Goal: Communication & Community: Answer question/provide support

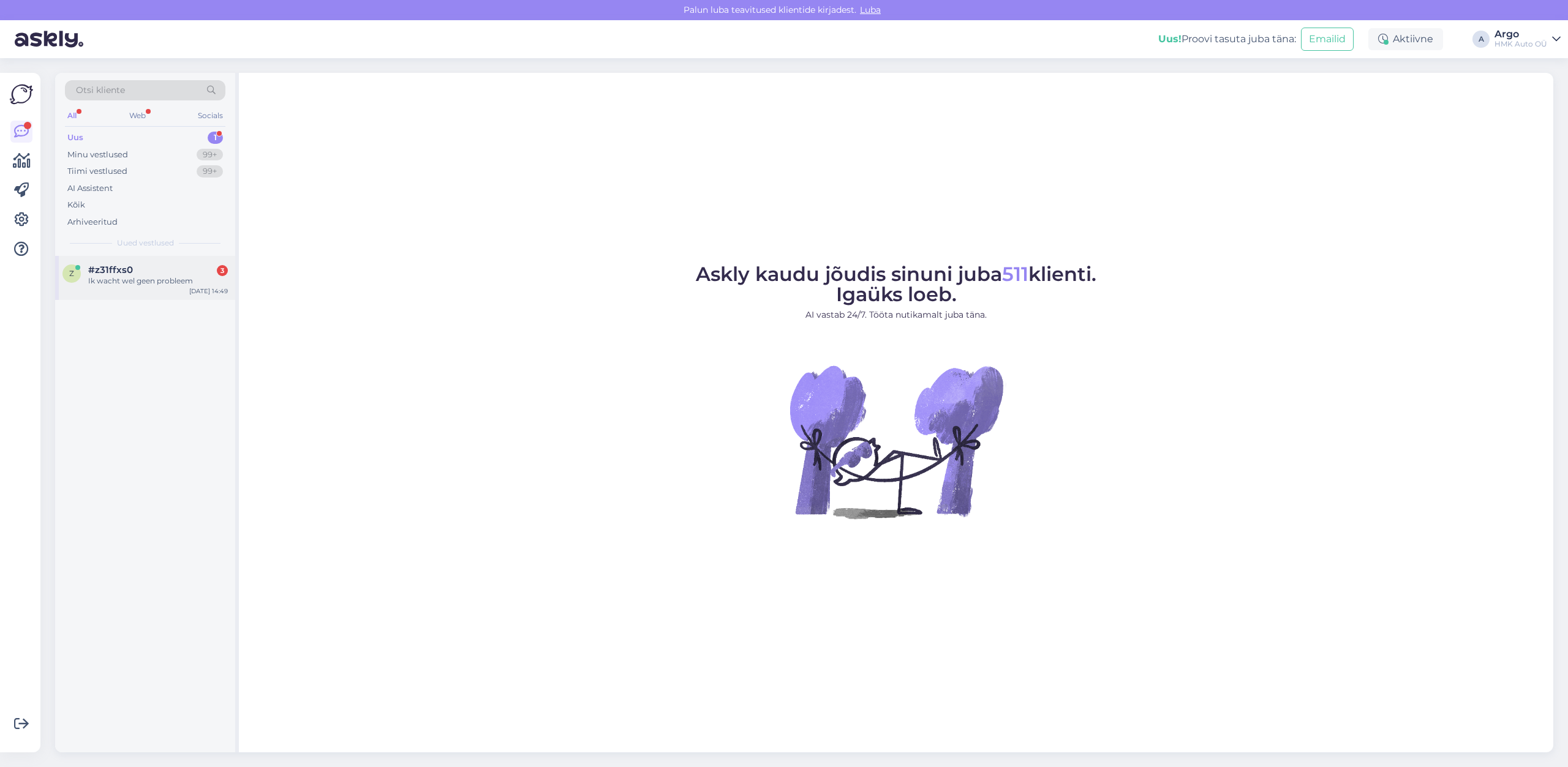
click at [126, 272] on span "#z31ffxs0" at bounding box center [110, 270] width 44 height 11
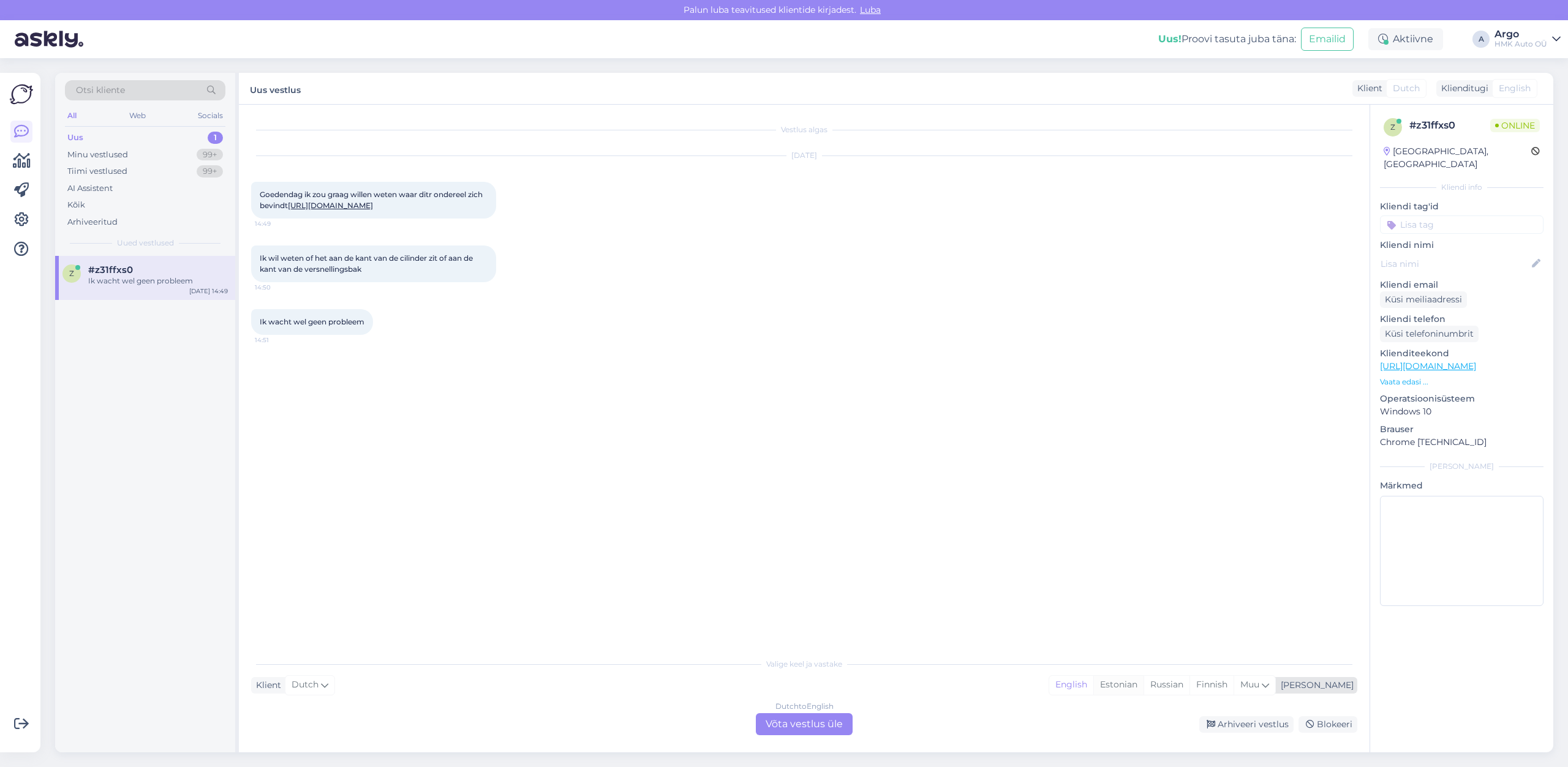
click at [1144, 689] on div "Estonian" at bounding box center [1119, 685] width 50 height 19
click at [1144, 686] on div "Estonian" at bounding box center [1119, 685] width 50 height 19
click at [818, 723] on div "Dutch to Estonian Võta vestlus üle" at bounding box center [804, 724] width 97 height 22
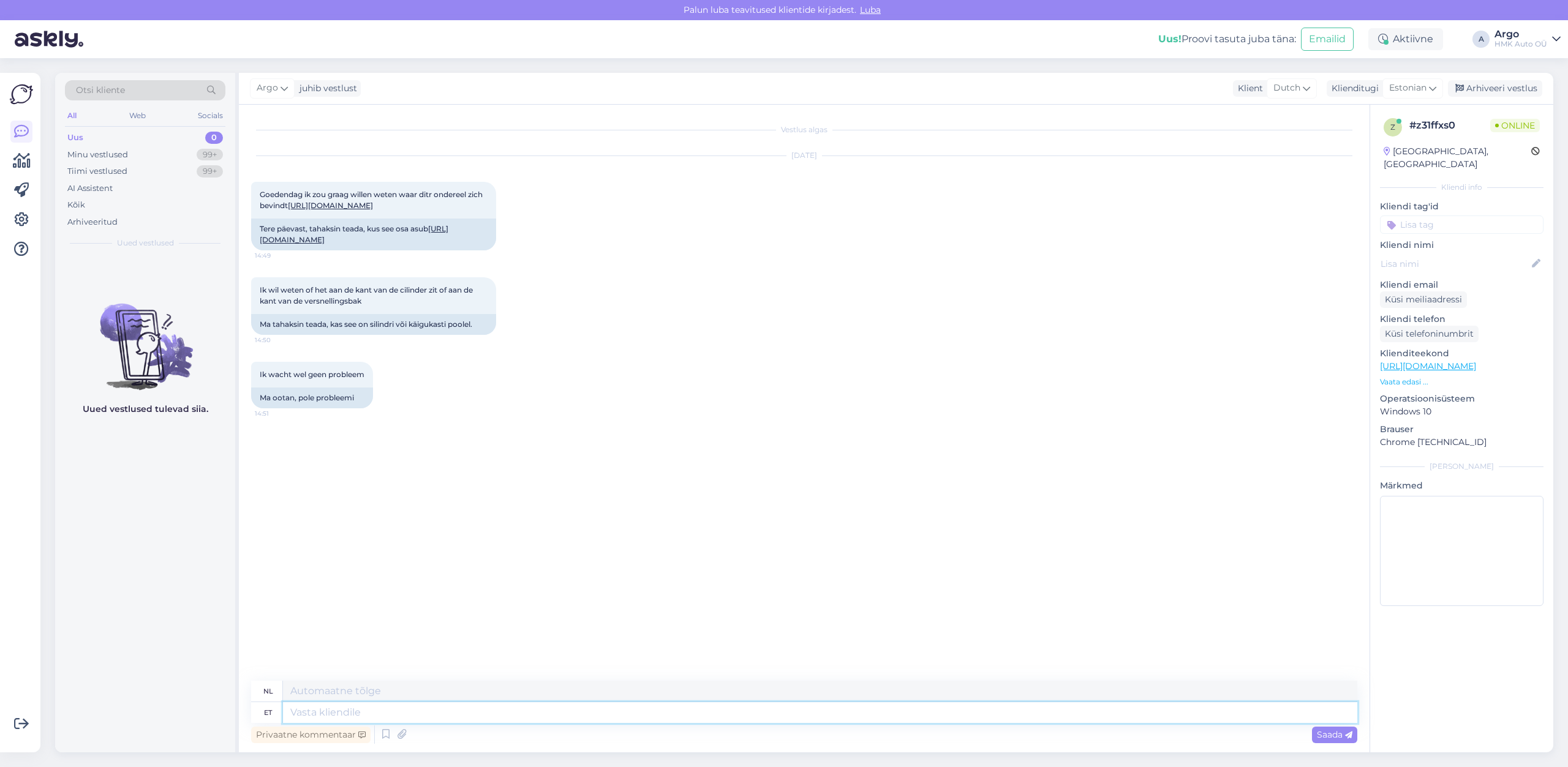
click at [309, 712] on textarea at bounding box center [820, 712] width 1074 height 20
type textarea "Tere"
type textarea "Hallo"
type textarea "Tere,"
type textarea "Hallo,"
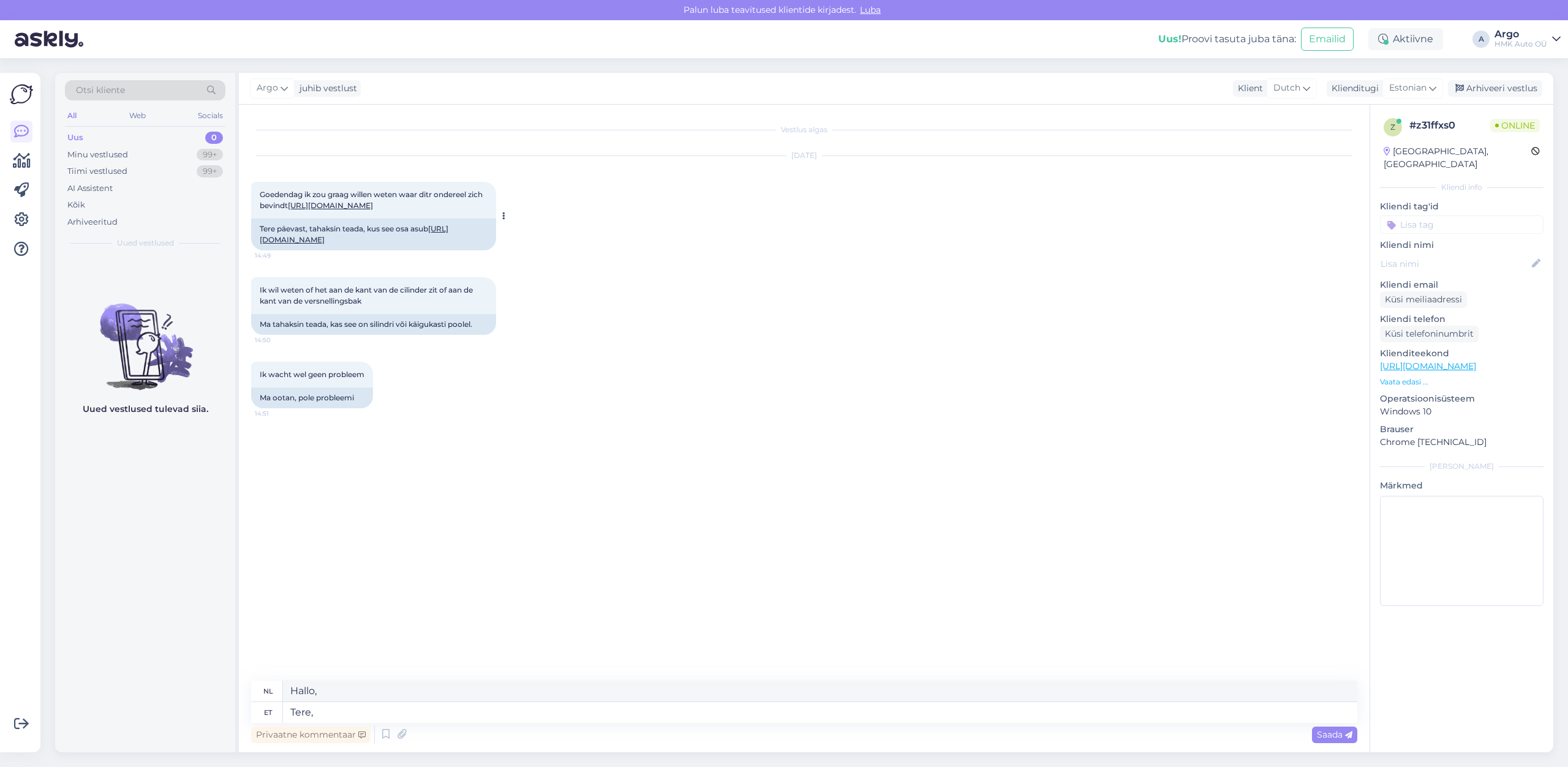
click at [383, 245] on link "[URL][DOMAIN_NAME]" at bounding box center [354, 234] width 189 height 20
click at [340, 715] on textarea "Tere," at bounding box center [820, 712] width 1074 height 20
type textarea "Tere, see"
type textarea "Hallo, dit"
type textarea "Tere, see on"
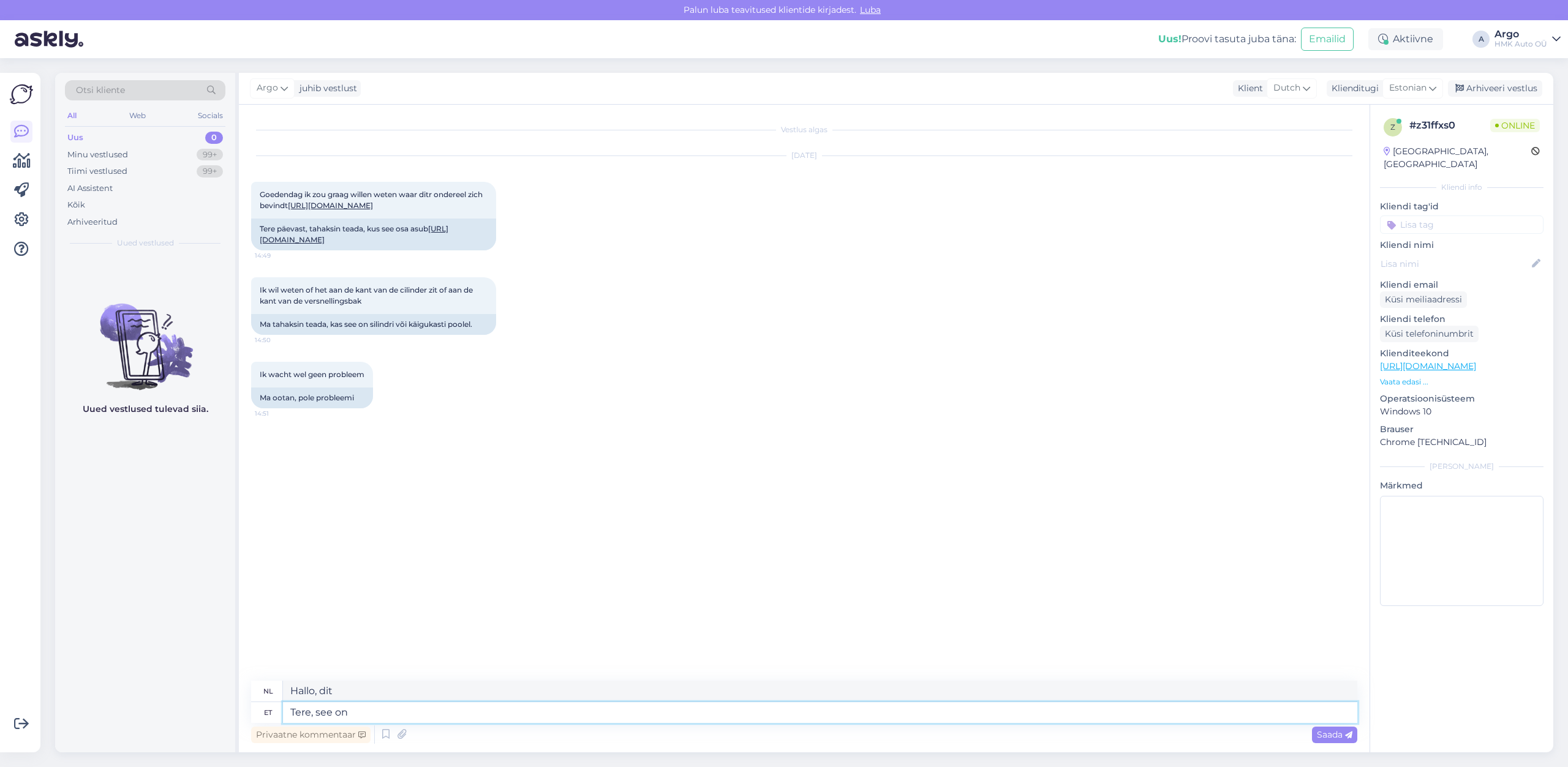
type textarea "Hallo, dit is"
type textarea "Tere, see on silindrist"
type textarea "Hallo, dit komt uit een cilinder."
type textarea "Tere, see on"
type textarea "Hallo, dit is"
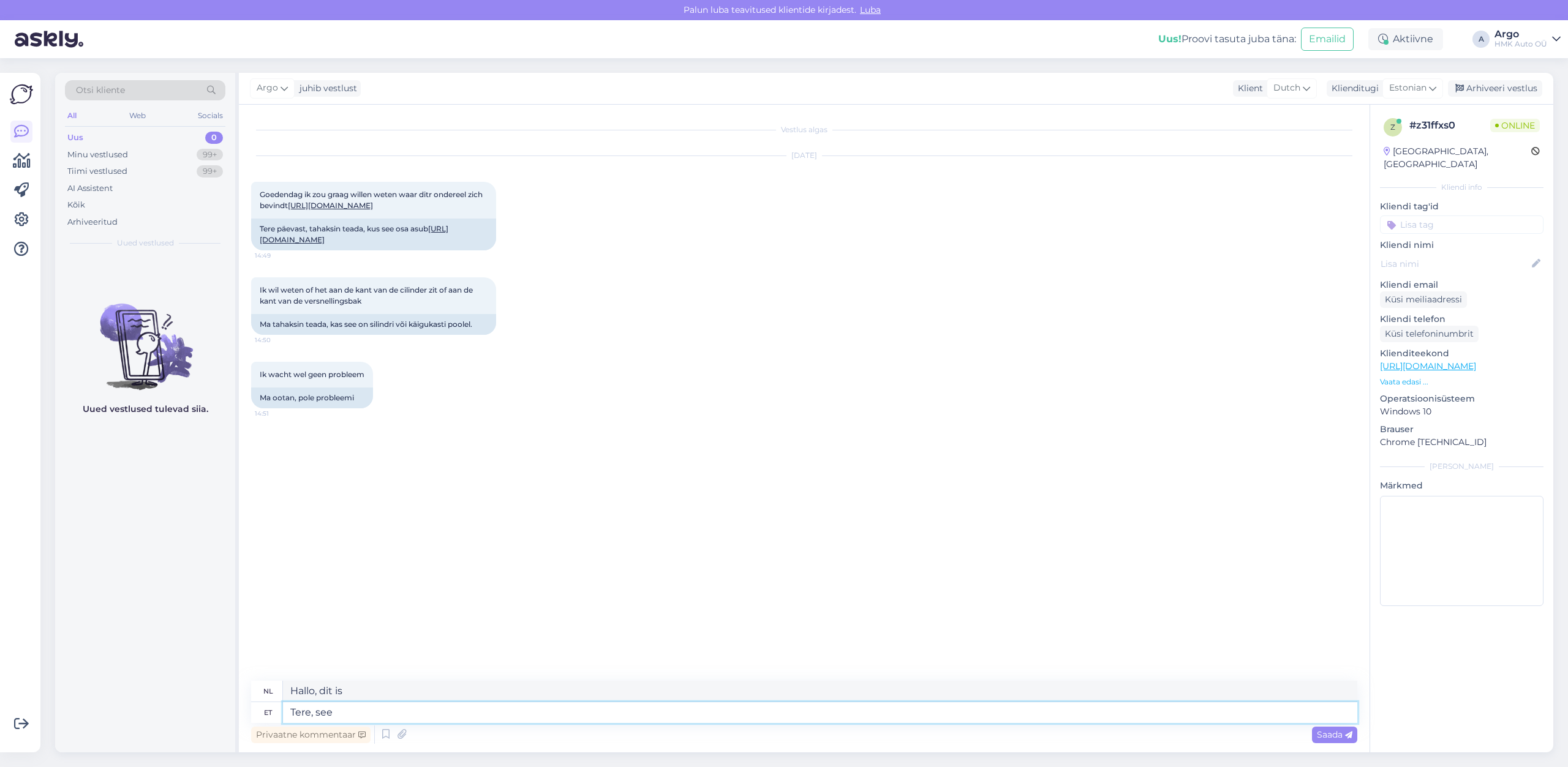
type textarea "Tere, se"
type textarea "Hallo, dit"
type textarea "Tere,"
type textarea "Hallo,"
type textarea "Tere, pildil"
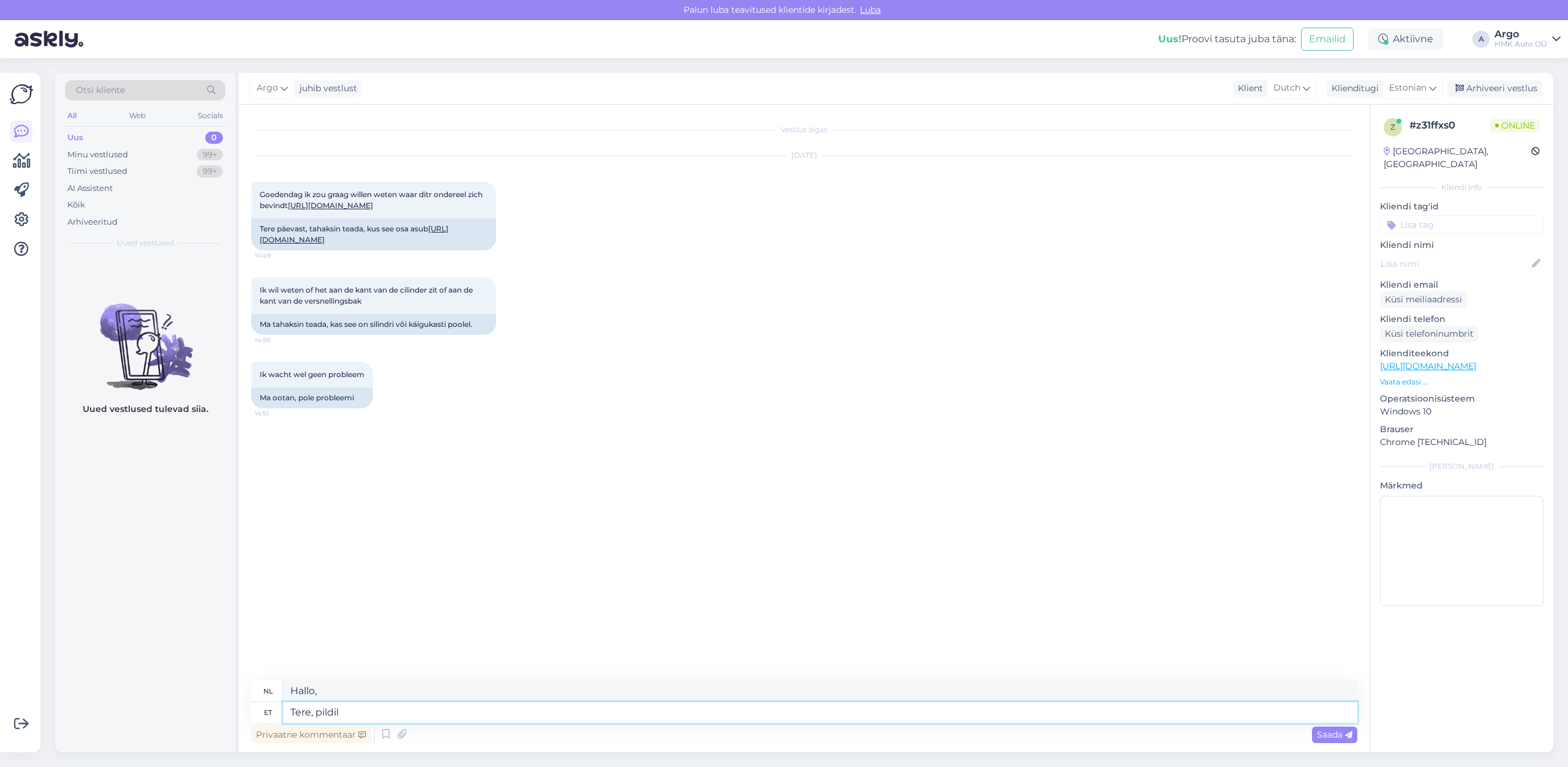
type textarea "Hallo, op de foto"
type textarea "Tere, pildil näete."
type textarea "Hallo, je kunt het op de foto zien."
type textarea "Tere, pildil näete."
paste textarea
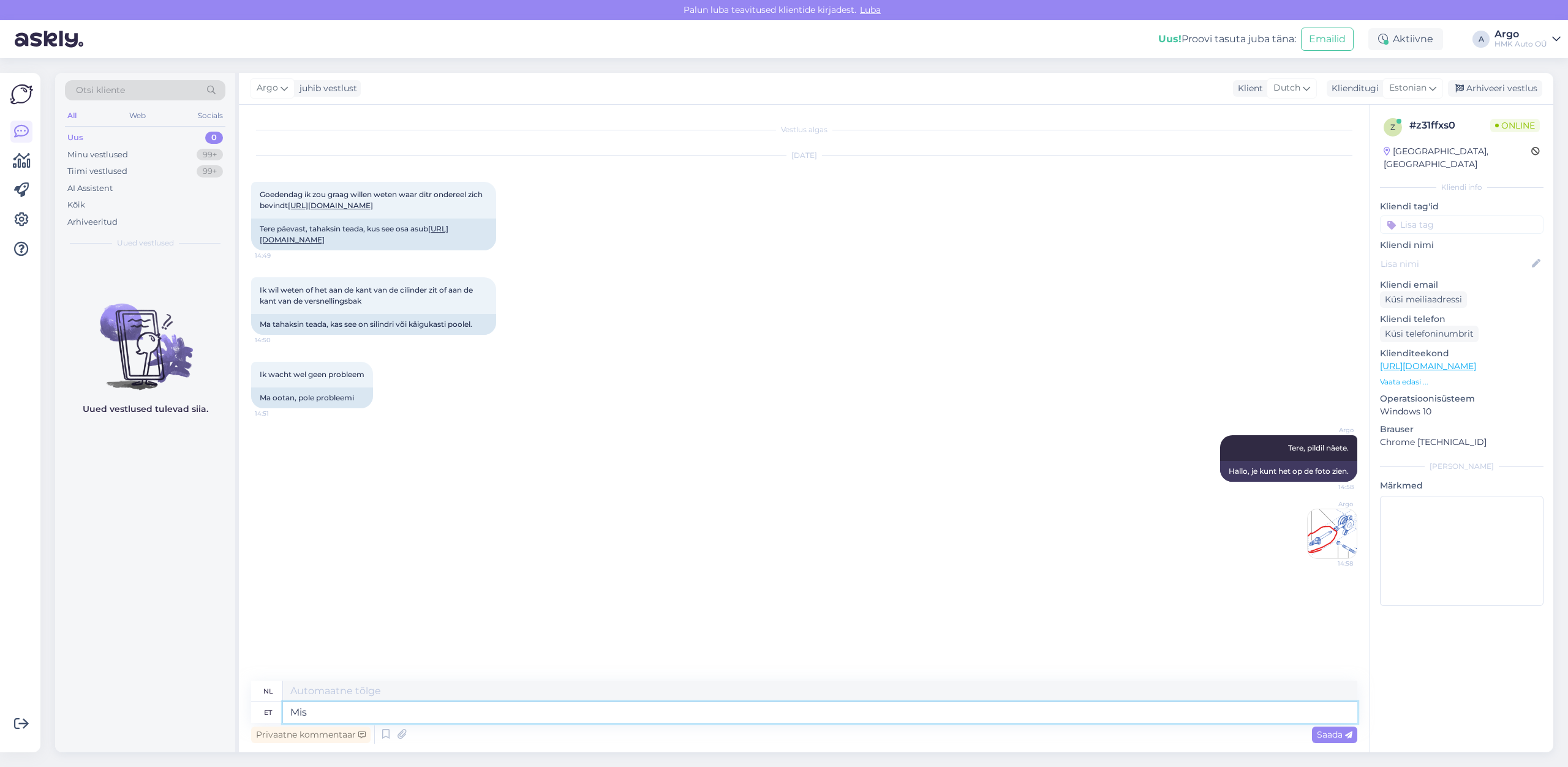
type textarea "Mis s"
type textarea "Wat"
type textarea "Mis autole"
type textarea "Wat voor auto?"
type textarea "Mis autole vaja ja"
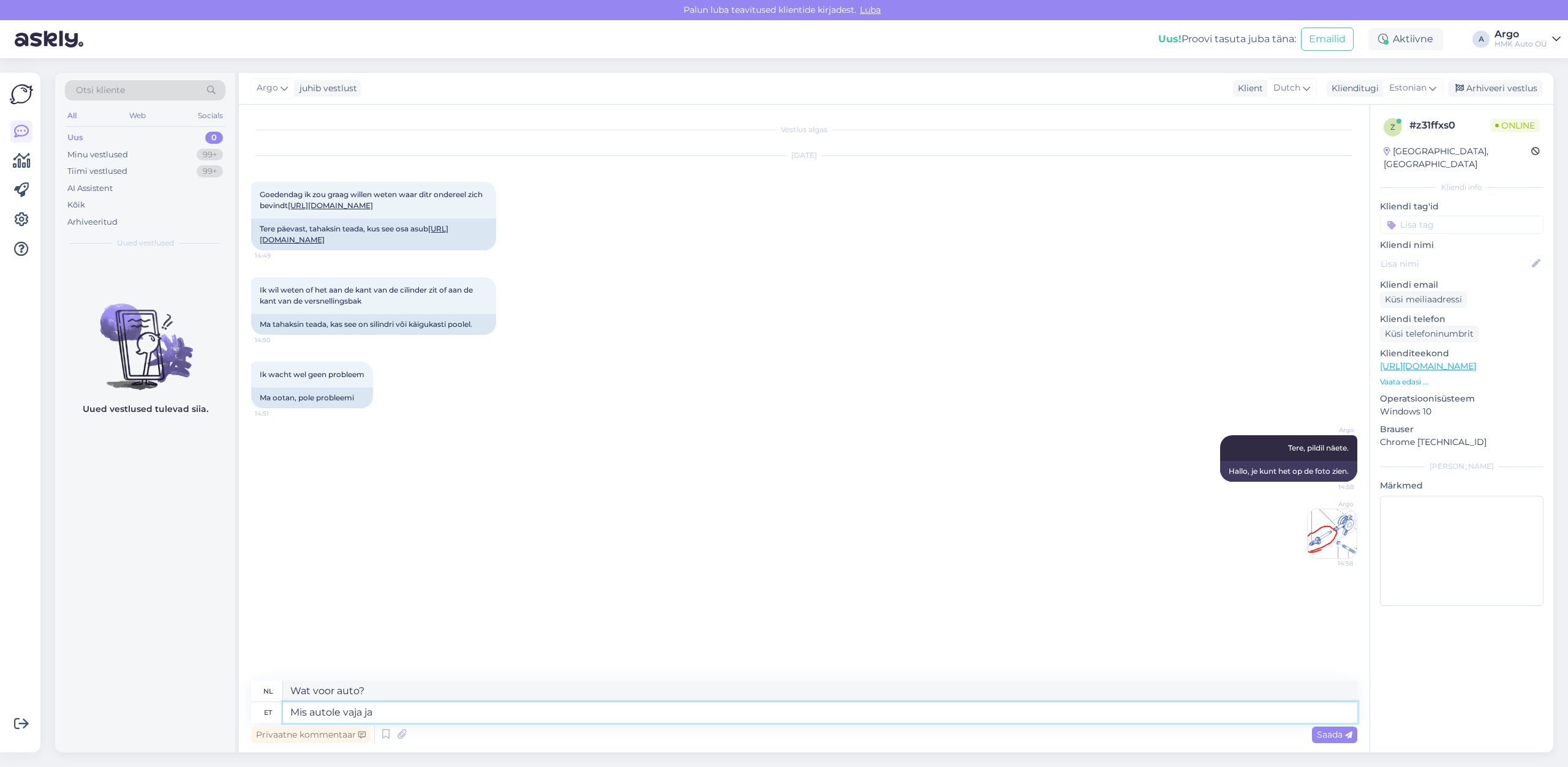
type textarea "Wat is er nodig voor de auto?"
type textarea "Mis autole vaja ja"
type textarea "Wat is er nodig voor de auto en"
type textarea "Mis autole vaja ja millist"
type textarea "Wat heb je nodig voor een auto en wat voor soort?"
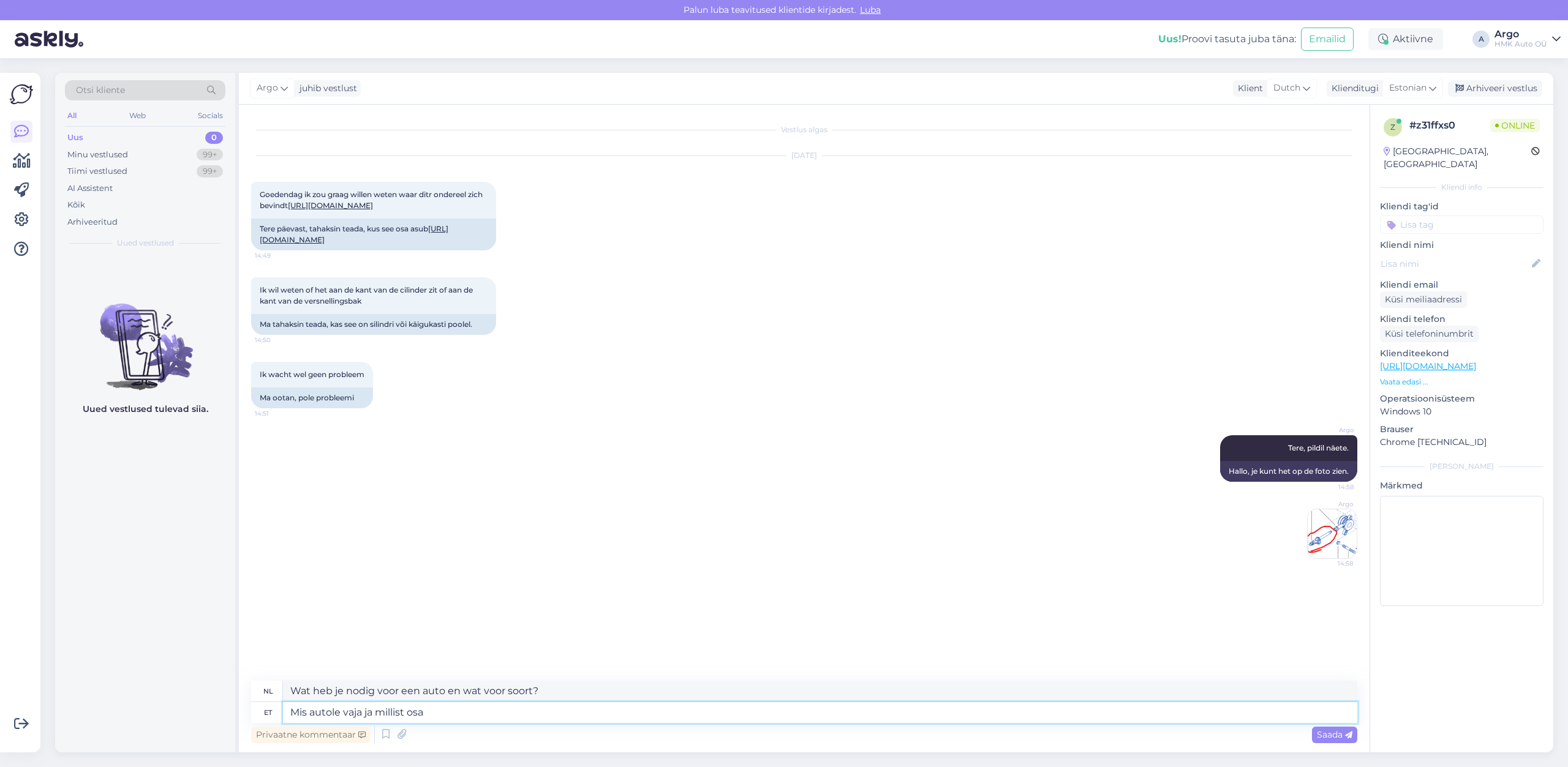
type textarea "Mis autole vaja ja millist osa?"
type textarea "Wat heb ik nodig voor de auto en welk onderdeel?"
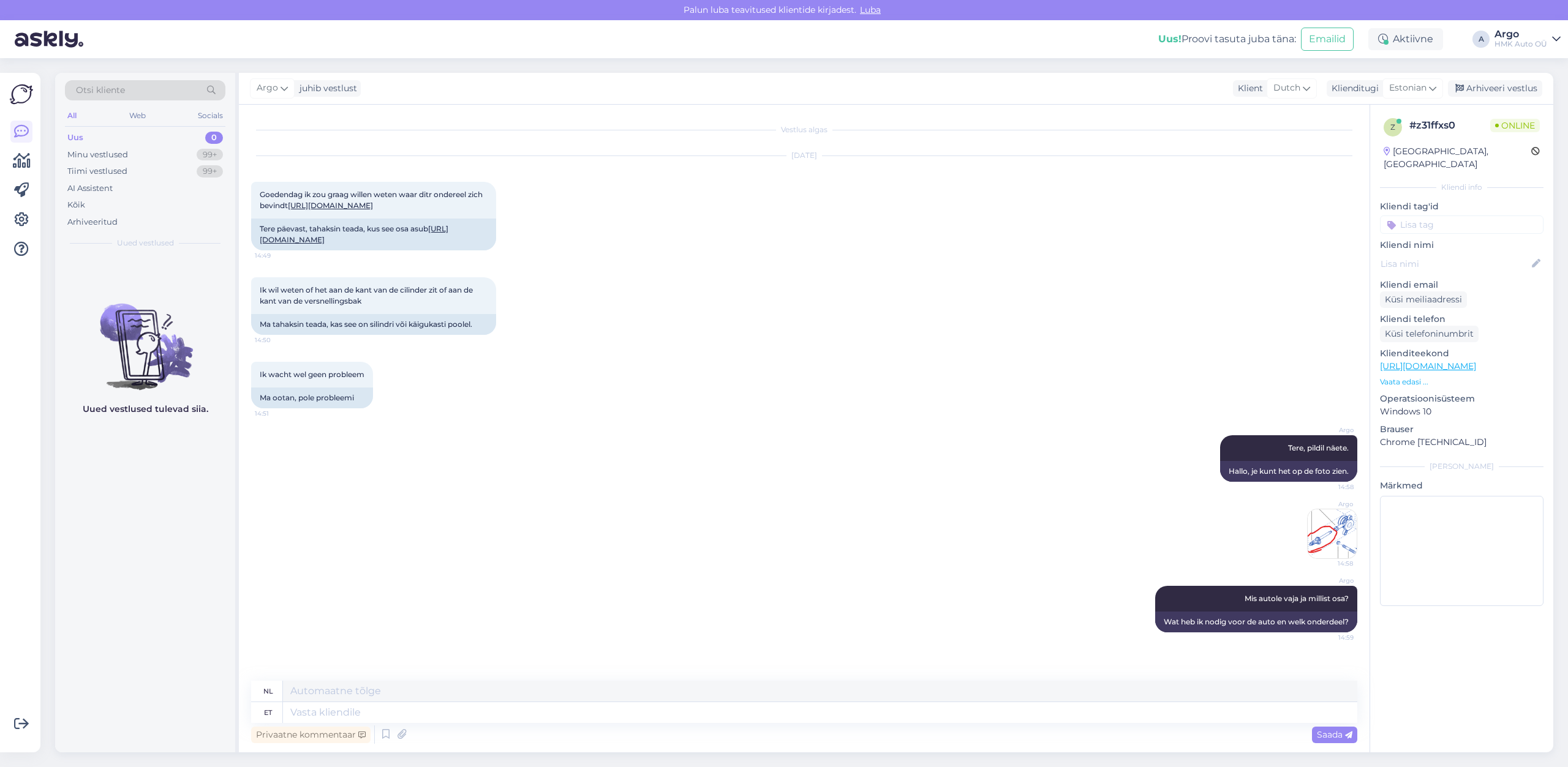
click at [767, 349] on div "Ik wil weten of het aan de kant van de cilinder zit of aan de kant van de versn…" at bounding box center [804, 306] width 1106 height 85
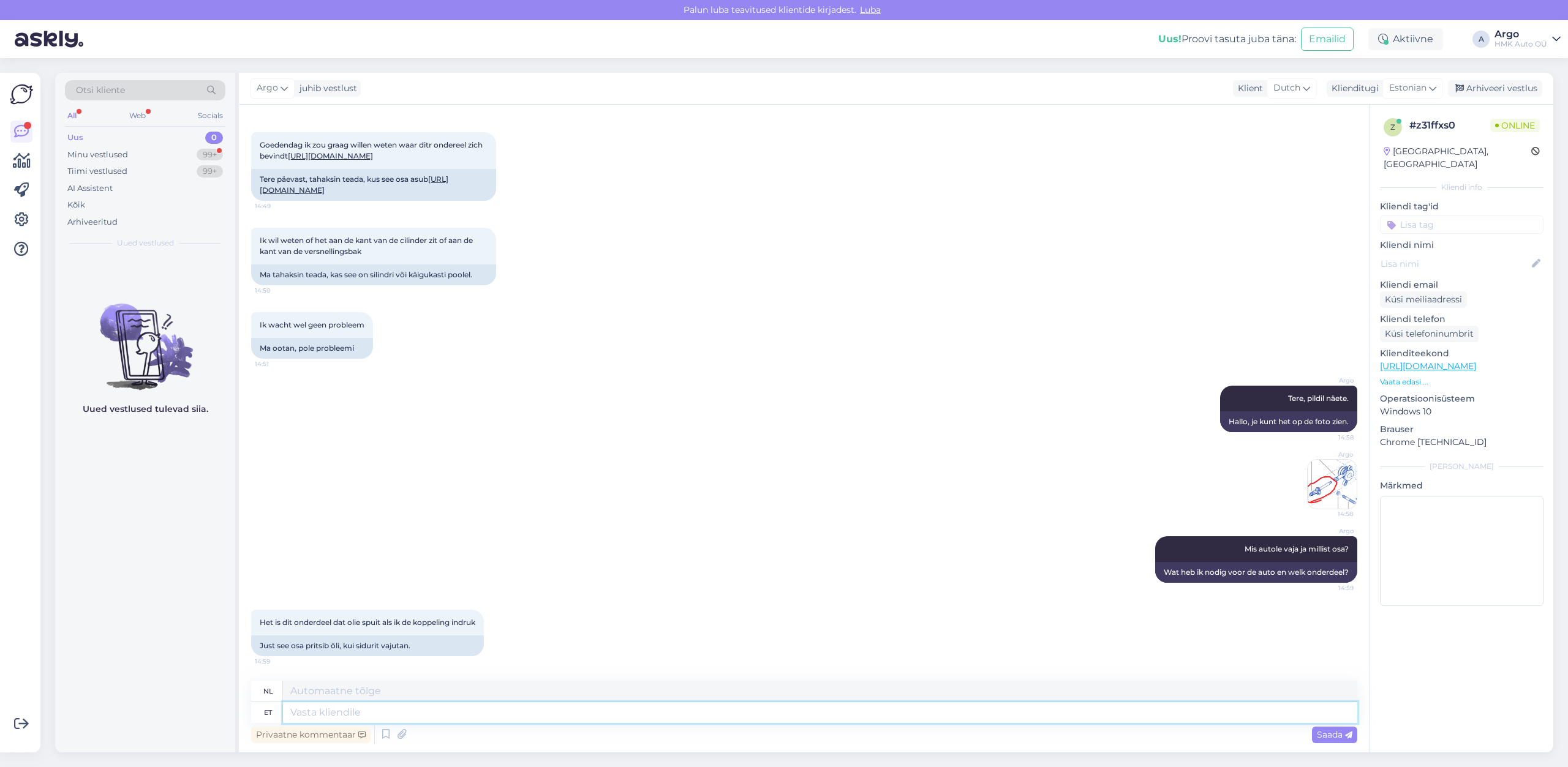
click at [315, 706] on textarea at bounding box center [820, 712] width 1074 height 20
type textarea "KAs"
type textarea "In de"
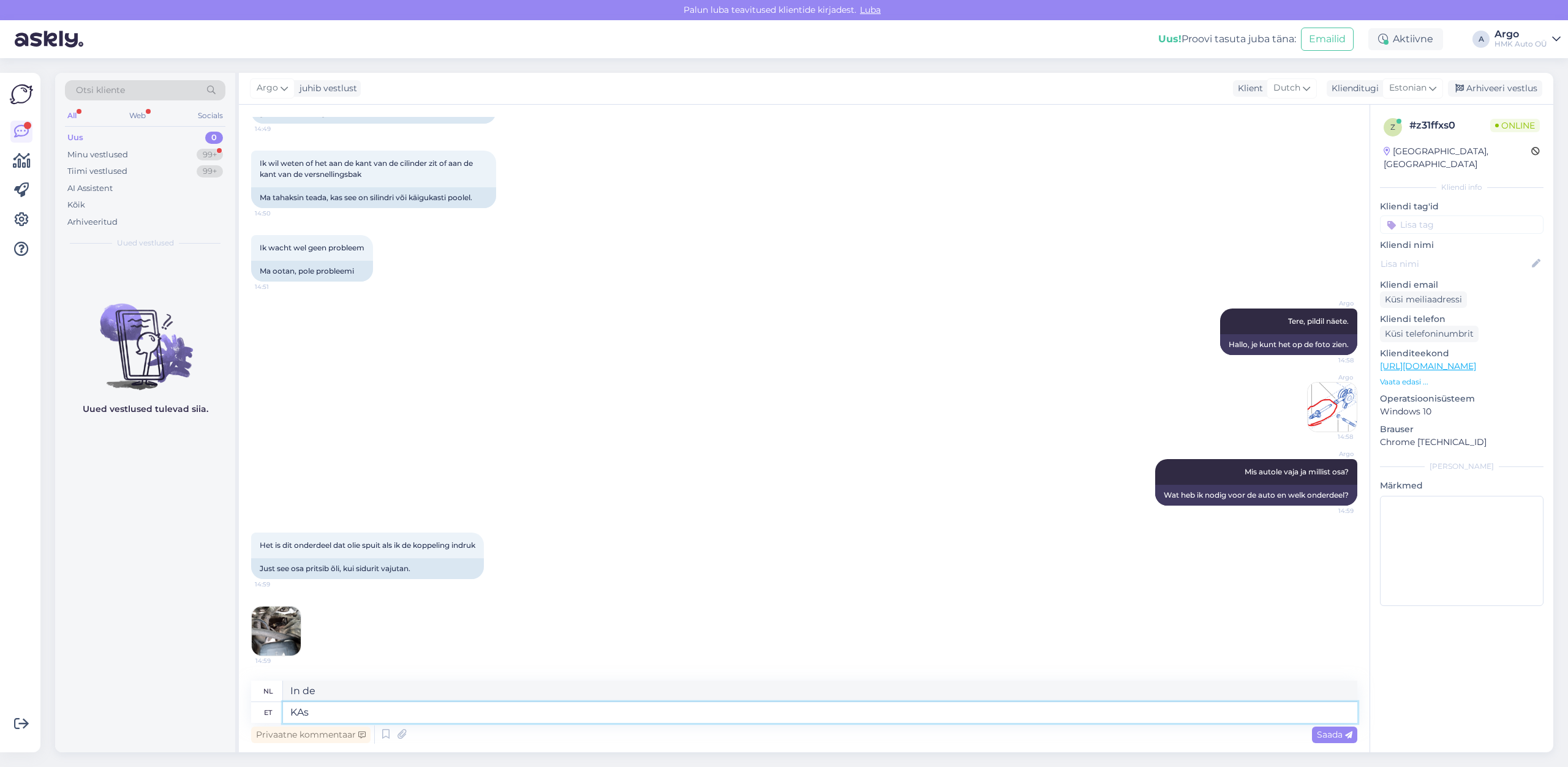
type textarea "KAs s"
click at [287, 638] on img at bounding box center [276, 631] width 49 height 49
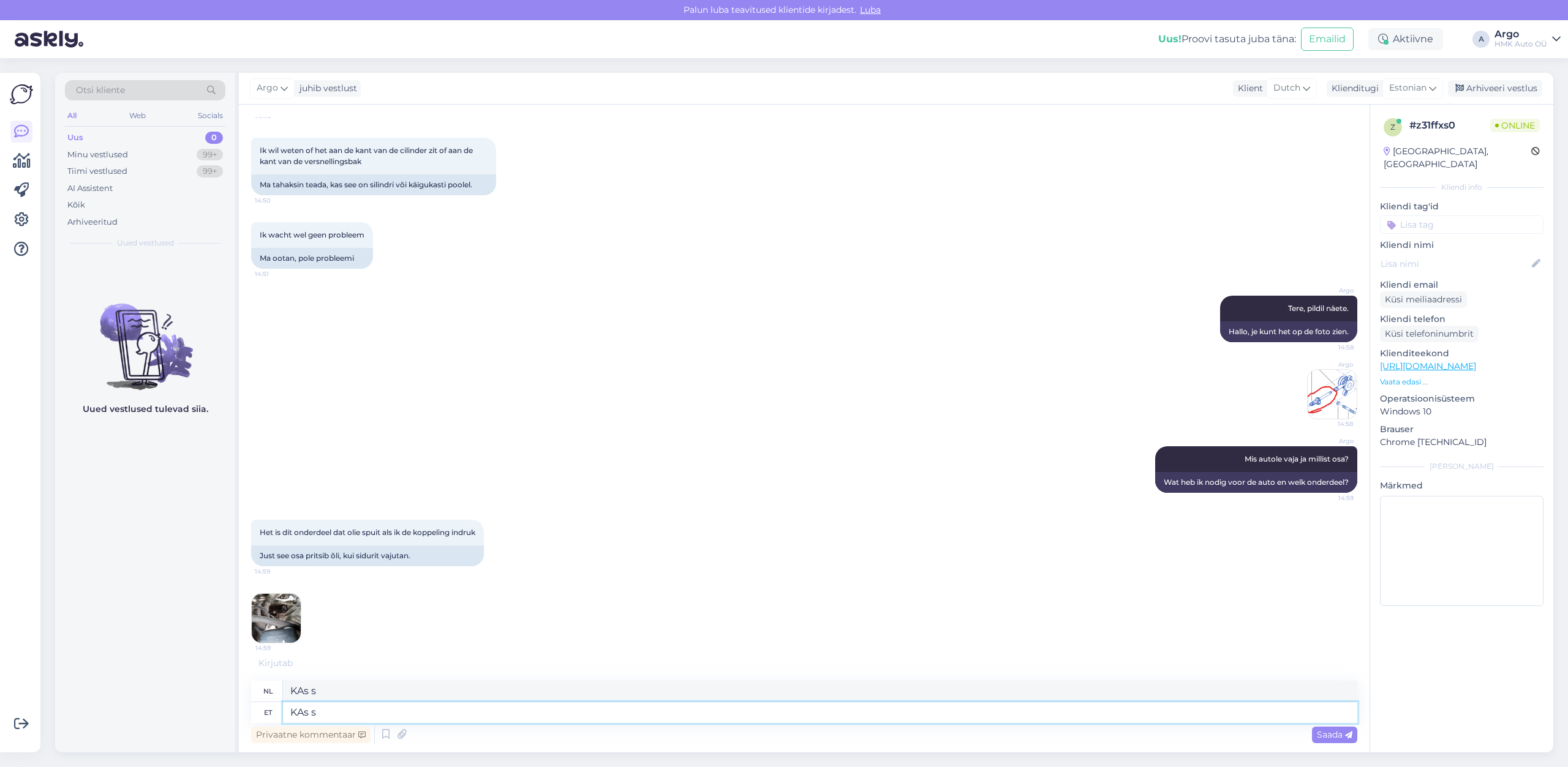
drag, startPoint x: 335, startPoint y: 715, endPoint x: 271, endPoint y: 709, distance: 64.3
click at [283, 709] on textarea "KAs s" at bounding box center [820, 712] width 1074 height 20
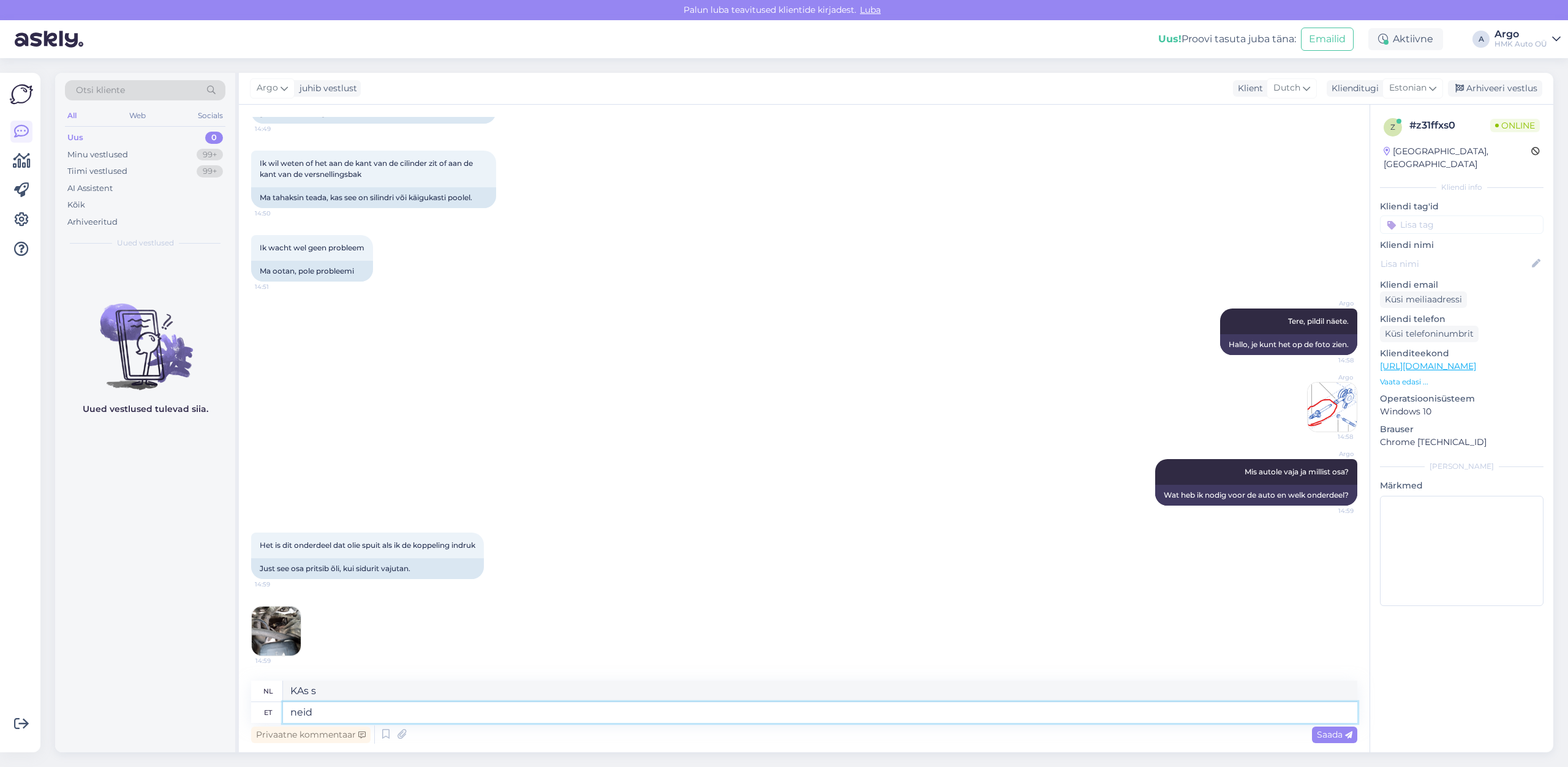
type textarea "neid"
type textarea "hen"
type textarea "neid on"
type textarea "er zijn"
type textarea "neid on erinevaid"
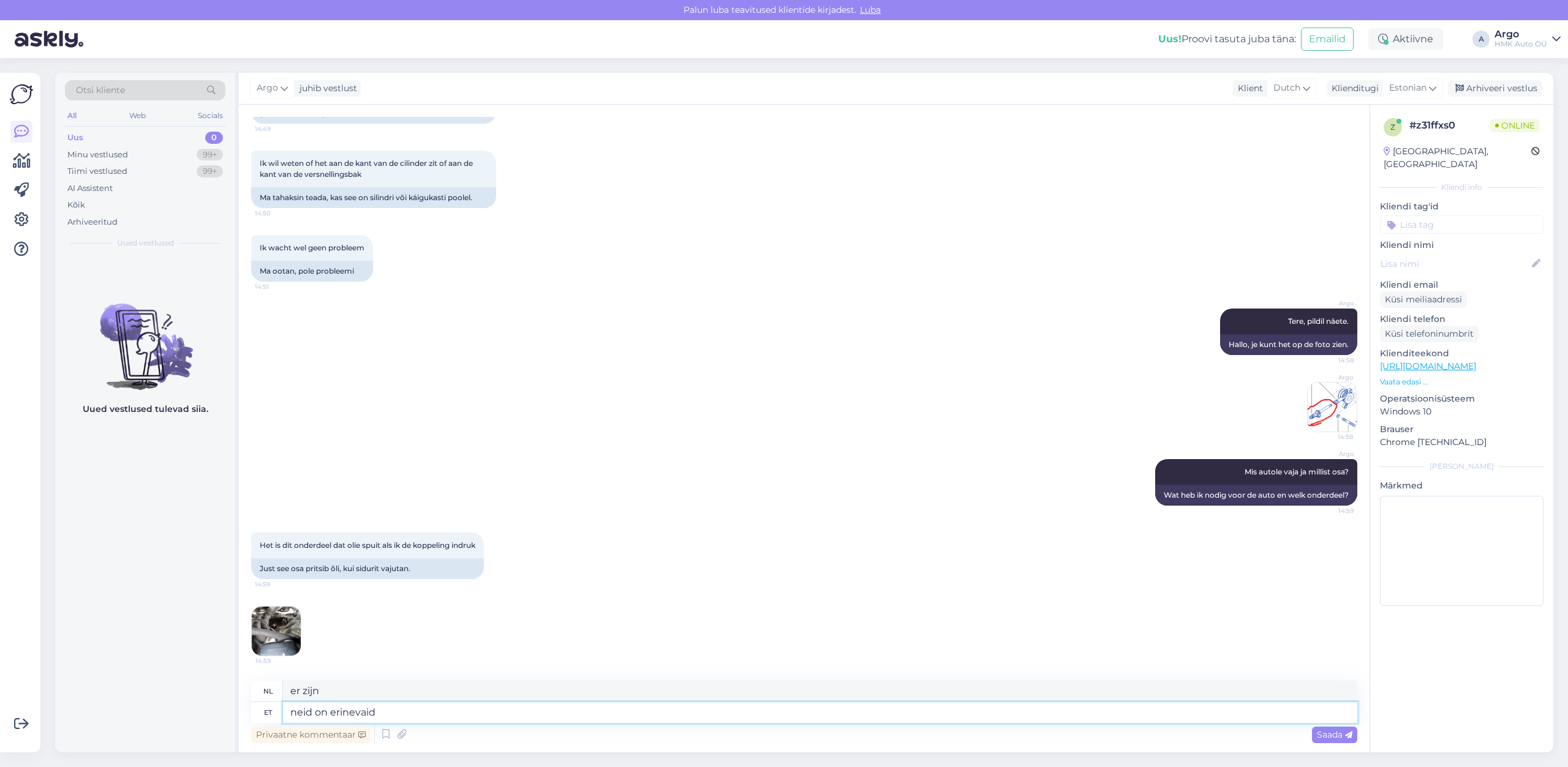
type textarea "er zijn verschillende"
type textarea "neid on erinevaid,"
type textarea "er zijn verschillende,"
type textarea "neid on erinevaid, peaks a"
type textarea "er zijn verschillende, zou moeten"
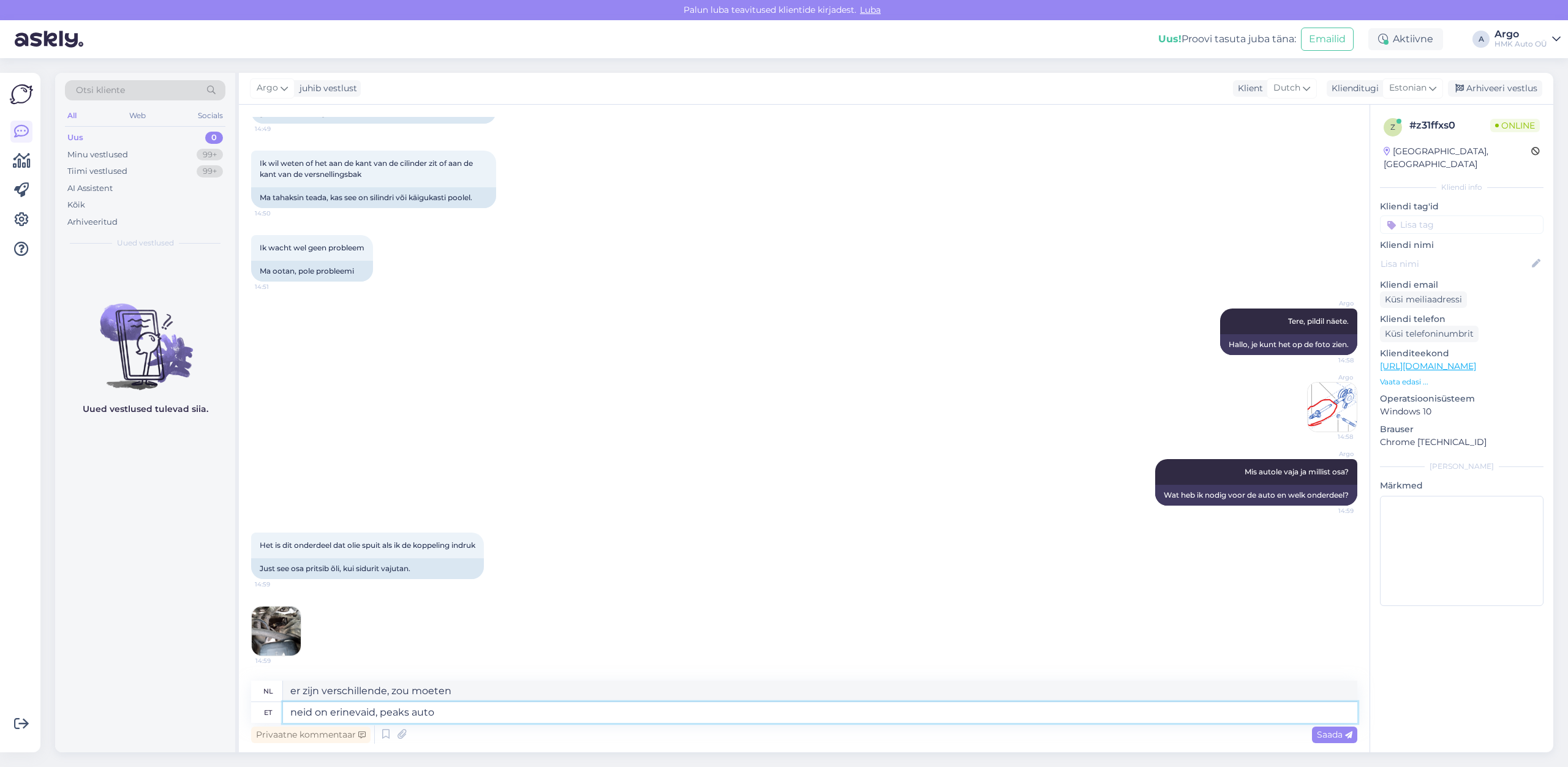
type textarea "neid on erinevaid, peaks auto j"
type textarea "er zijn verschillende, de auto moet"
type textarea "neid on erinevaid, peaks auto järgi v"
type textarea "er zijn er verschillende, afhankelijk van de auto"
type textarea "neid on erinevaid, peaks auto järgi vaatama"
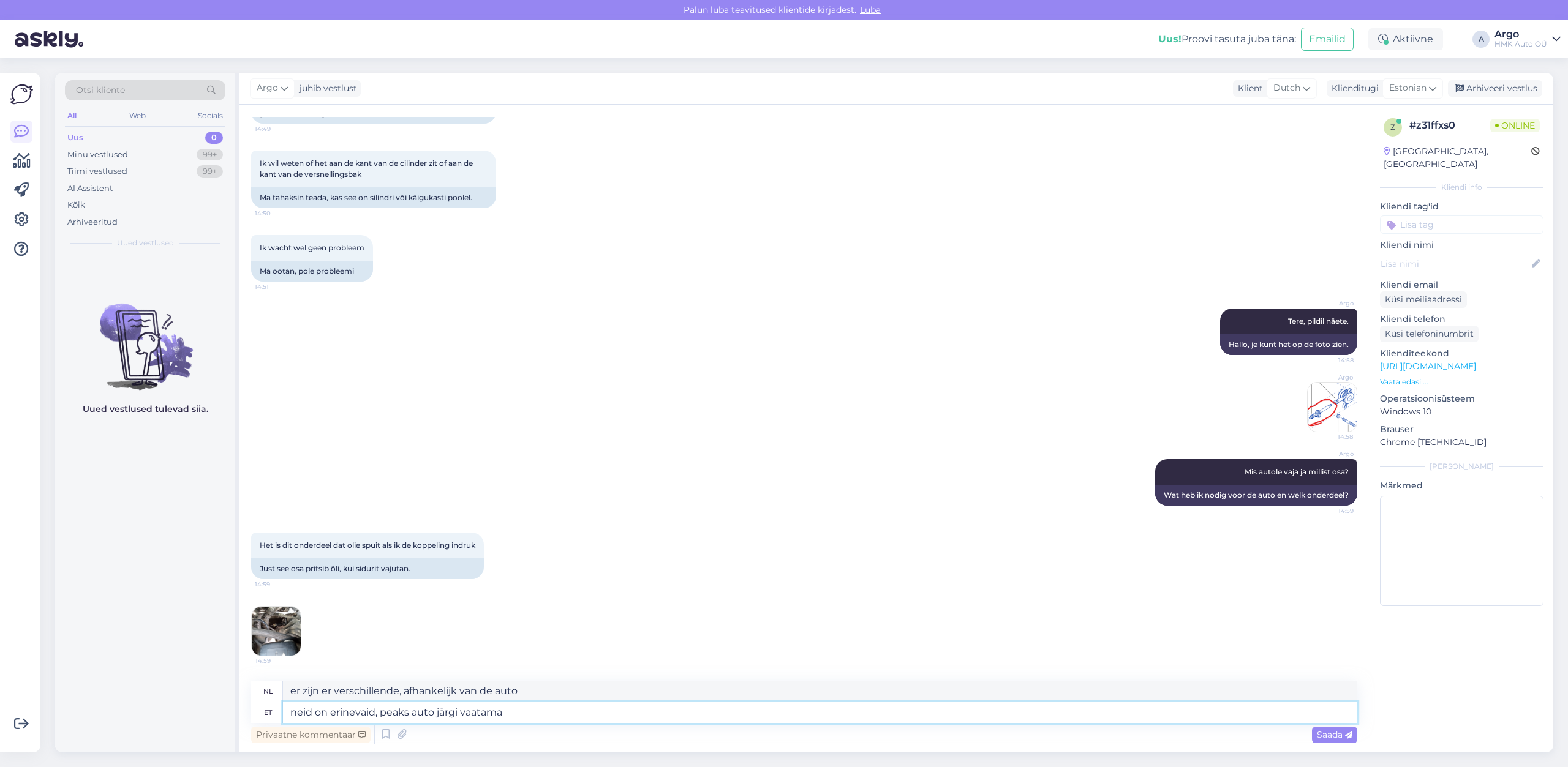
type textarea "er zijn er verschillende, je moet naar de auto kijken"
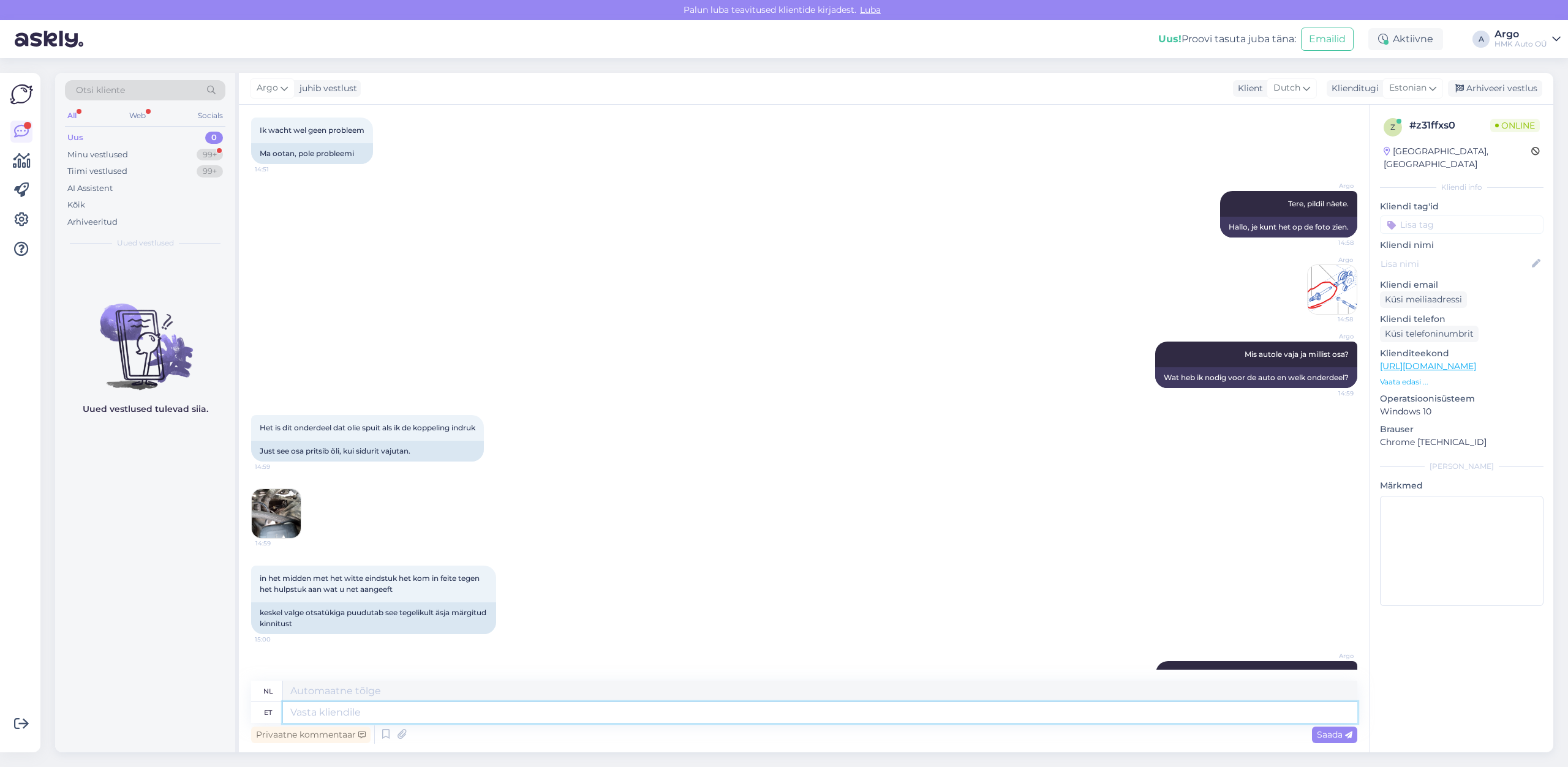
scroll to position [318, 0]
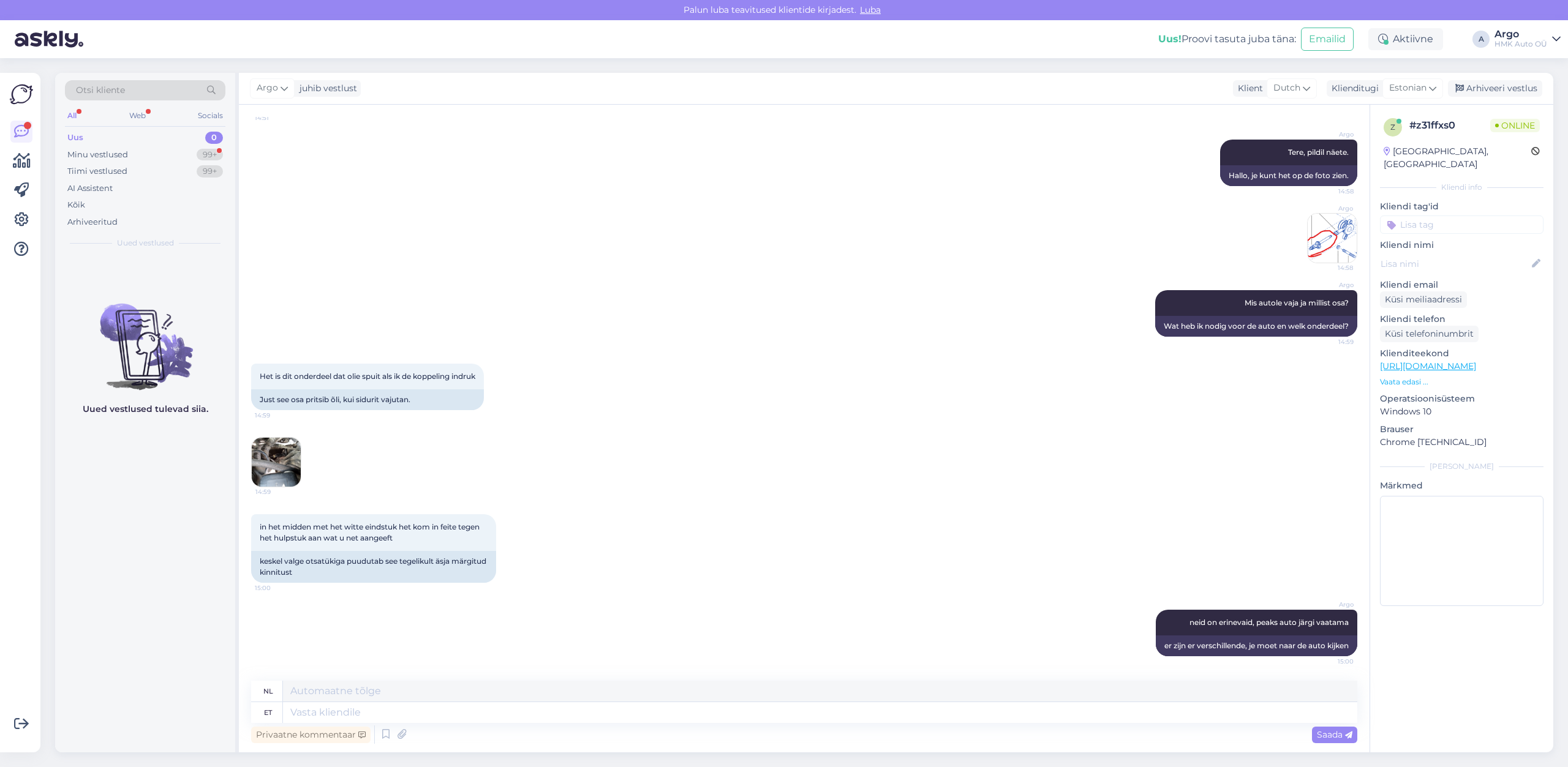
click at [284, 468] on img at bounding box center [276, 462] width 49 height 49
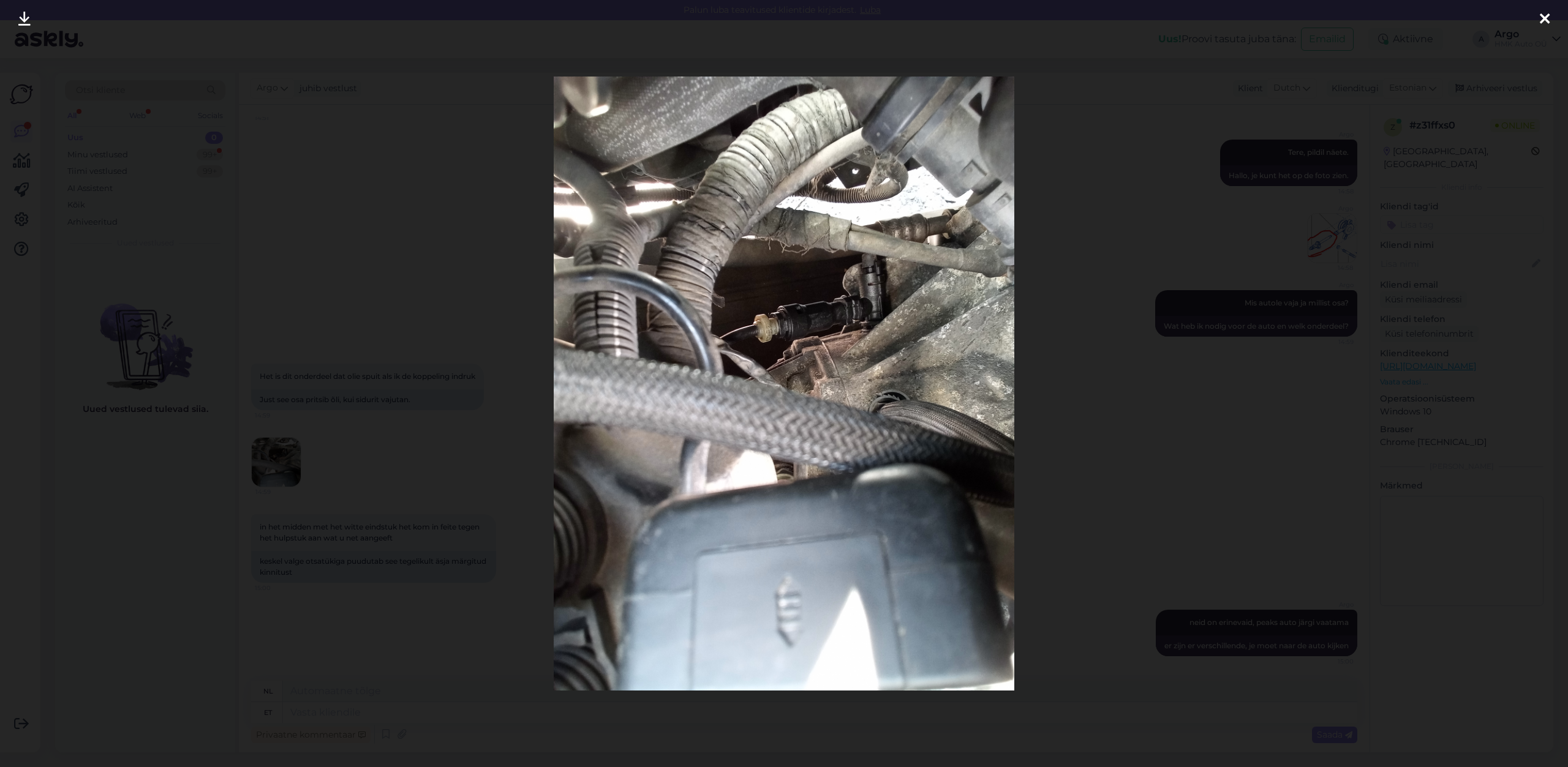
click at [1550, 14] on div at bounding box center [1545, 19] width 25 height 38
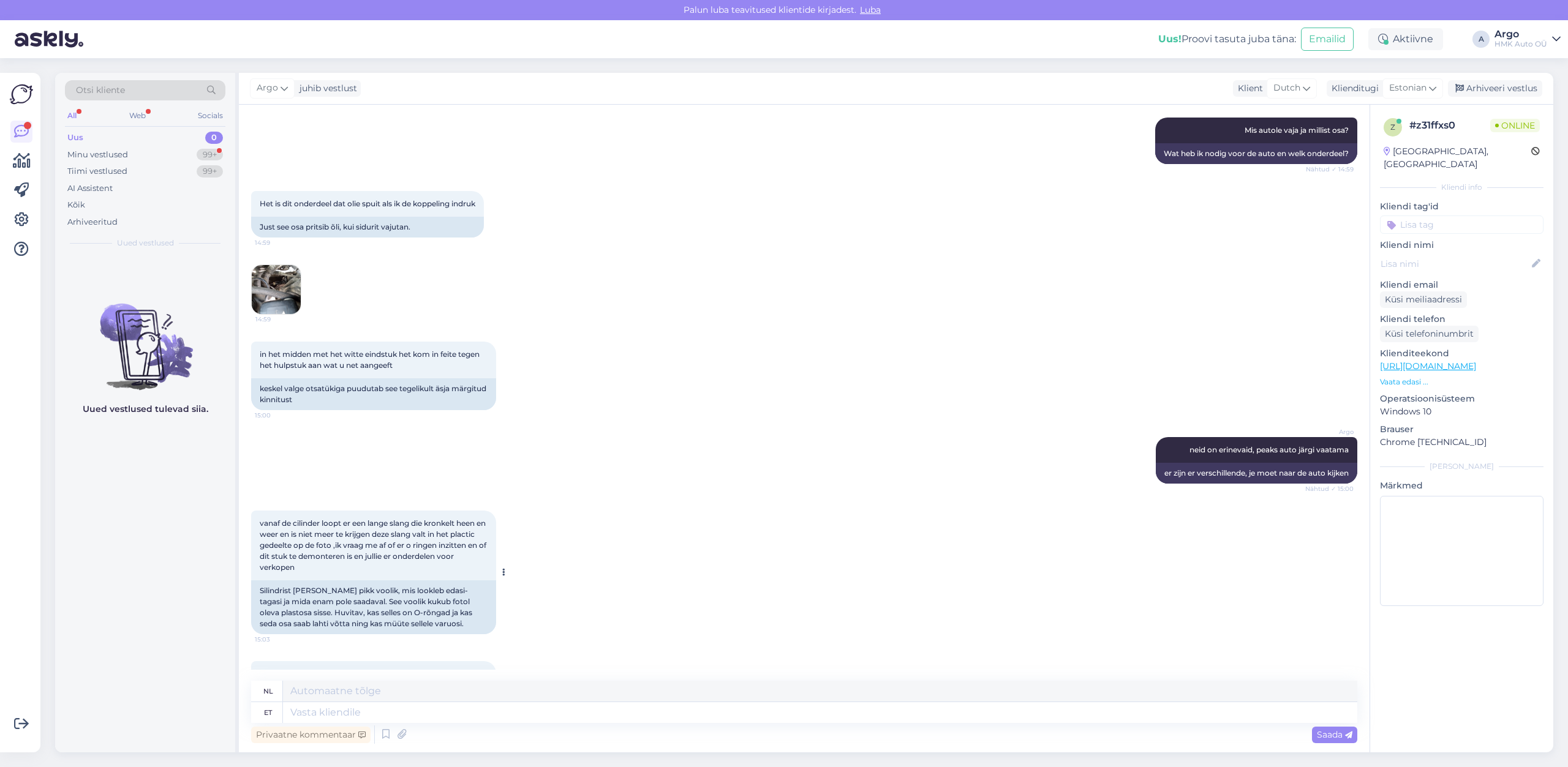
scroll to position [553, 0]
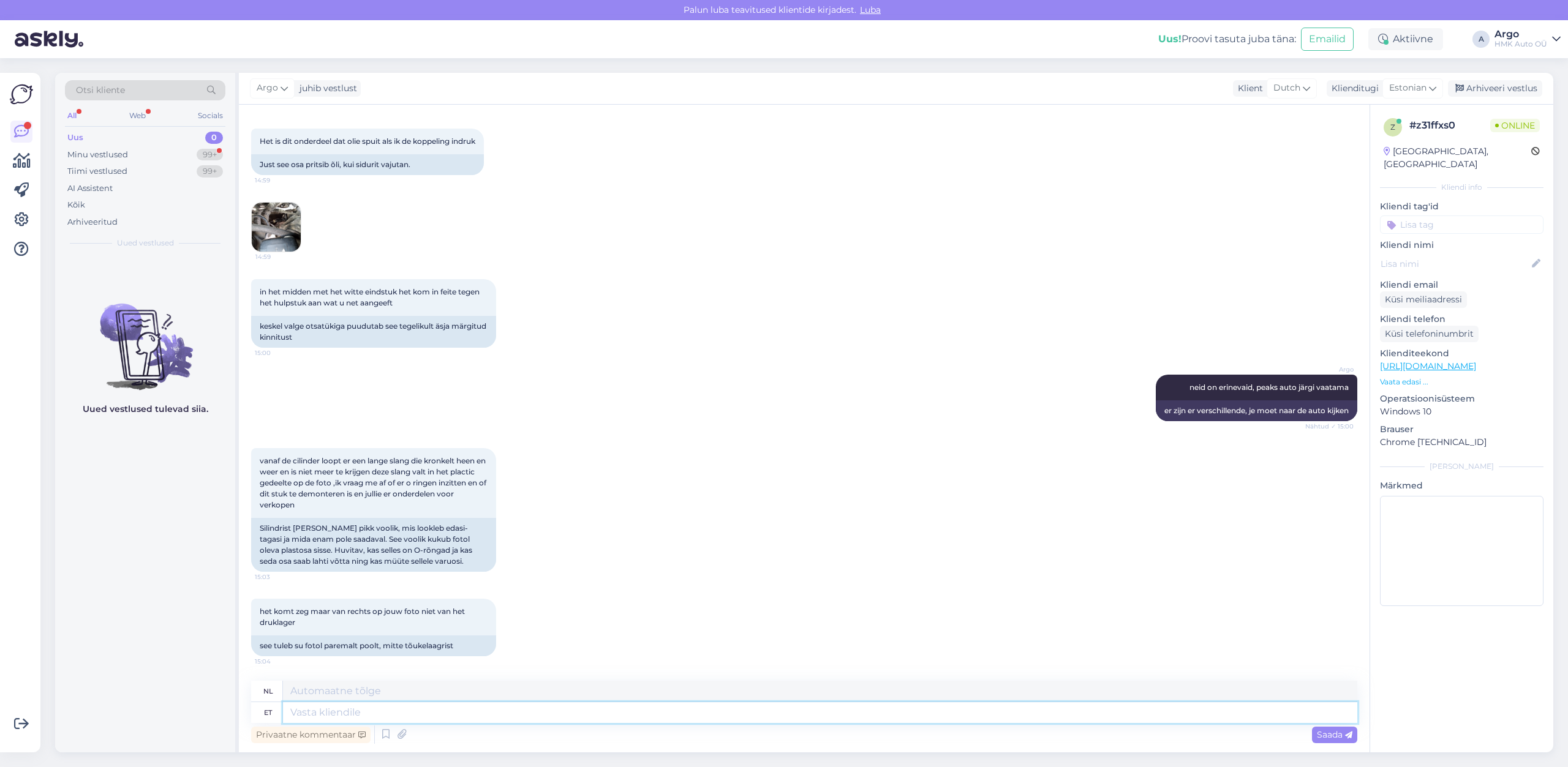
click at [327, 706] on textarea at bounding box center [820, 712] width 1074 height 20
type textarea "jah, a"
type textarea "Ja,"
type textarea "jah, aga"
type textarea "ja, maar"
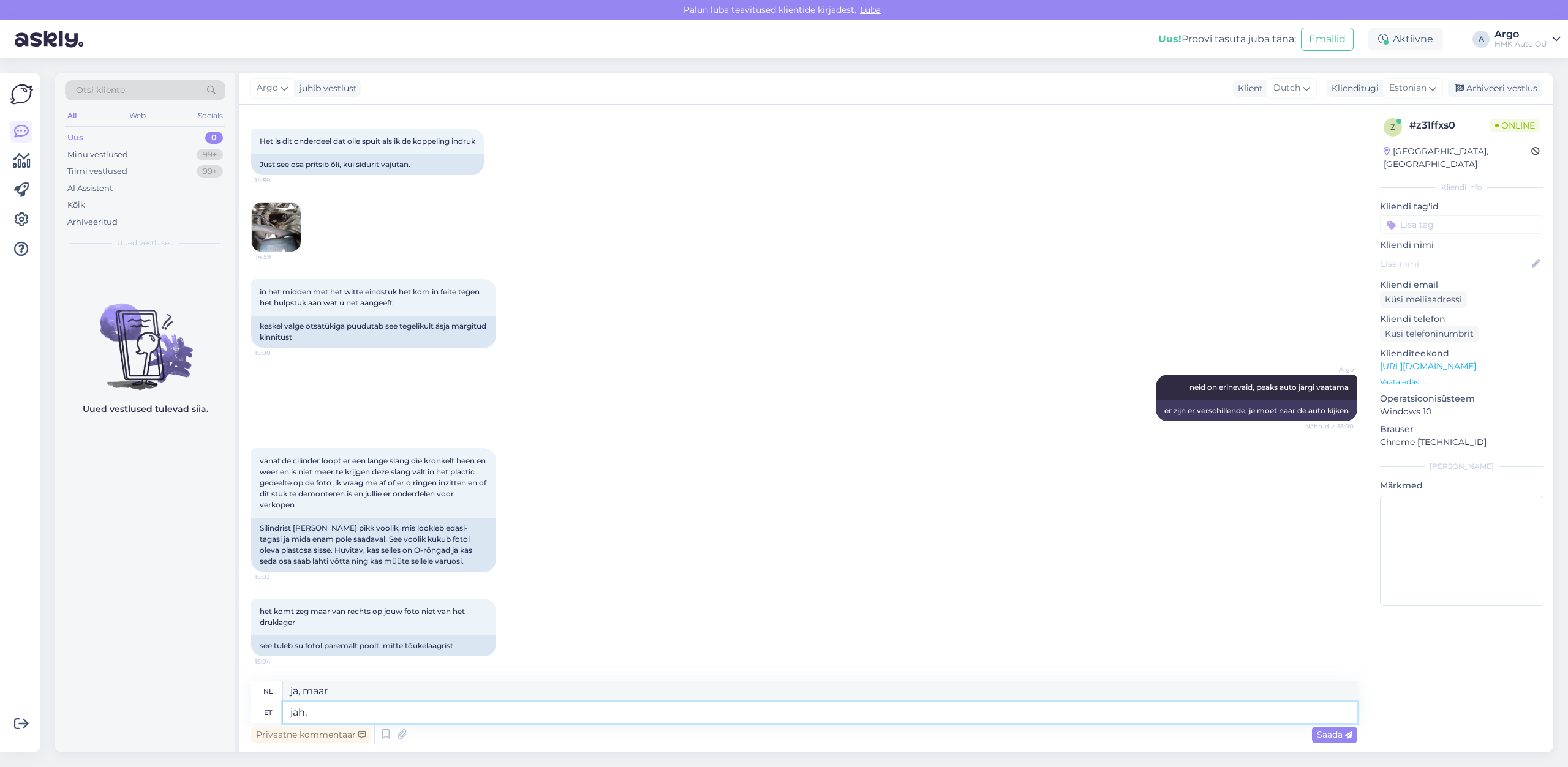
type textarea "jah,"
type textarea "Ja,"
type textarea "jah"
type textarea "[PERSON_NAME]"
type textarea "jah -"
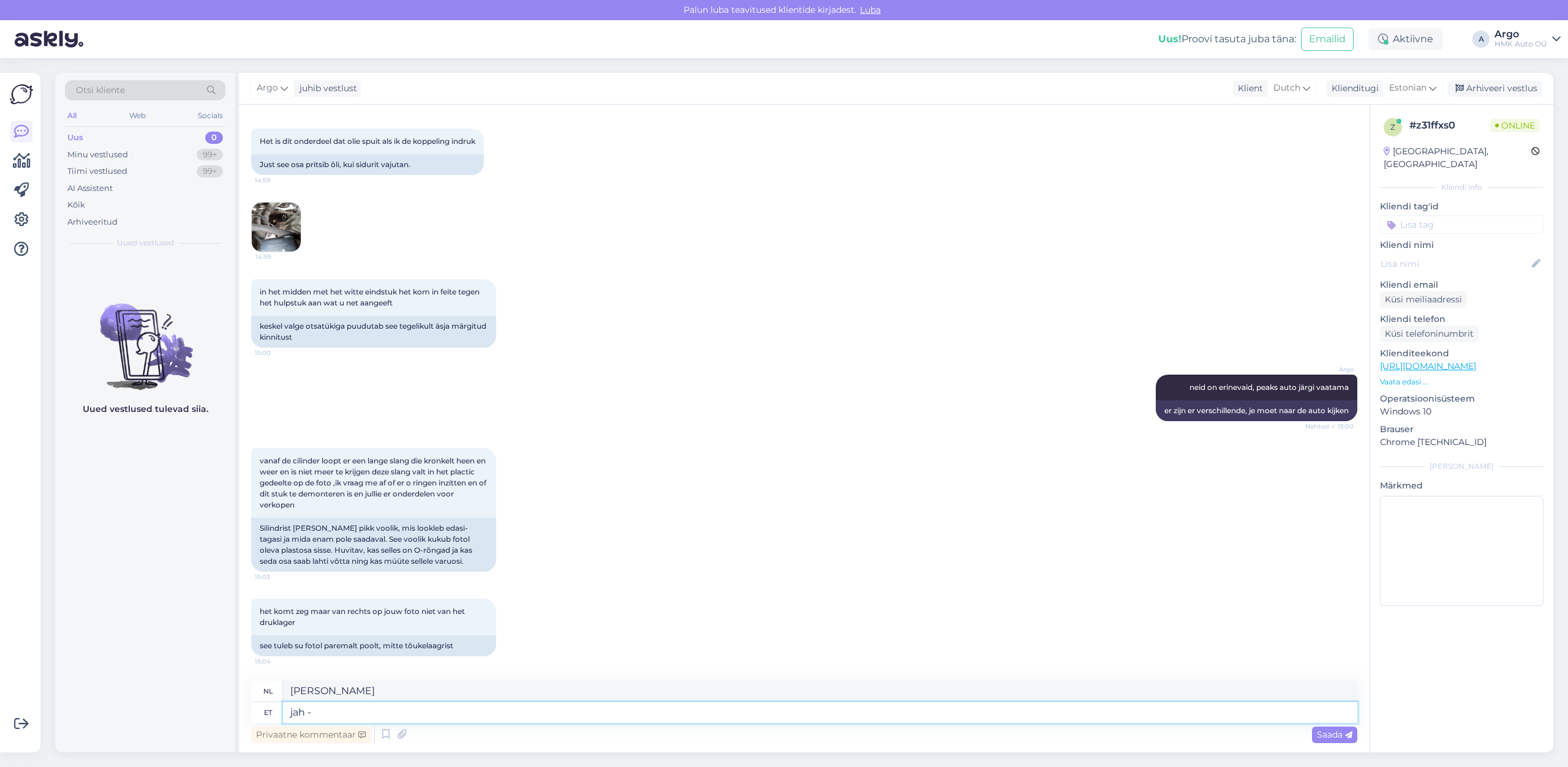
type textarea "Ja -"
type textarea "jah - seal o"
type textarea "ja - daar"
type textarea "jah - seal on"
type textarea "ja - er is"
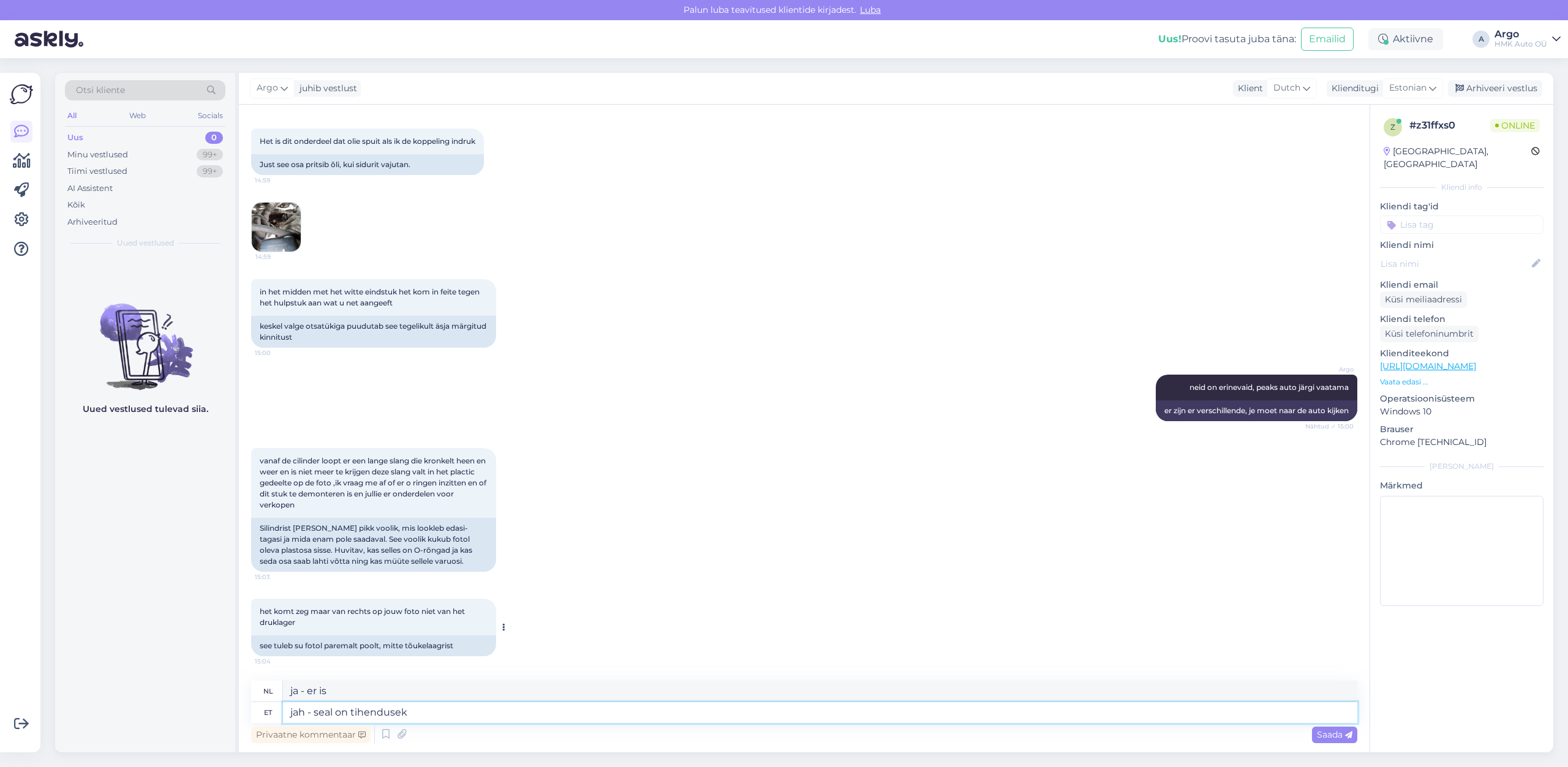
type textarea "jah - seal on tihenduseks"
type textarea "ja - er is een zegel"
type textarea "jah - seal on tihenduseks o-rõngas"
type textarea "ja - er is een o-ring voor afdichting"
type textarea "jah - seal on tihenduseks o-rõngas."
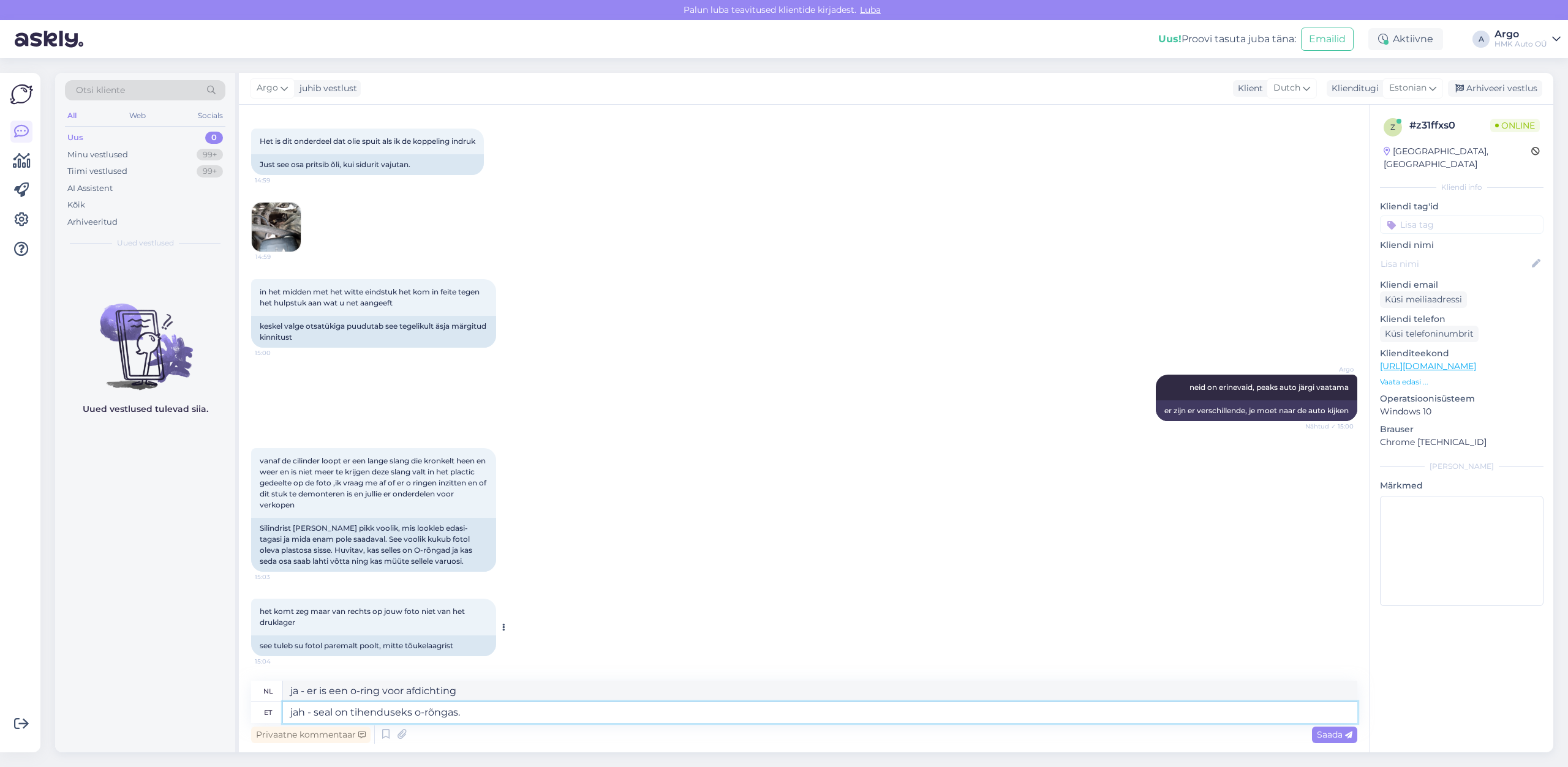
type textarea "Ja - er zit een o-ring in voor de afdichting."
type textarea "jah - seal on tihenduseks o-rõngas. Aga a"
type textarea "Ja - er is een o-ring voor de afdichting. Maar"
type textarea "jah - seal on tihenduseks o-rõngas. Aga andke a"
type textarea "Ja - er is een o-ring voor de afdichting. Maar geef"
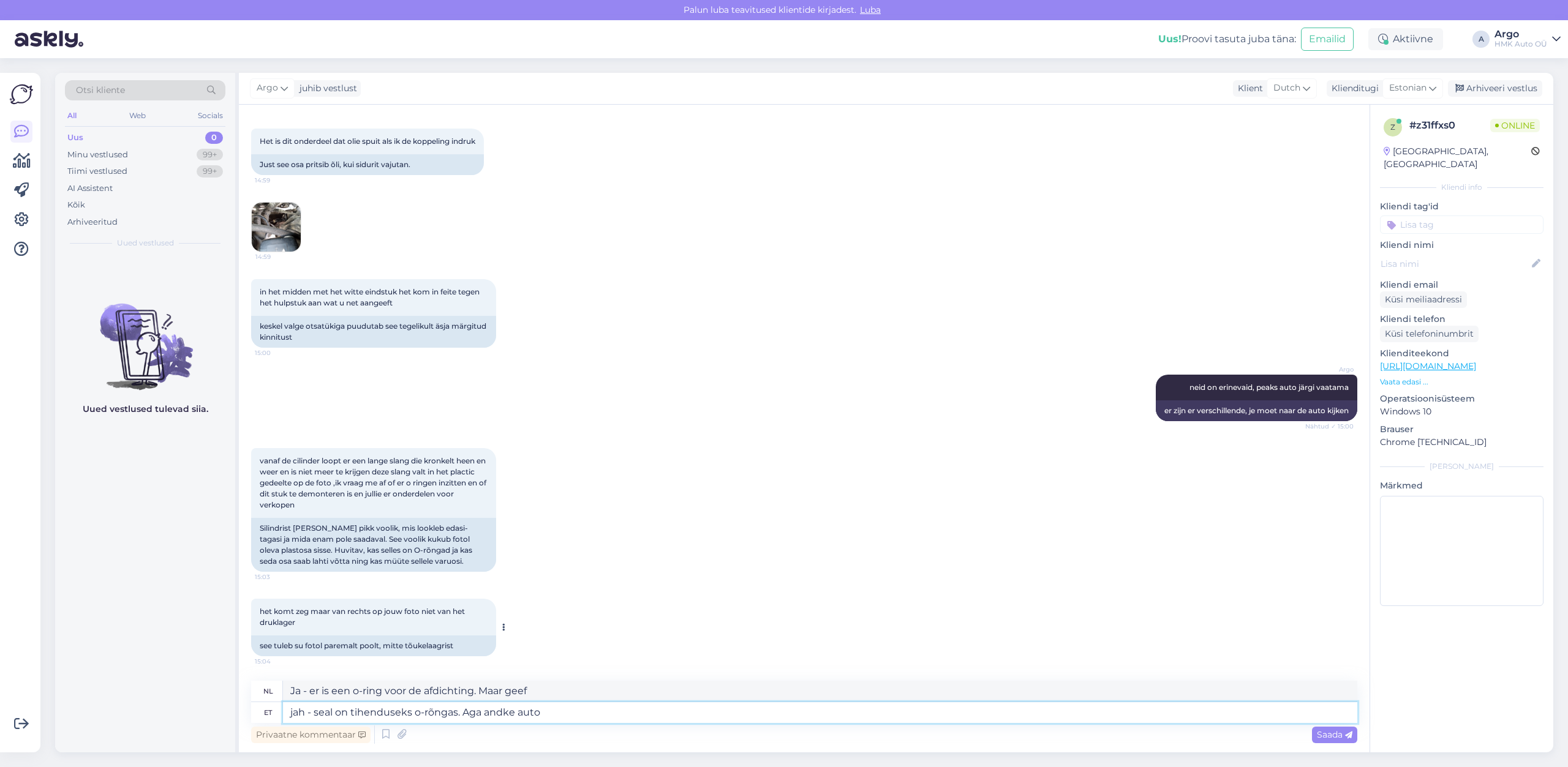
type textarea "jah - seal on tihenduseks o-rõngas. Aga andke auto"
type textarea "Ja - er is een o-ring voor de afdichting. Maar geef de auto"
type textarea "jah - seal on tihenduseks o-rõngas. Aga andke auto VIN, va"
type textarea "Ja - er is een o-ring voor de afdichting. Maar geef het VIN-nummer van de auto …"
type textarea "jah - seal on tihenduseks o-rõngas. Aga andke auto VIN, vaatan s"
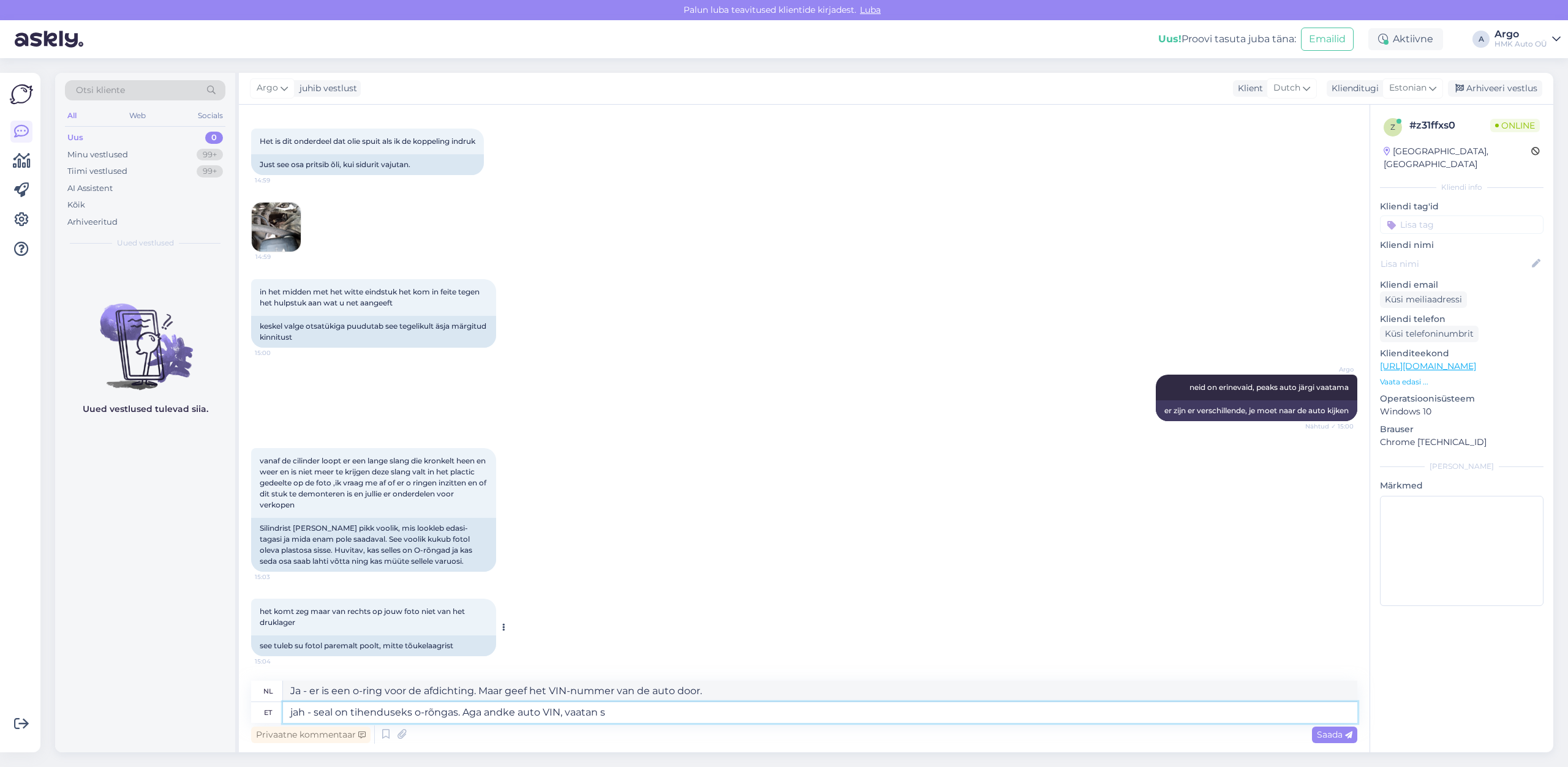
type textarea "Ja, er zit een o-ring in voor de afdichting. Maar geef me het VIN-nummer van de…"
type textarea "jah - seal on tihenduseks o-rõngas. Aga andke auto VIN, vaatan selle"
type textarea "Ja, er zit een o-ring in voor de afdichting. Maar geef me het VIN-nummer van de…"
type textarea "jah - seal on tihenduseks o-rõngas. Aga andke auto VIN, vaatan selle järgi, m"
type textarea "Ja - er zit een o-ring in voor de afdichting. Maar geef me het VIN-nummer van d…"
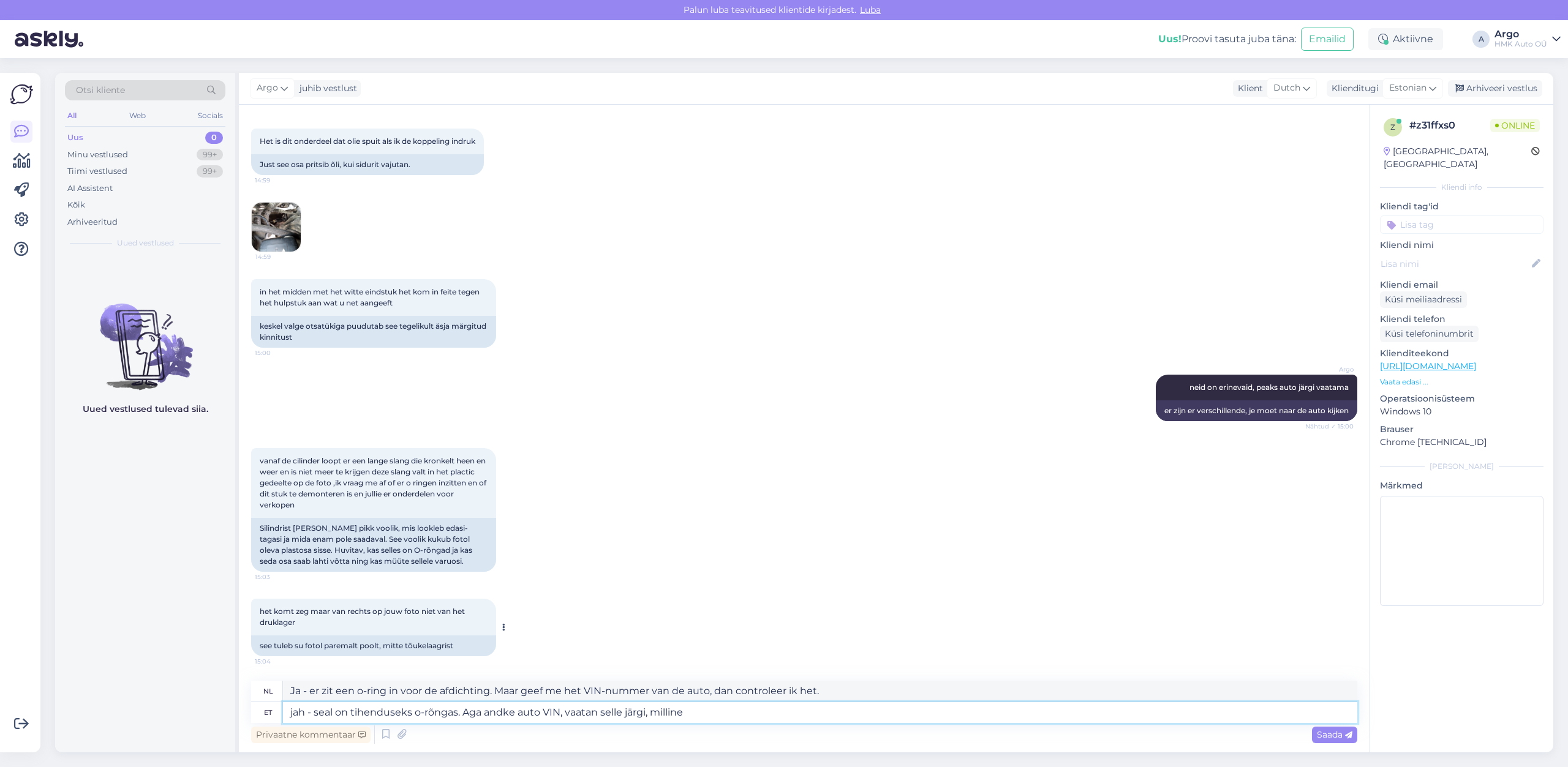
type textarea "jah - seal on tihenduseks o-rõngas. Aga andke auto VIN, vaatan selle järgi, mil…"
type textarea "Ja, er zit een o-ring in voor de afdichting. Maar geef me het VIN-nummer van de…"
type textarea "jah - seal on tihenduseks o-rõngas. Aga andke auto VIN, vaatan selle järgi, mil…"
type textarea "Ja, er zit een o-ring in voor de afdichting. Maar geef me het chassisnummer van…"
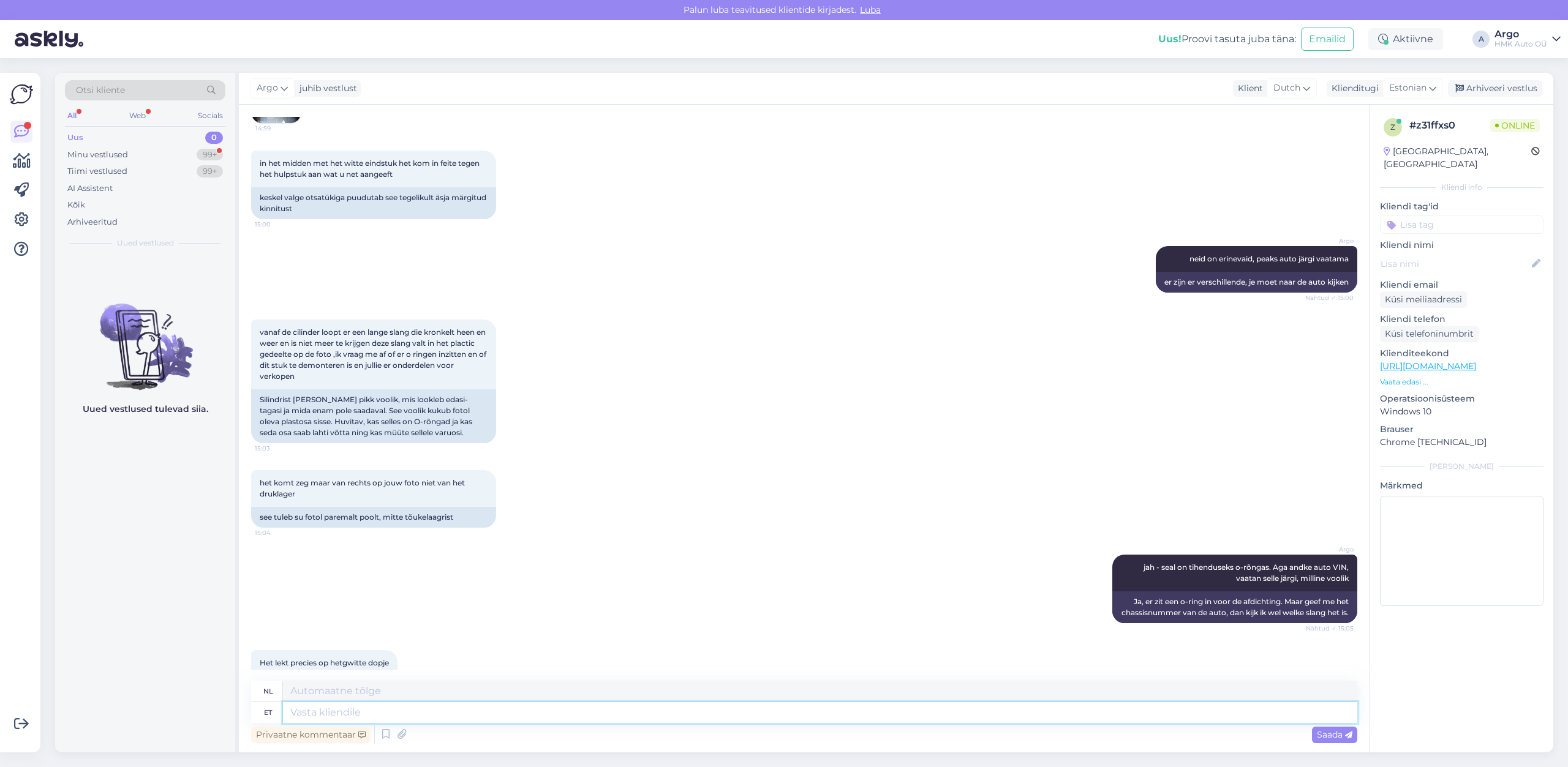
scroll to position [806, 0]
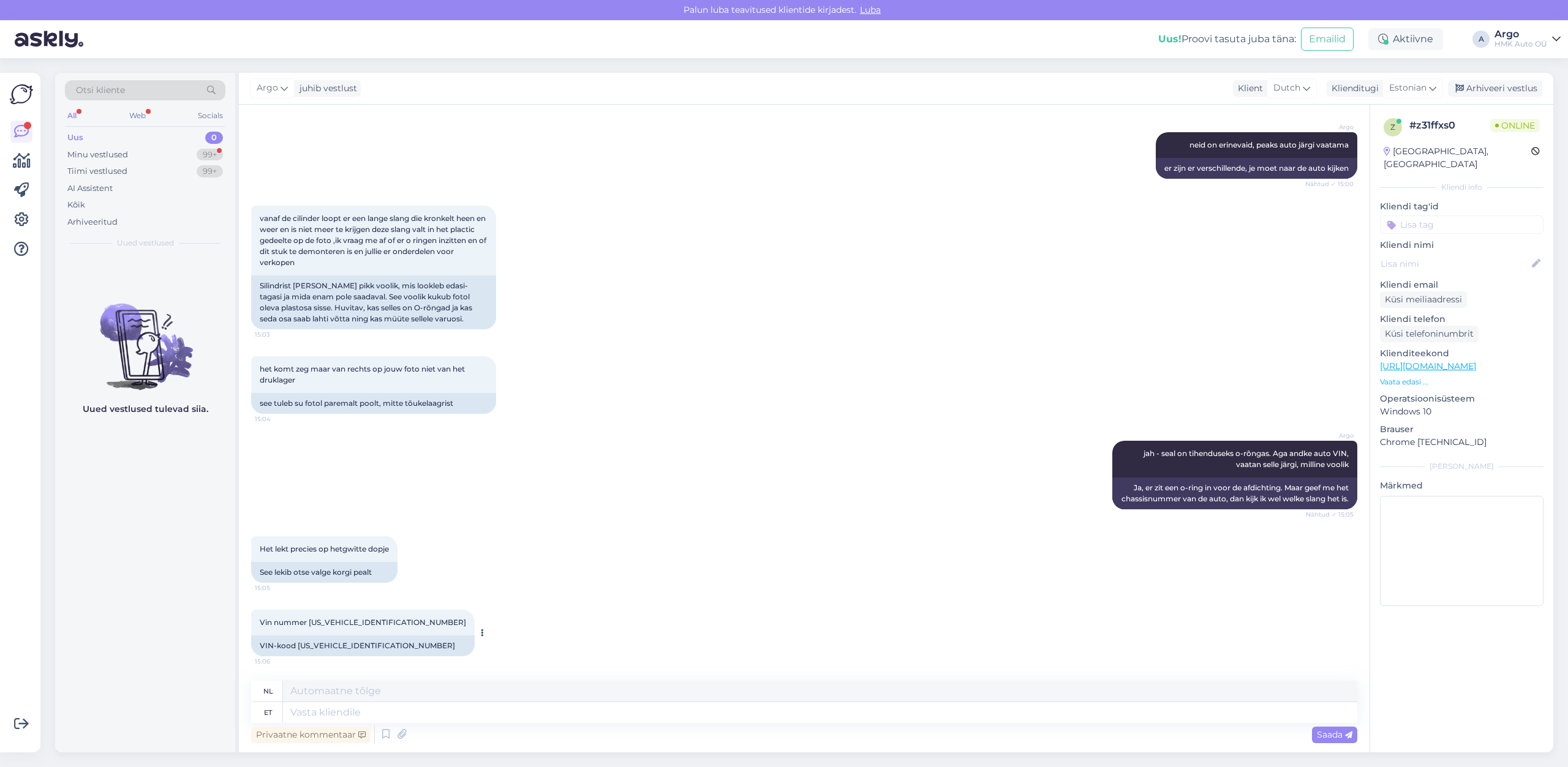
click at [355, 618] on div "Vin nummer [US_VEHICLE_IDENTIFICATION_NUMBER] 15:06" at bounding box center [362, 623] width 223 height 26
click at [351, 626] on span "Vin nummer [US_VEHICLE_IDENTIFICATION_NUMBER]" at bounding box center [363, 622] width 206 height 9
copy span "[US_VEHICLE_IDENTIFICATION_NUMBER]"
click at [335, 719] on textarea at bounding box center [820, 712] width 1074 height 20
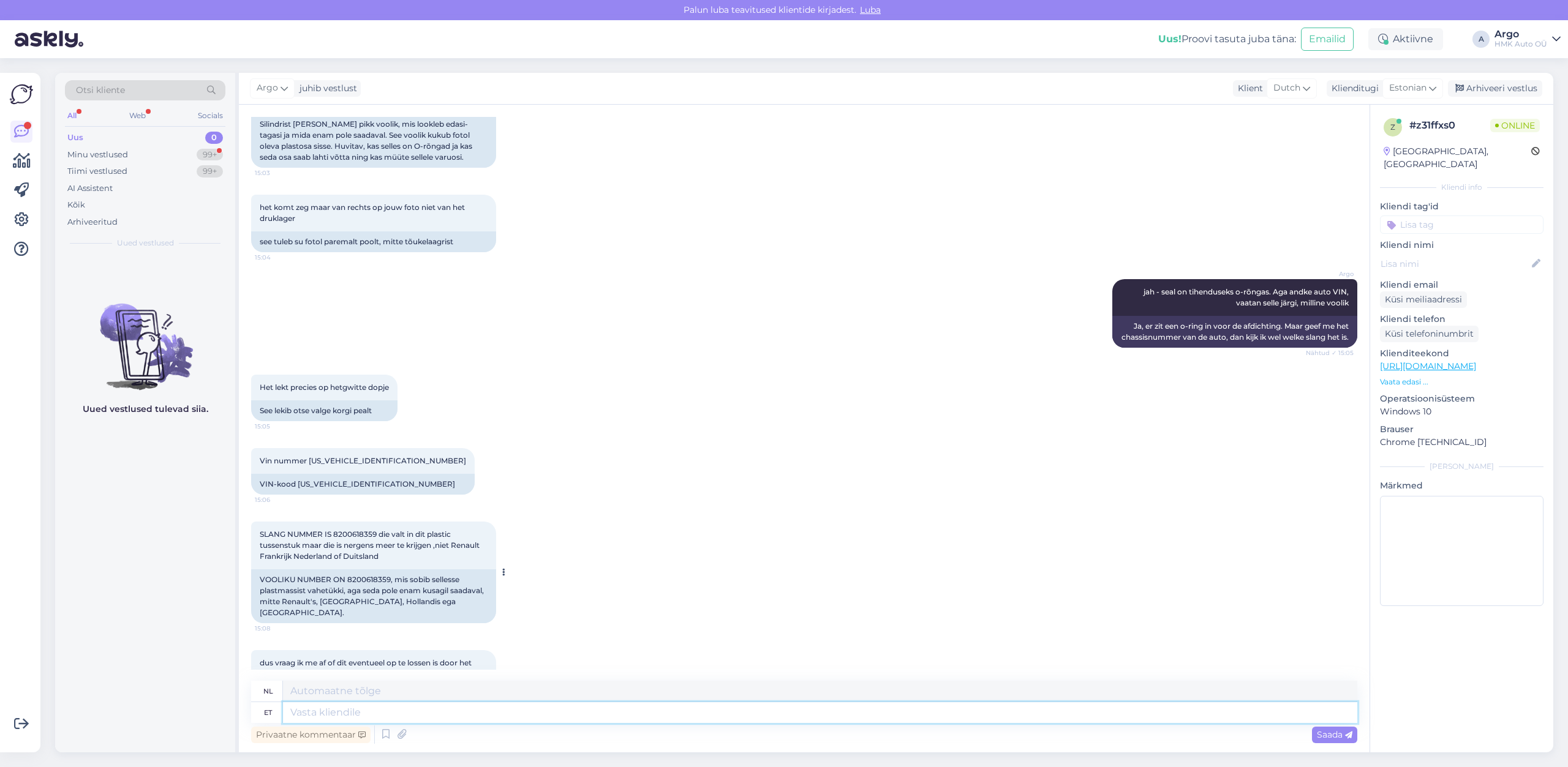
scroll to position [1030, 0]
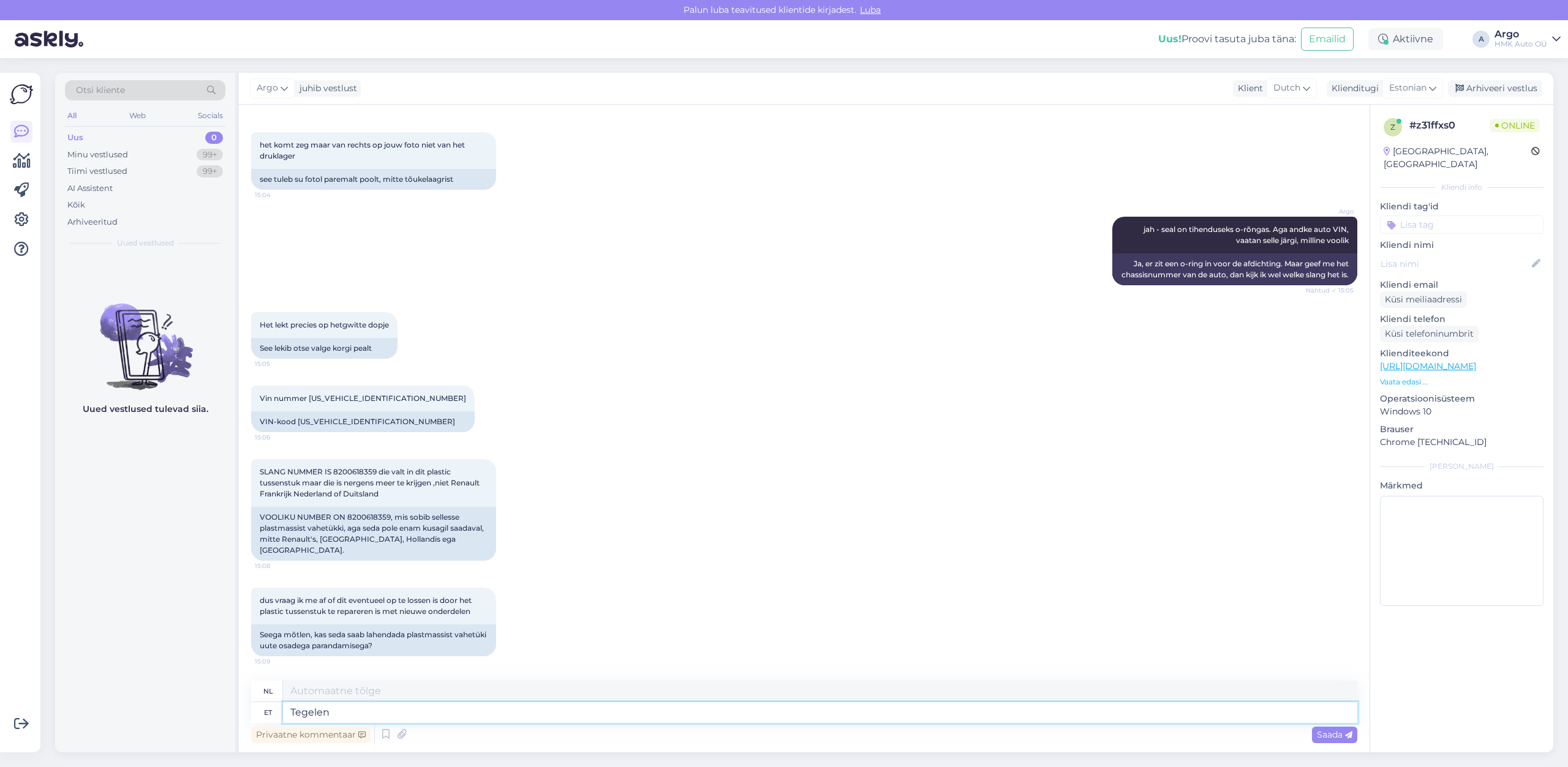
type textarea "Tegelen"
type textarea "Ik ben aan het werk"
type textarea "Tegelen natuke"
type textarea "Ik werk een beetje."
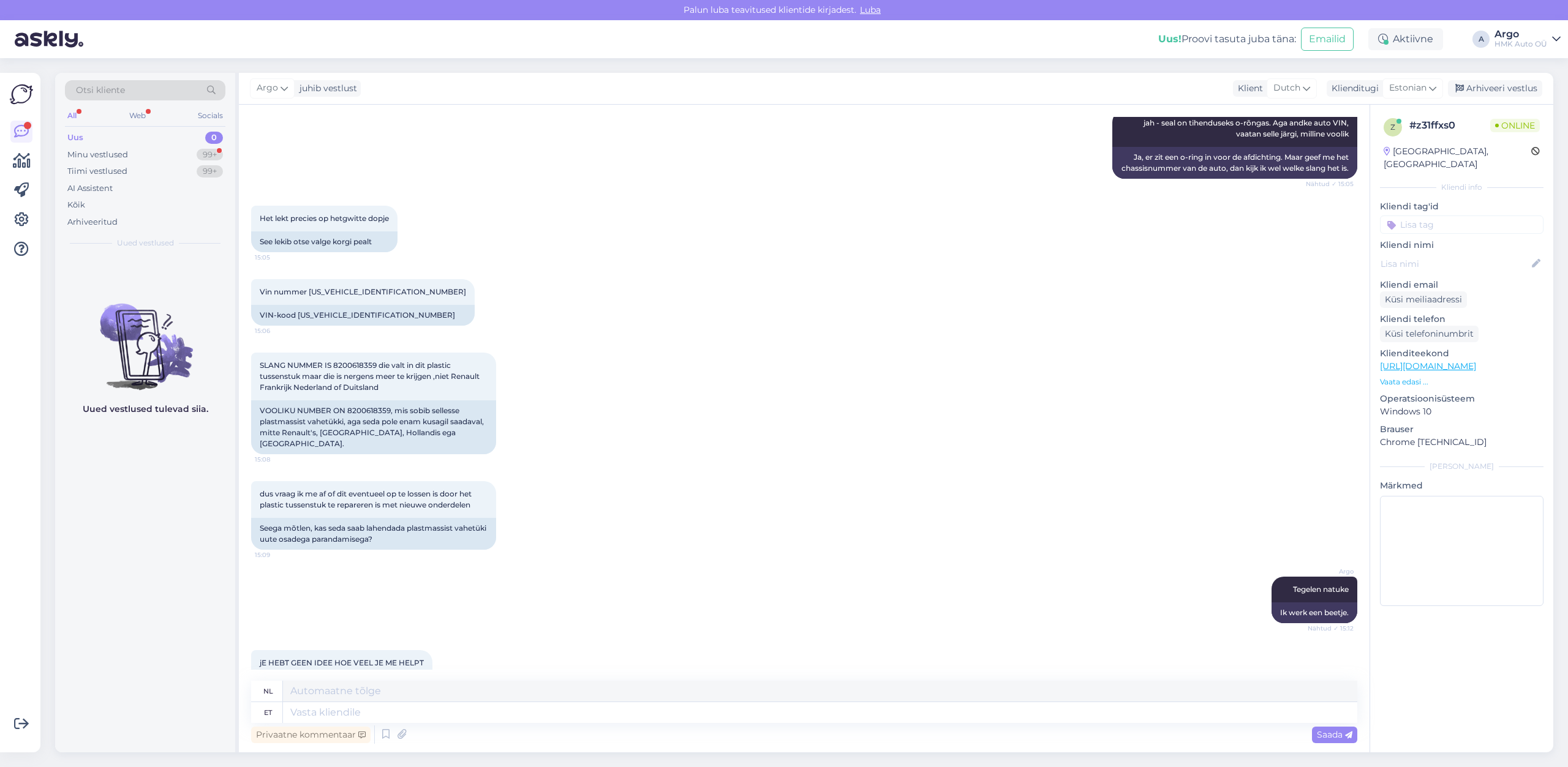
scroll to position [1178, 0]
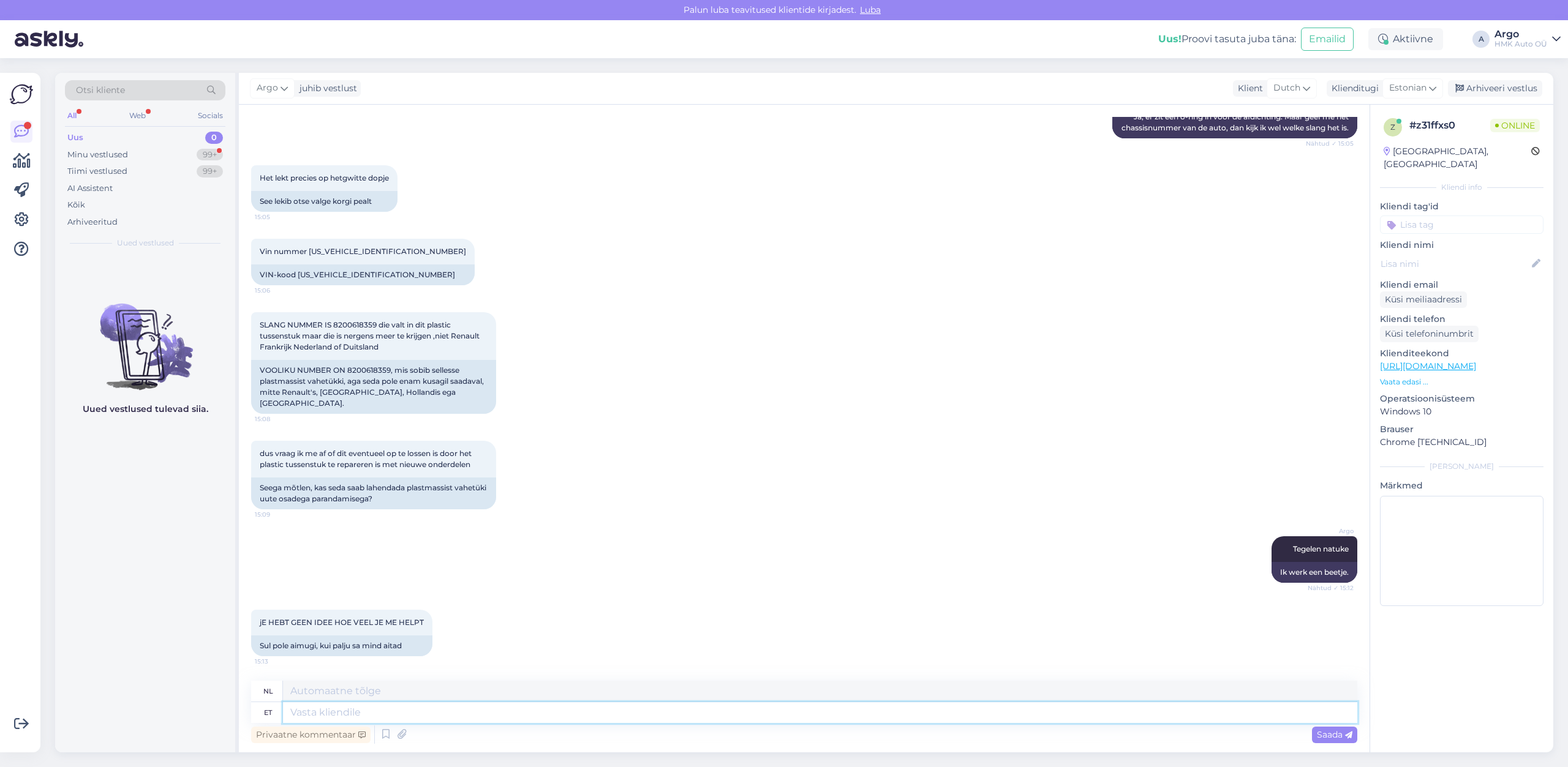
click at [342, 720] on textarea at bounding box center [820, 712] width 1074 height 20
type textarea "Tundub, e"
type textarea "Het lijkt erop,"
type textarea "Tundub, et"
type textarea "Het lijkt erop dat"
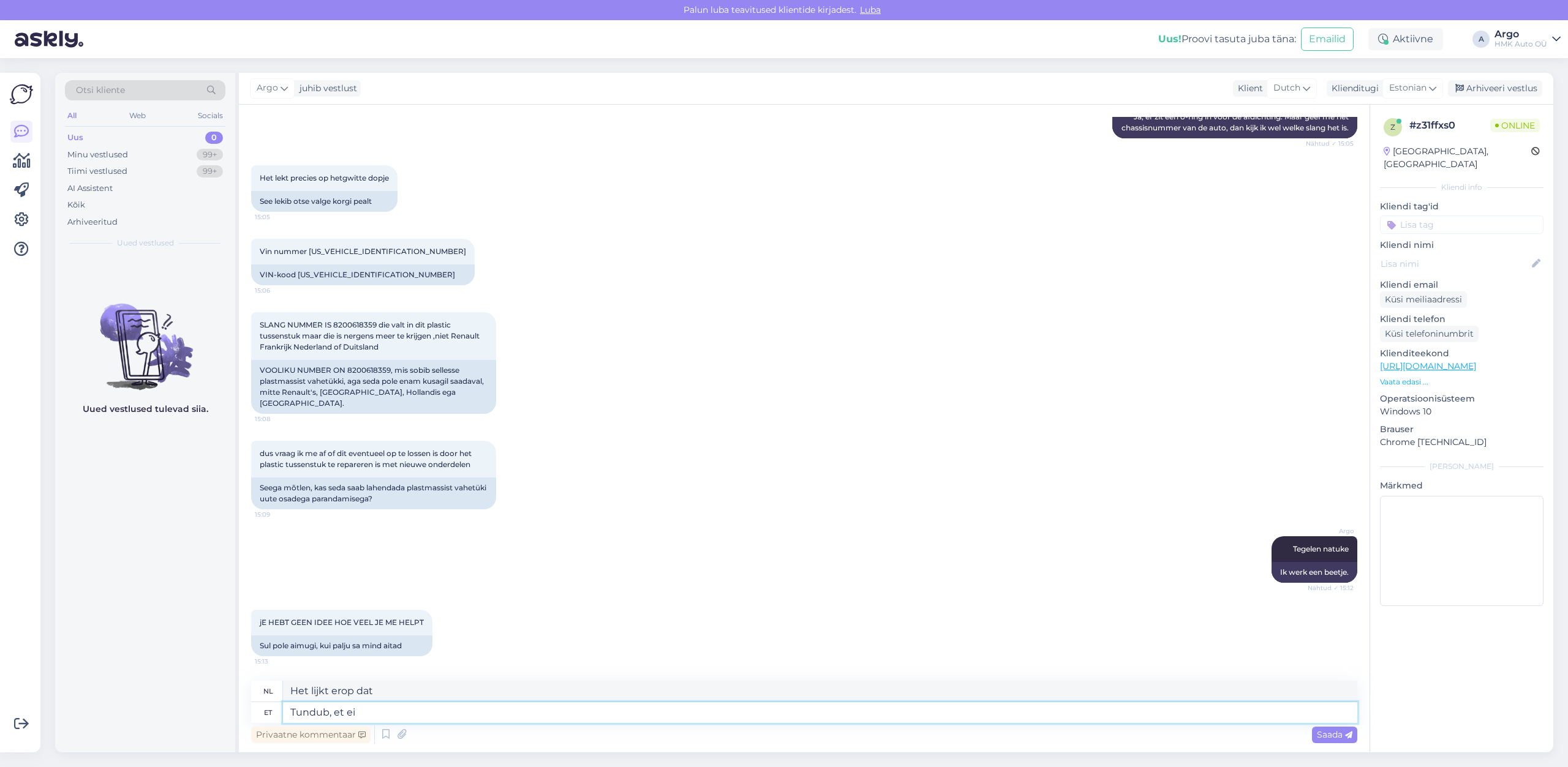
type textarea "Tundub, et ei l"
type textarea "Dat lijkt niet het geval."
type textarea "Tundub, et ei leia"
type textarea "Ik kan het niet vinden."
type textarea "Tundub, et ei leia lahendust."
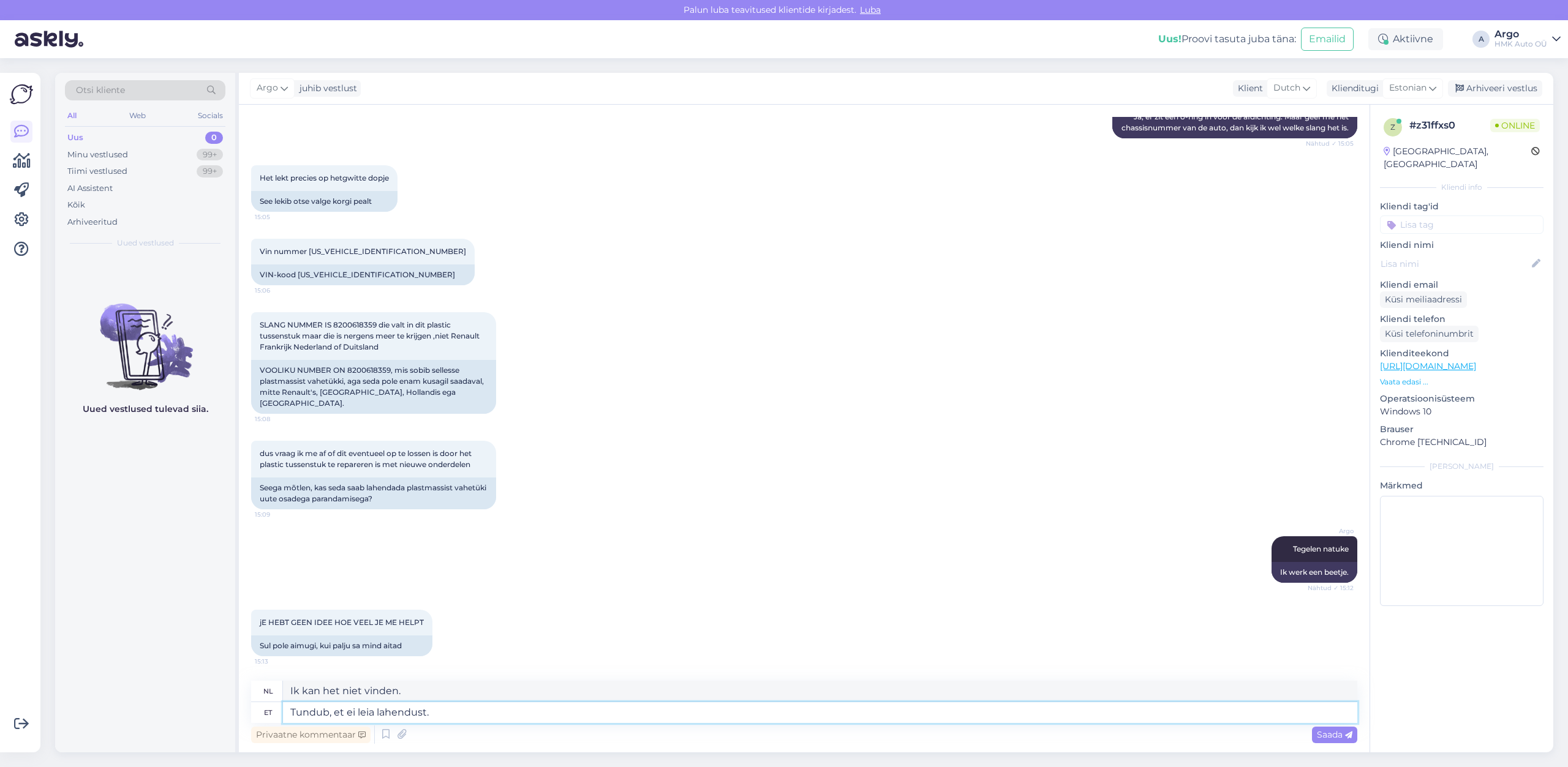
type textarea "Het lijkt erop dat er geen oplossing is."
type textarea "Tundub, et ei leia lahendust. Võib-olla"
type textarea "Ik kan geen oplossing vinden. Misschien"
type textarea "Tundub, et ei leia lahendust. Võib-olla mingi m"
type textarea "Ik kan geen oplossing vinden. Misschien een soort"
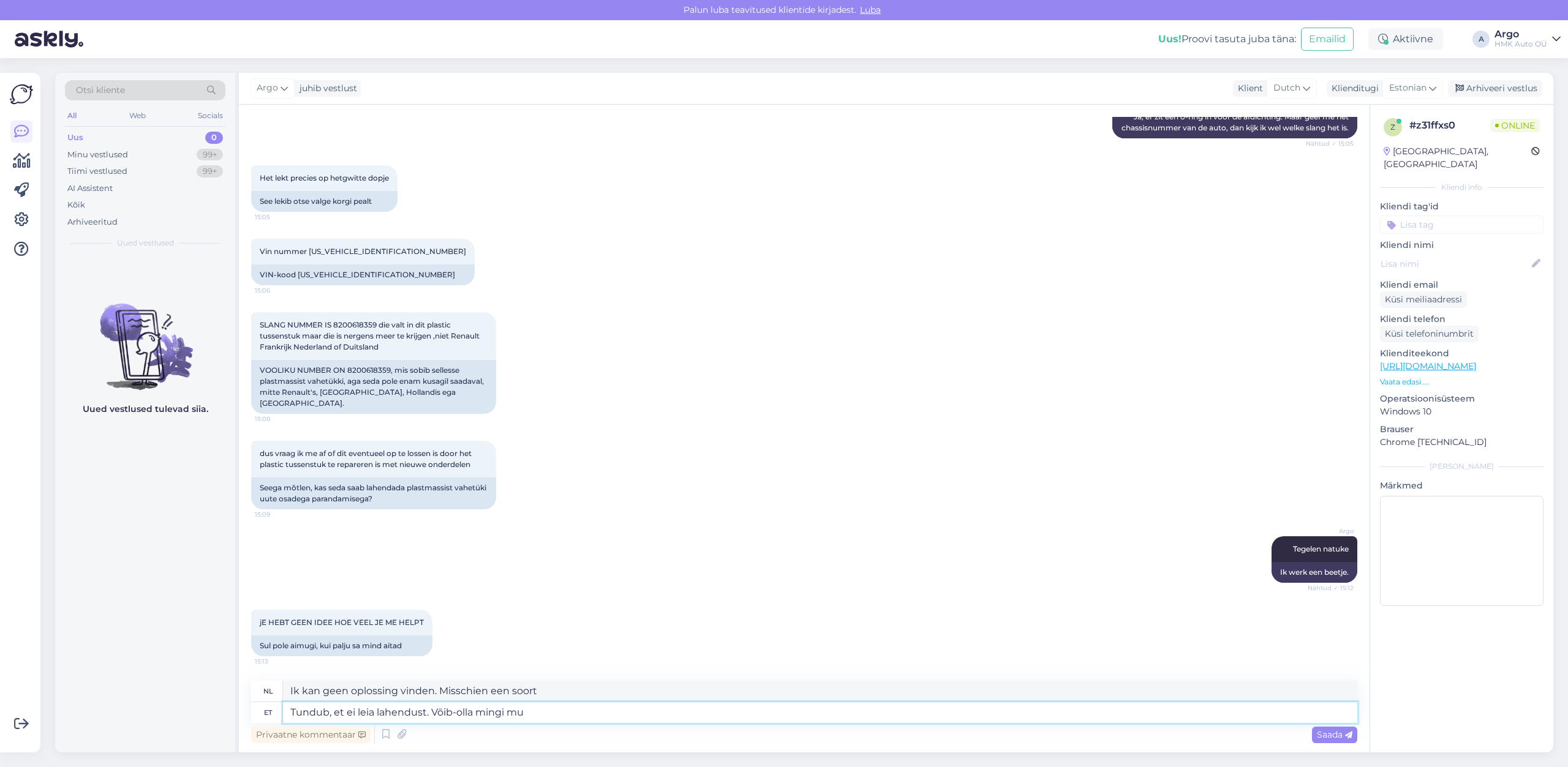
type textarea "Tundub, et ei leia lahendust. Võib-olla mingi muu"
type textarea "Ik kan geen oplossing vinden. Misschien een andere manier."
type textarea "Tundub, et ei leia lahendust. Võib-olla mingi muu Renault"
type textarea "Ik kan geen oplossing vinden. Misschien een andere Renault."
type textarea "Tundub, et ei leia lahendust. Võib-olla mingi muu Renault toru"
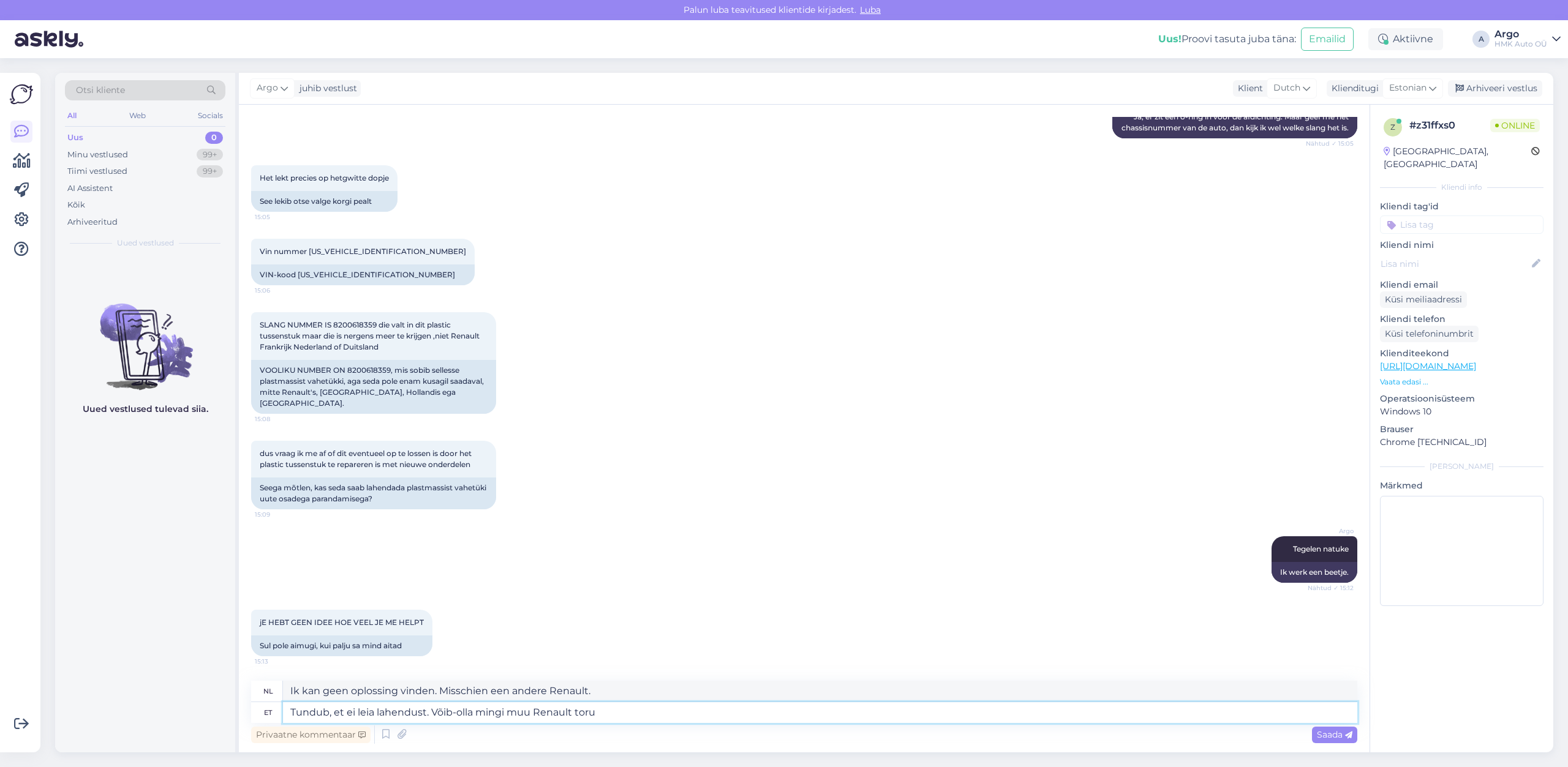
type textarea "Ik kan geen oplossing vinden. Misschien een andere Renault-pijp."
type textarea "Tundub, et ei leia lahendust. Võib-olla mingi muu Renault toru(mis veel saadava…"
type textarea "Ik kan geen oplossing vinden. Misschien een andere Renault-pijp (die nog verkri…"
type textarea "Tundub, et ei leia lahendust. Võib-olla mingi muu Renault toru(mis veel saadava…"
type textarea "Het lijkt erop dat ik geen oplossing kan vinden. Misschien een andere Renault-p…"
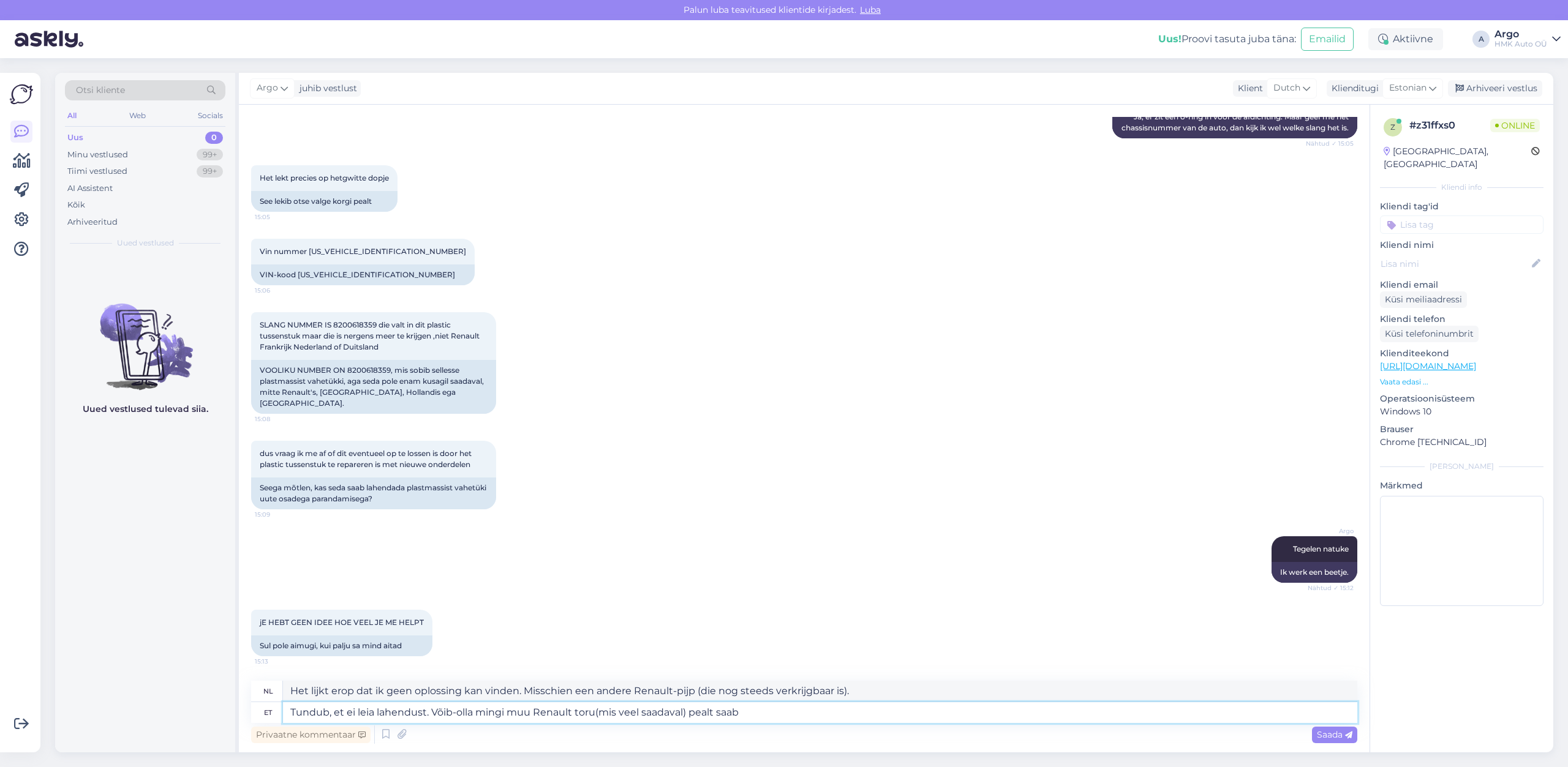
type textarea "Tundub, et ei leia lahendust. Võib-olla mingi muu Renault toru(mis veel saadava…"
type textarea "Het lijkt erop dat ik geen oplossing kan vinden. Misschien kan ik het uit een a…"
type textarea "Tundub, et ei leia lahendust. Võib-olla mingi muu Renault toru(mis veel saadava…"
type textarea "Het lijkt erop dat ik geen oplossing kan vinden. Misschien werkt een andere Ren…"
type textarea "Tundub, et ei leia lahendust. Võib-olla mingi muu Renault toru(mis veel saadava…"
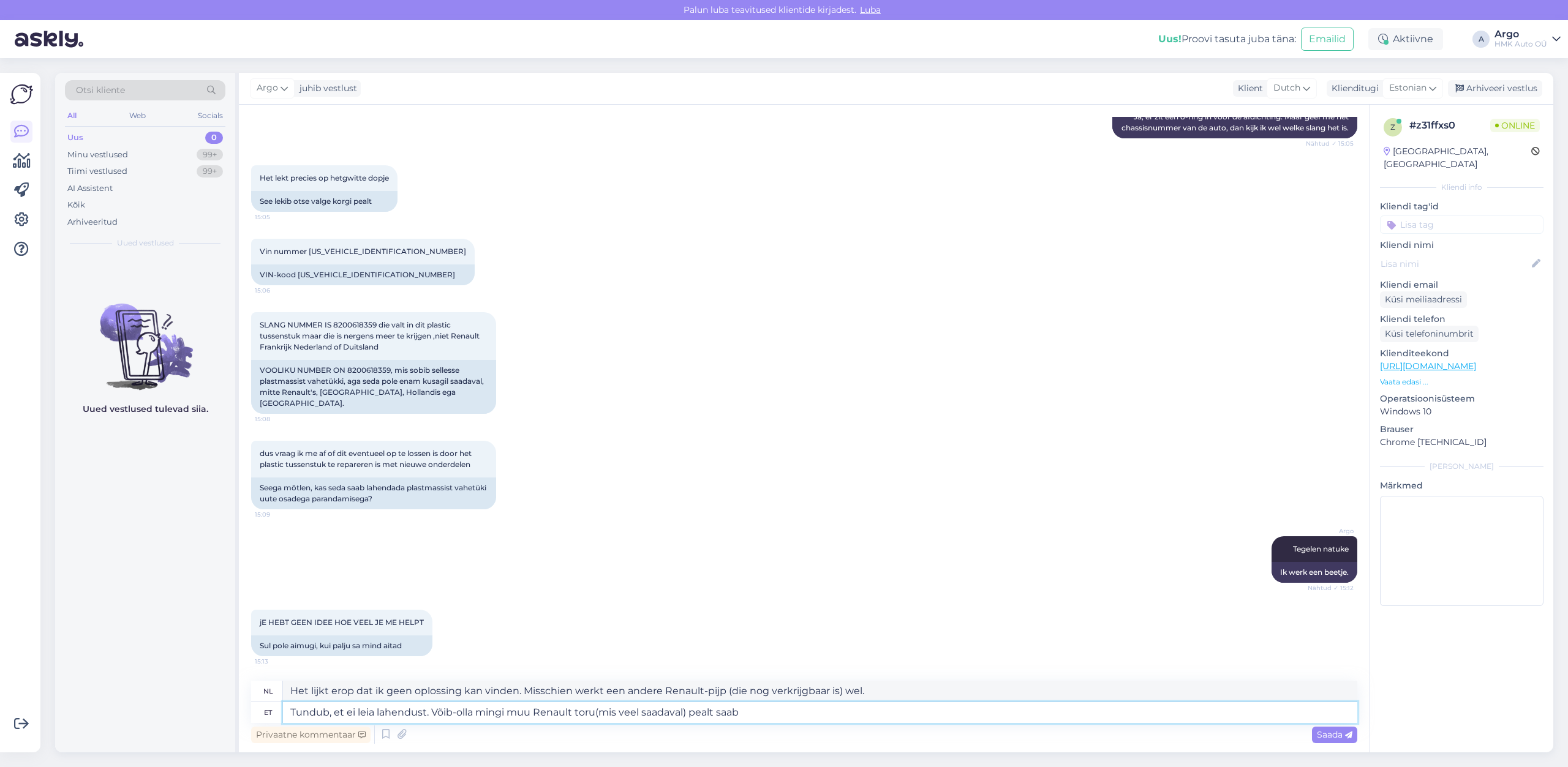
type textarea "Het lijkt erop dat ik geen oplossing kan vinden. Misschien kan ik het uit een a…"
type textarea "Tundub, et ei leia lahendust. Võib-olla mingi muu Renault toru(mis veel saadava…"
type textarea "Het lijkt erop dat ik geen oplossing kan vinden. Misschien kan ik een pakking k…"
type textarea "Tundub, et ei leia lahendust. Võib-olla mingi muu Renault toru(mis veel saadava…"
type textarea "Het lijkt erop dat er geen oplossing is. Misschien kun je een pakking van een a…"
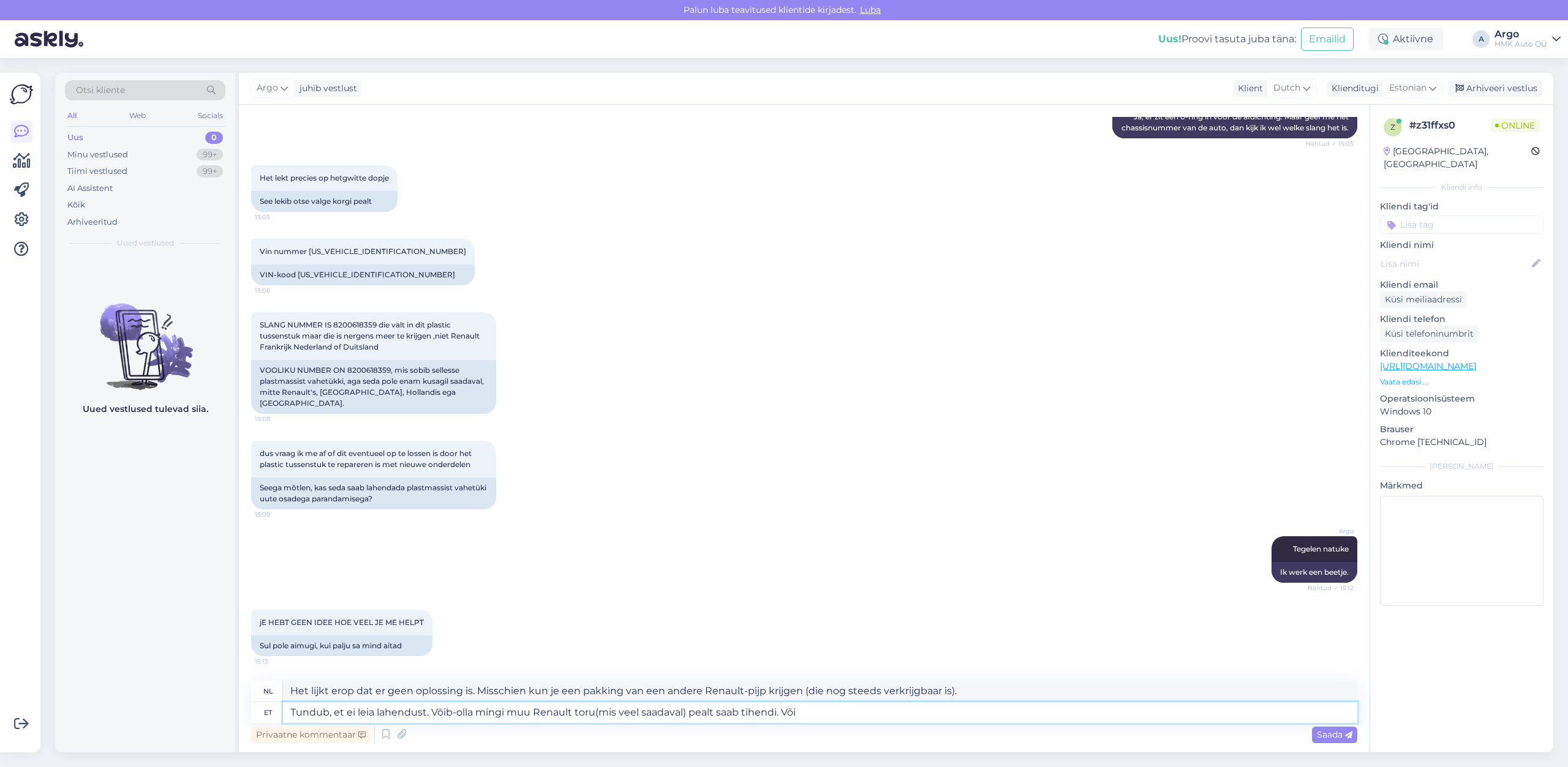
type textarea "Tundub, et ei leia lahendust. Võib-olla mingi muu Renault toru(mis veel saadava…"
type textarea "Het lijkt erop dat er geen oplossing is. Misschien kun je een pakking krijgen v…"
type textarea "Tundub, et ei leia lahendust. Võib-olla mingi muu Renault toru(mis veel saadava…"
type textarea "Het lijkt erop dat er geen oplossing is. Misschien kun je een pakking van een a…"
type textarea "Tundub, et ei leia lahendust. Võib-olla mingi muu Renault toru(mis veel saadava…"
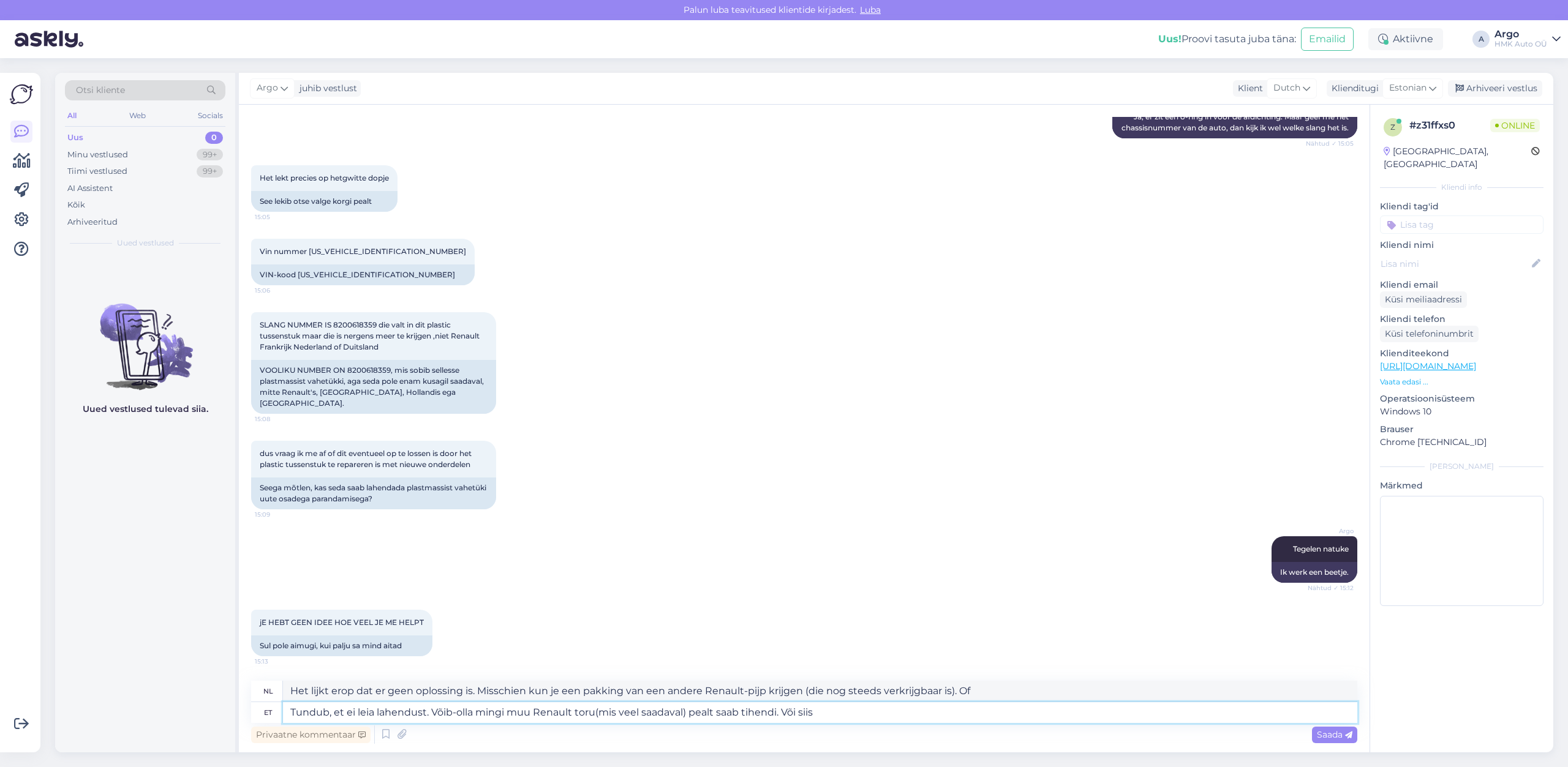
type textarea "Het lijkt erop dat er geen oplossing is. Misschien kun je een pakking krijgen v…"
type textarea "Tundub, et ei leia lahendust. Võib-olla mingi muu Renault toru(mis veel saadava…"
type textarea "Het lijkt erop dat er geen oplossing is. Misschien kun je een pakking van een a…"
type textarea "Tundub, et ei leia lahendust. Võib-olla mingi muu Renault toru(mis veel saadava…"
type textarea "Het lijkt erop dat er geen oplossing is. Misschien kun je een pakking van een a…"
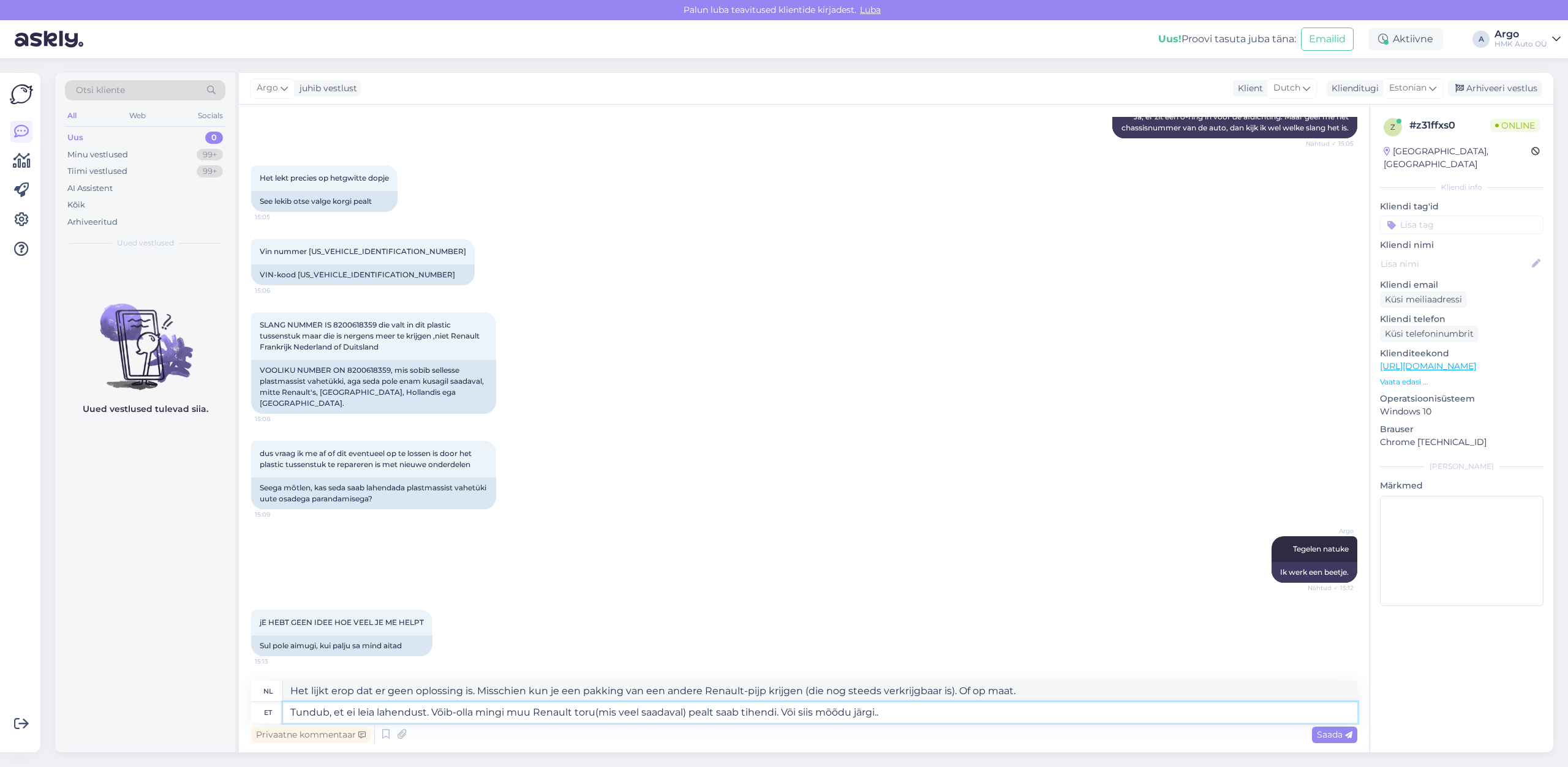
type textarea "Tundub, et ei leia lahendust. Võib-olla mingi muu Renault toru(mis veel saadava…"
type textarea "Het lijkt erop dat er geen oplossing is. Misschien kun je een pakking krijgen v…"
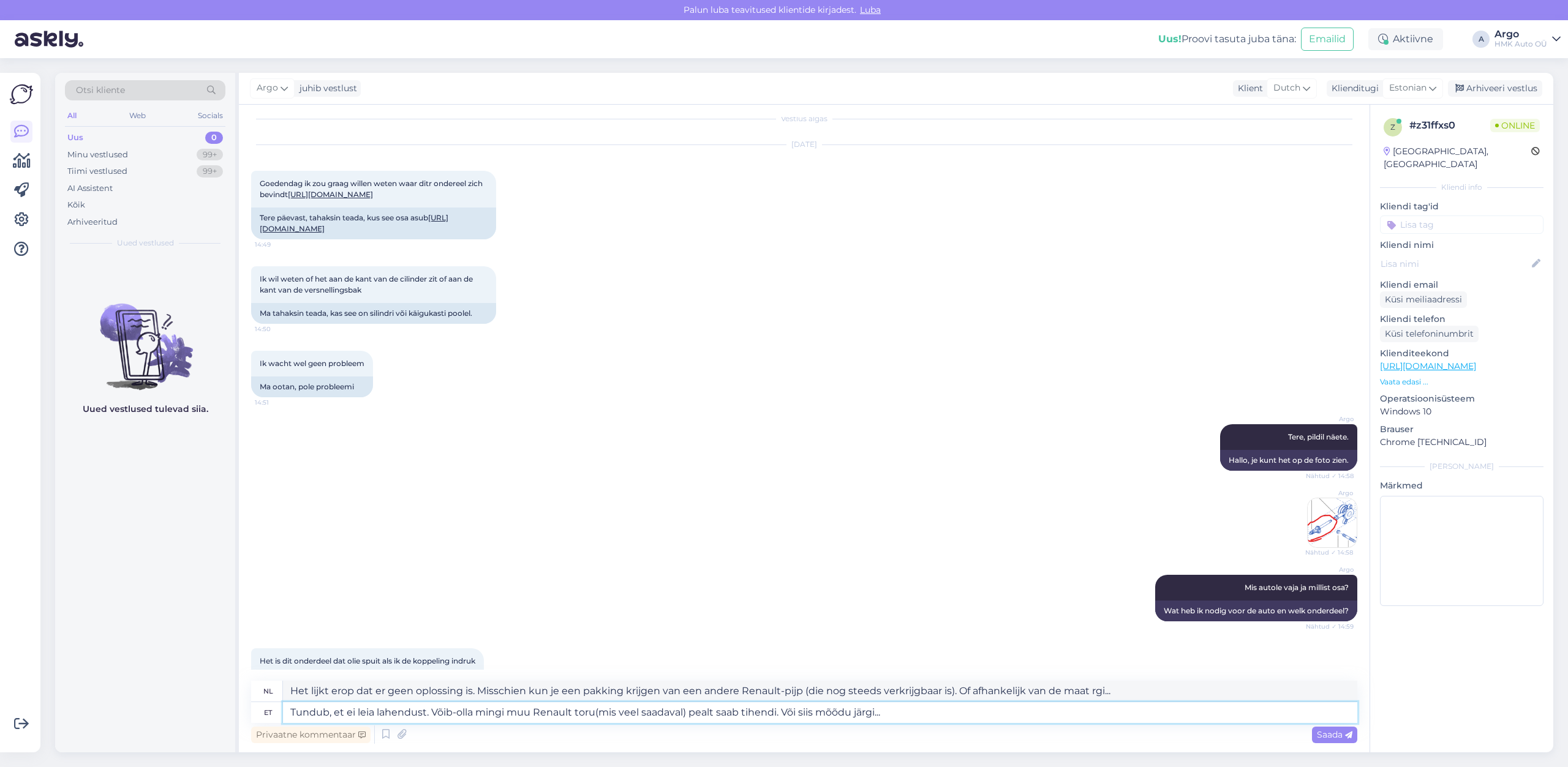
scroll to position [0, 0]
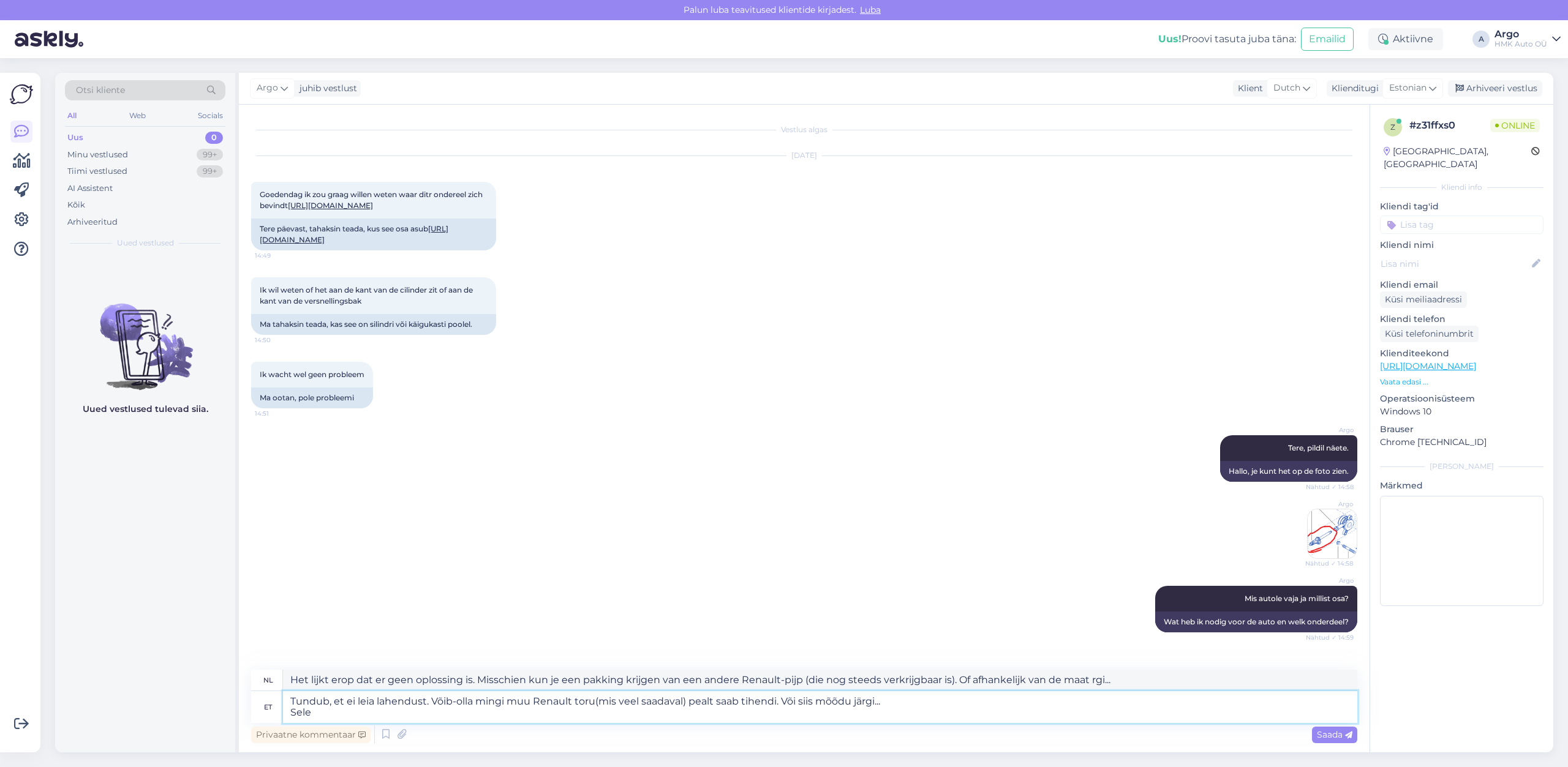
type textarea "Tundub, et ei leia lahendust. Võib-olla mingi muu Renault toru(mis veel saadava…"
type textarea "Het lijkt erop dat er geen oplossing is. Misschien kun je een pakking krijgen v…"
type textarea "Tundub, et ei leia lahendust. Võib-olla mingi muu Renault toru(mis veel saadava…"
type textarea "Het lijkt erop dat er geen oplossing is. Misschien kun je een pakking krijgen v…"
type textarea "Tundub, et ei leia lahendust. Võib-olla mingi muu Renault toru(mis veel saadava…"
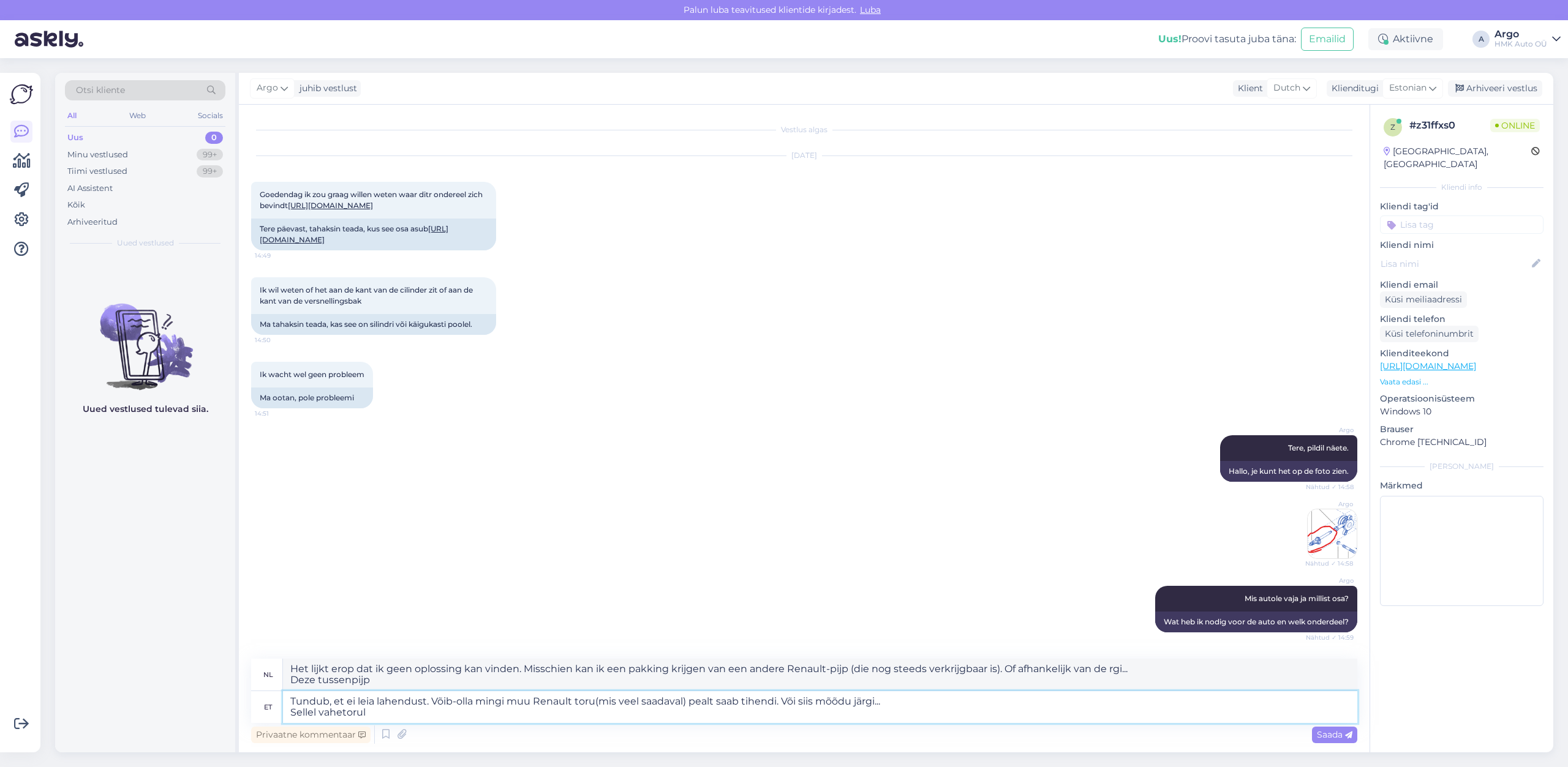
type textarea "Het lijkt erop dat er geen oplossing is. Misschien kun je een pakking krijgen v…"
type textarea "Tundub, et ei leia lahendust. Võib-olla mingi muu Renault toru(mis veel saadava…"
type textarea "Het lijkt erop dat er geen oplossing is. Misschien kan een andere Renault-leidi…"
type textarea "Tundub, et ei leia lahendust. Võib-olla mingi muu Renault toru(mis veel saadava…"
type textarea "Het lijkt erop dat ik geen oplossing kan vinden. Misschien kan ik een pakking k…"
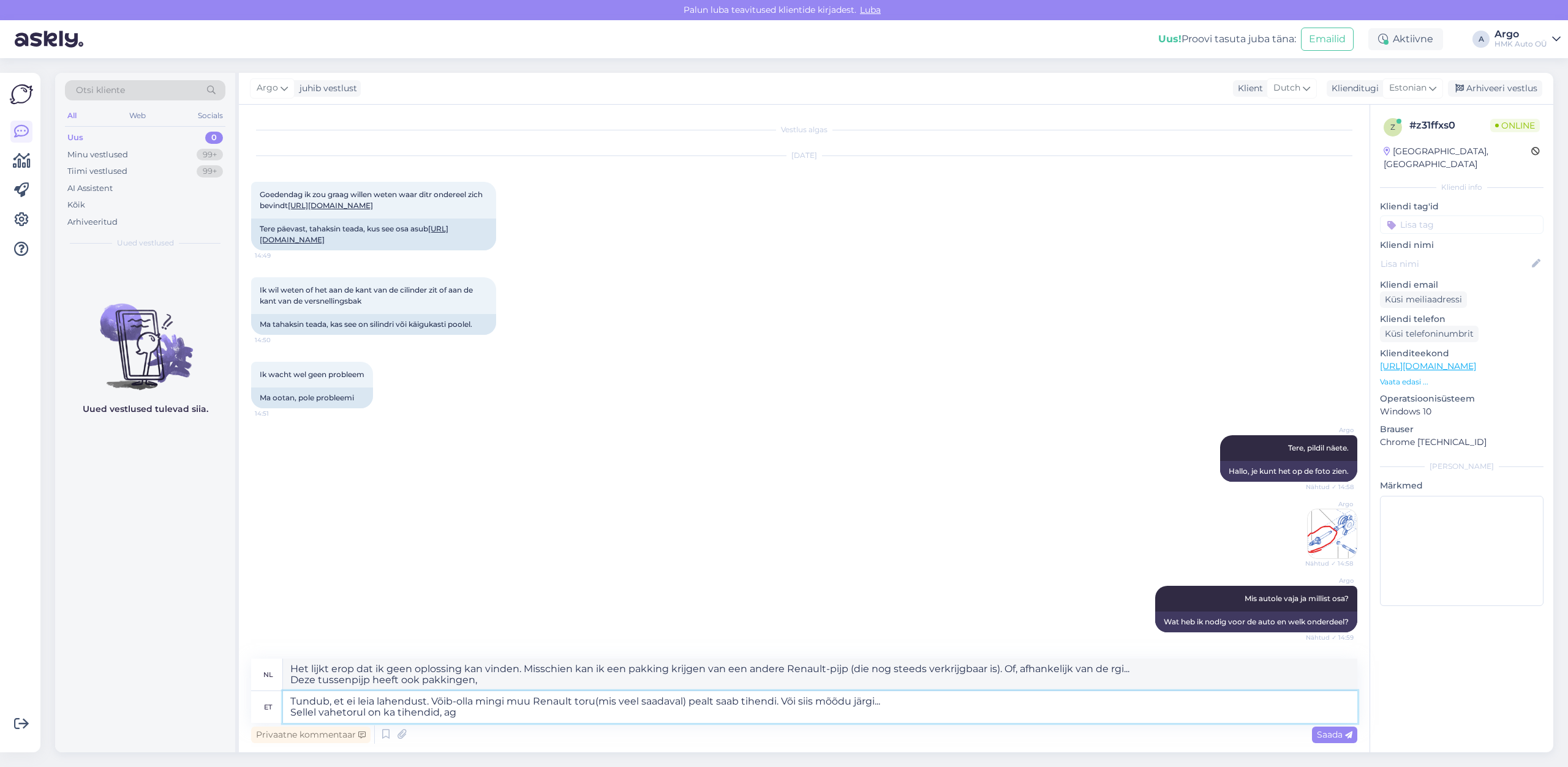
type textarea "Tundub, et ei leia lahendust. Võib-olla mingi muu Renault toru(mis veel saadava…"
type textarea "Het lijkt erop dat ik geen oplossing kan vinden. Misschien kan ik een pakking k…"
type textarea "Tundub, et ei leia lahendust. Võib-olla mingi muu Renault toru(mis veel saadava…"
type textarea "Het lijkt erop dat ik geen oplossing kan vinden. Misschien kan ik een afdichtin…"
type textarea "Tundub, et ei leia lahendust. Võib-olla mingi muu Renault toru(mis veel saadava…"
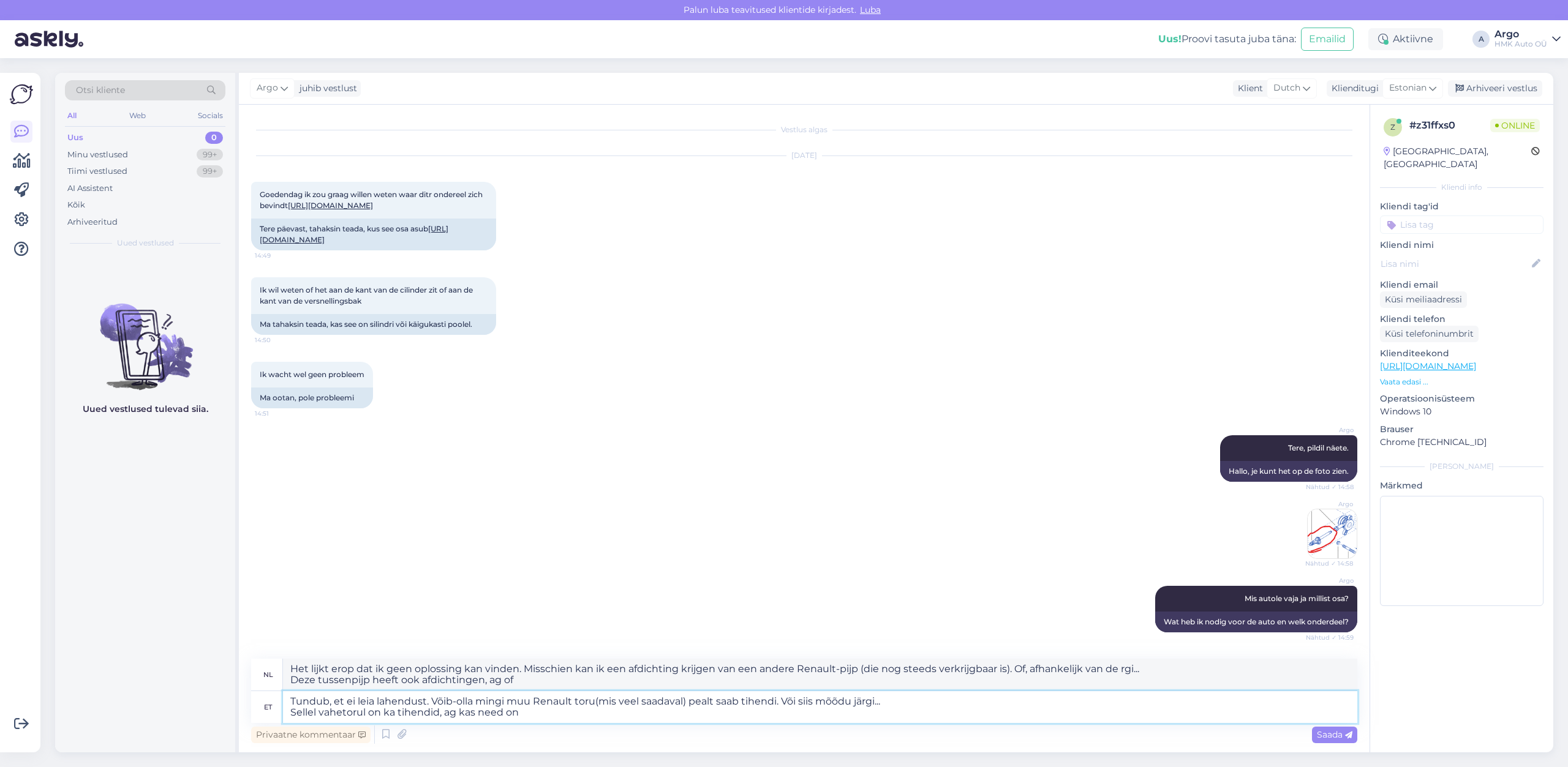
type textarea "Het lijkt erop dat ik geen oplossing kan vinden. Misschien kan ik een pakking k…"
type textarea "Tundub, et ei leia lahendust. Võib-olla mingi muu Renault toru(mis veel saadava…"
type textarea "Het lijkt erop dat ik geen oplossing kan vinden. Misschien kan ik een pakking k…"
type textarea "Tundub, et ei leia lahendust. Võib-olla mingi muu Renault toru(mis veel saadava…"
type textarea "Het lijkt erop dat ik geen oplossing kan vinden. Misschien kan ik een pakking k…"
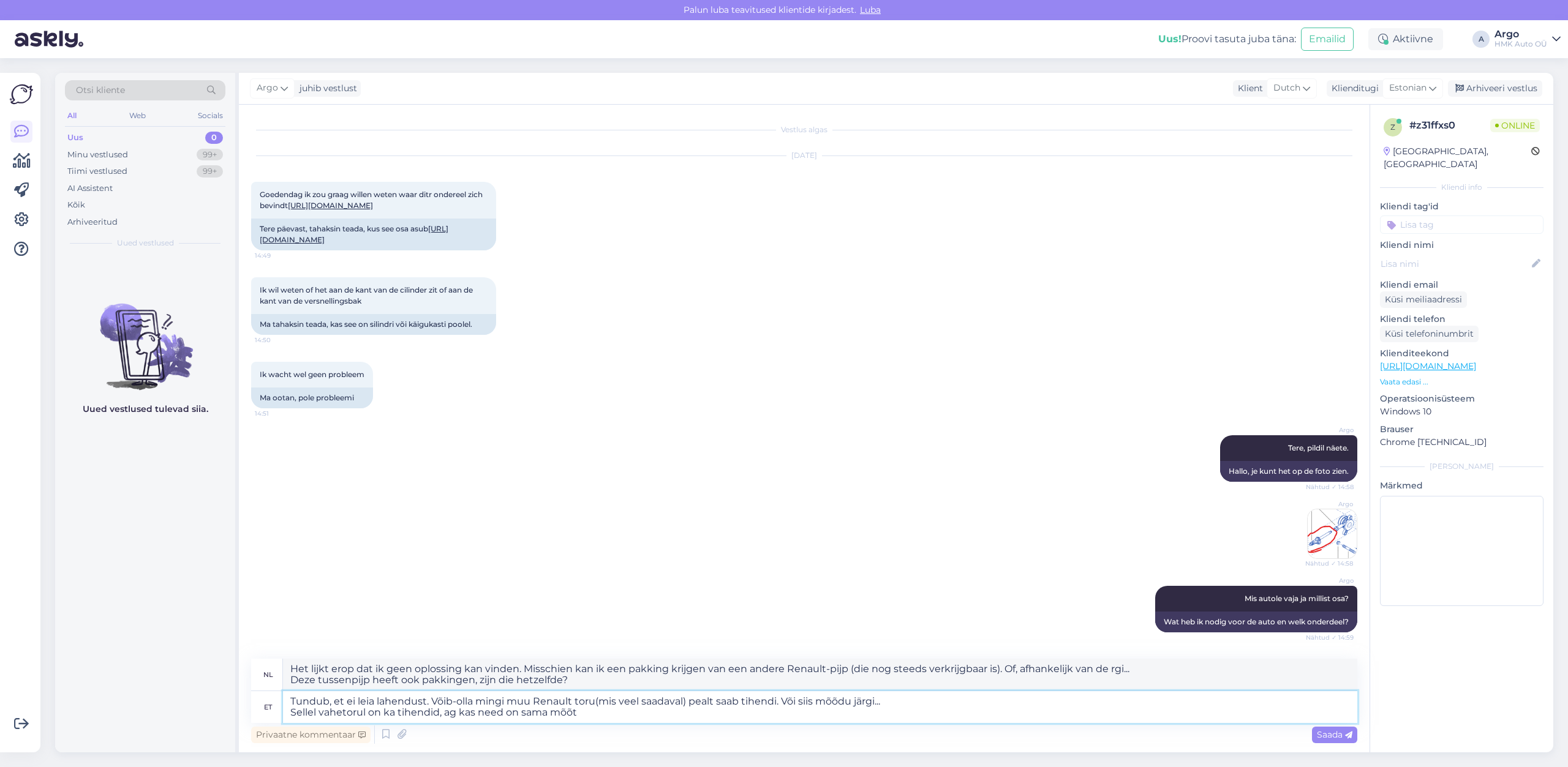
type textarea "Tundub, et ei leia lahendust. Võib-olla mingi muu Renault toru(mis veel saadava…"
type textarea "Het lijkt erop dat ik geen oplossing kan vinden. Misschien kan ik een pakking k…"
type textarea "Tundub, et ei leia lahendust. Võib-olla mingi muu Renault toru(mis veel saadava…"
type textarea "Het lijkt erop dat ik geen oplossing kan vinden. Misschien kan ik een pakking k…"
type textarea "Tundub, et ei leia lahendust. Võib-olla mingi muu Renault toru(mis veel saadava…"
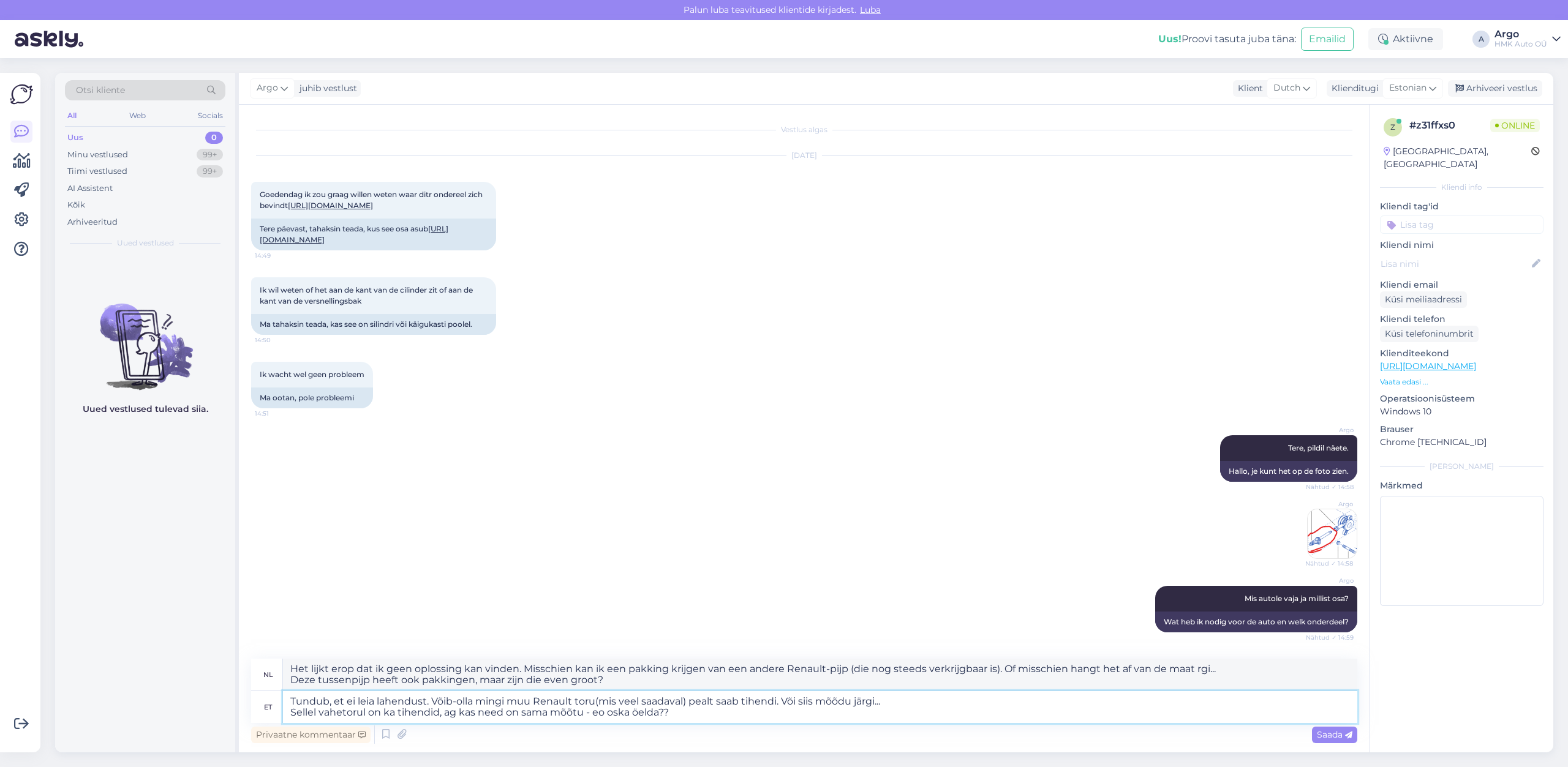
type textarea "Het lijkt erop dat ik geen oplossing kan vinden. Misschien kan ik een pakking k…"
type textarea "Tundub, et ei leia lahendust. Võib-olla mingi muu Renault toru(mis veel saadava…"
type textarea "Het lijkt erop dat ik geen oplossing kan vinden. Misschien kan ik een pakking k…"
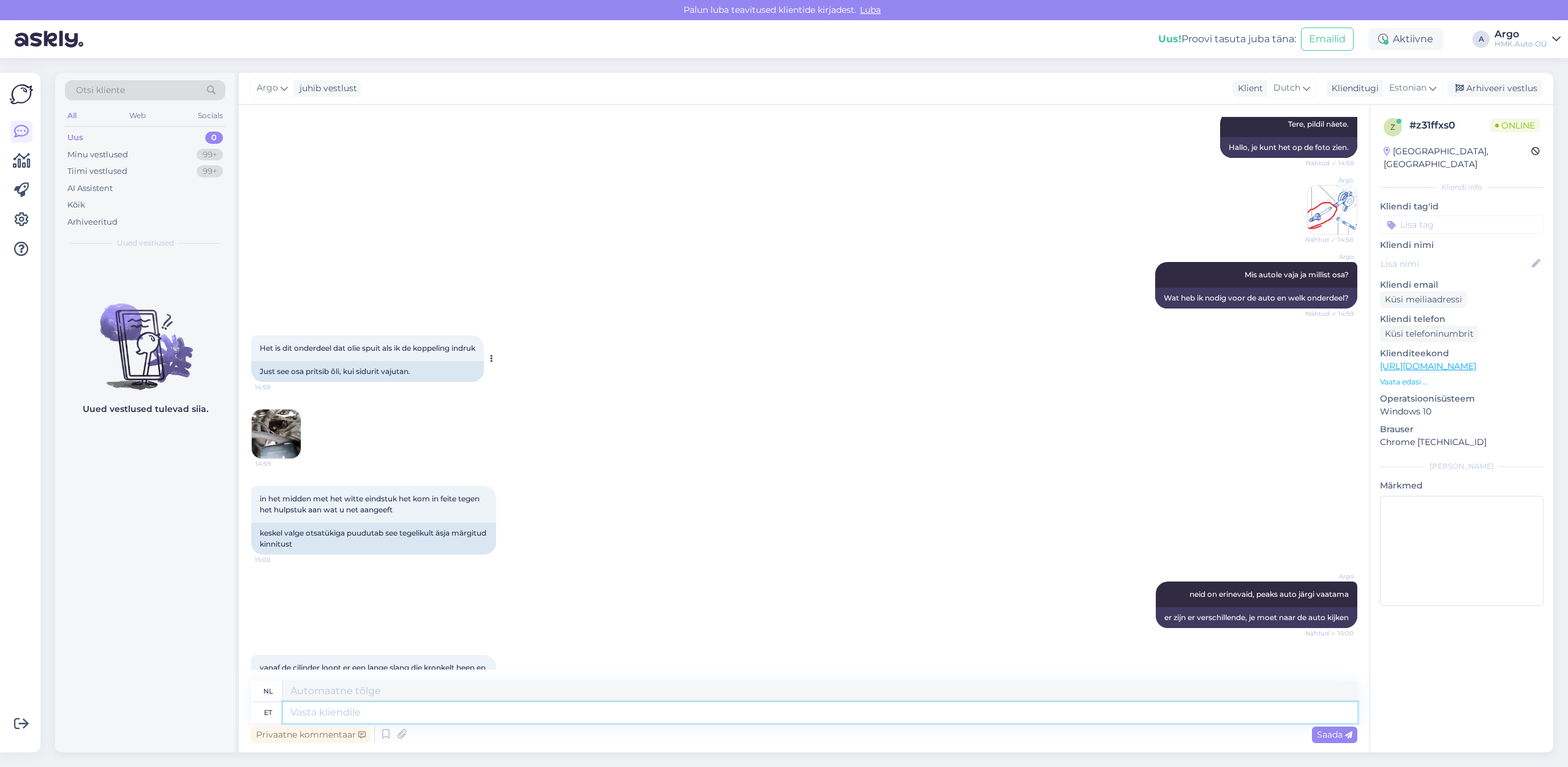
scroll to position [303, 0]
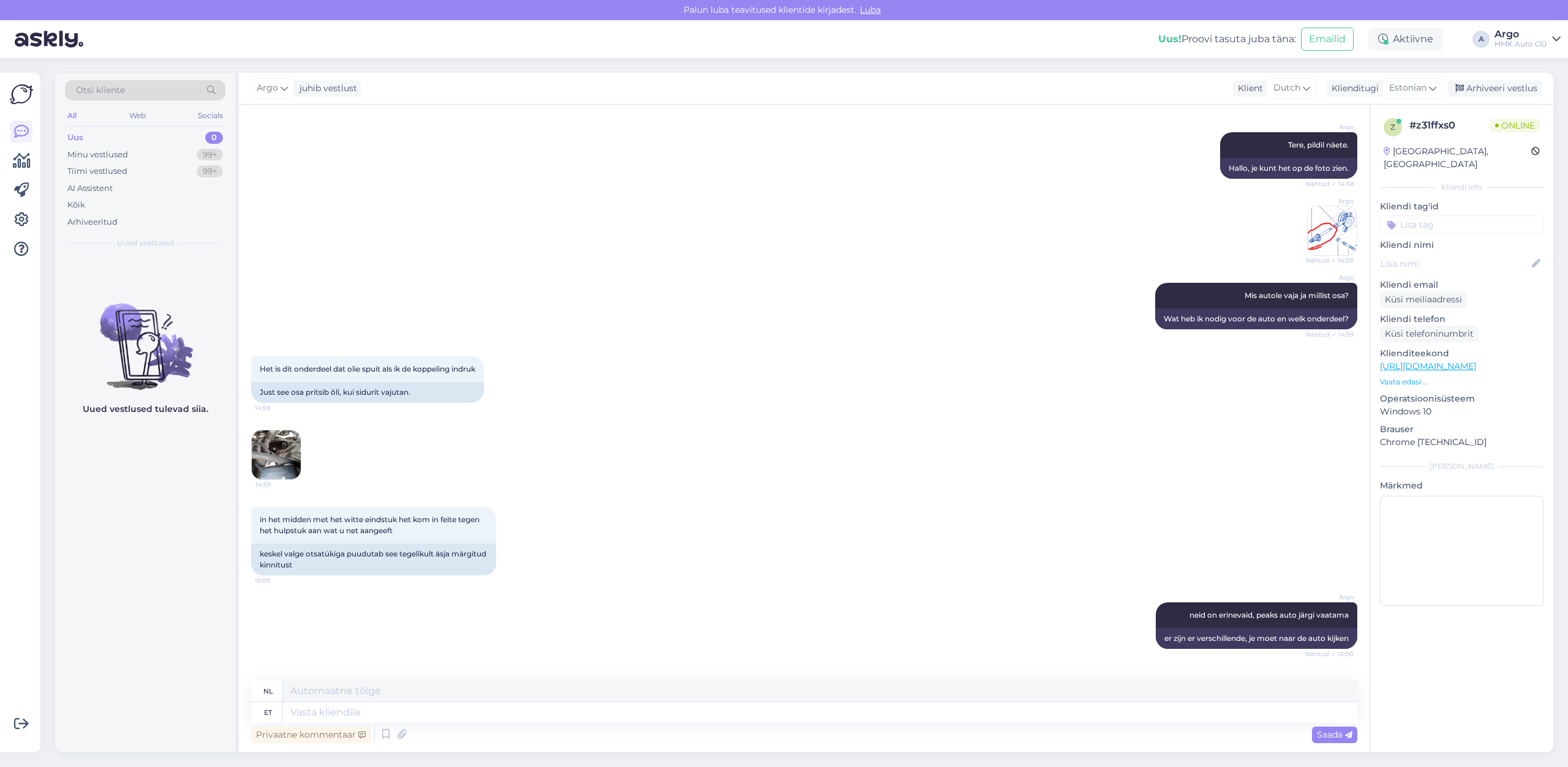
click at [266, 480] on img at bounding box center [276, 455] width 49 height 49
click at [284, 480] on img at bounding box center [276, 455] width 49 height 49
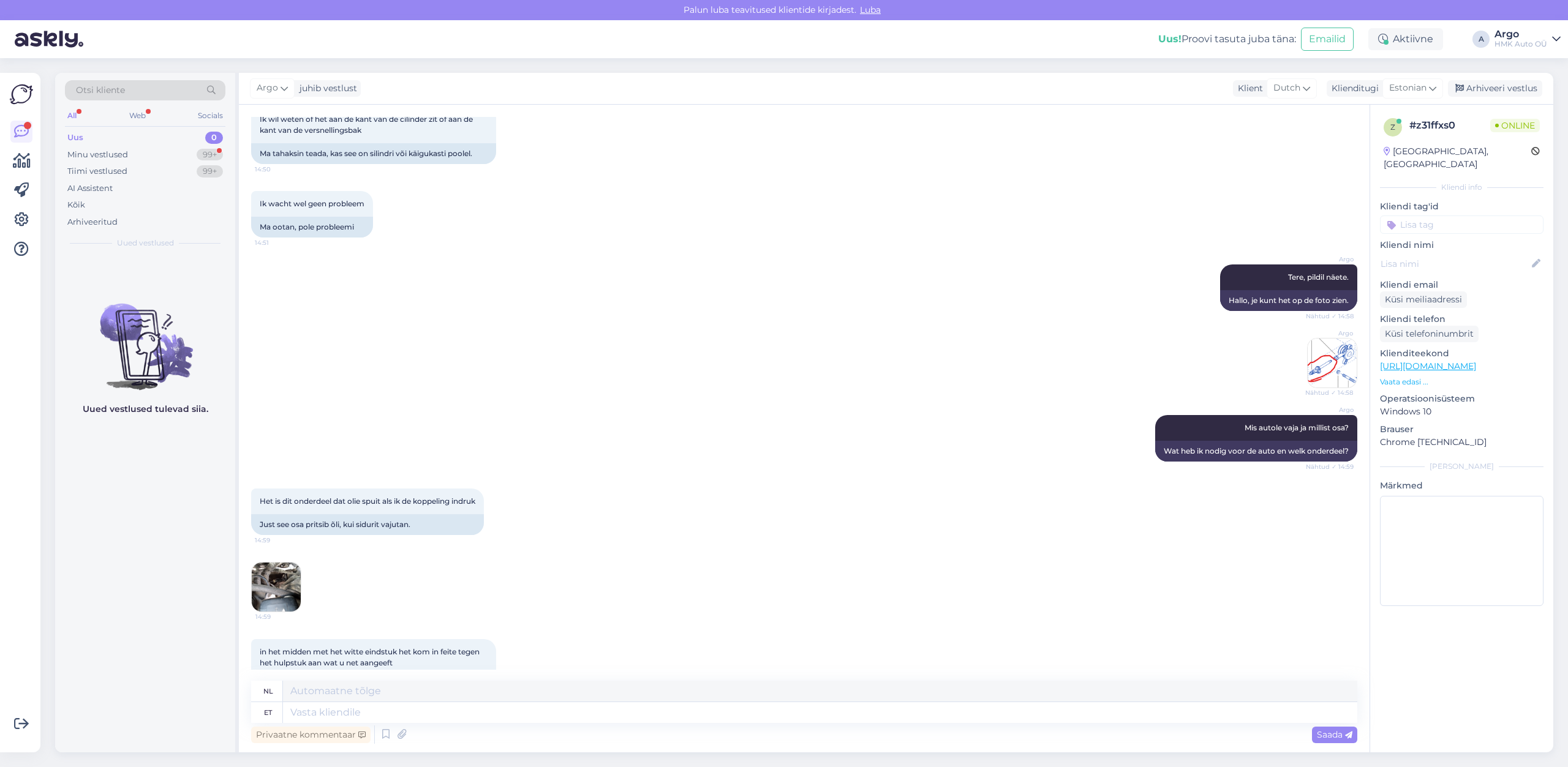
scroll to position [0, 0]
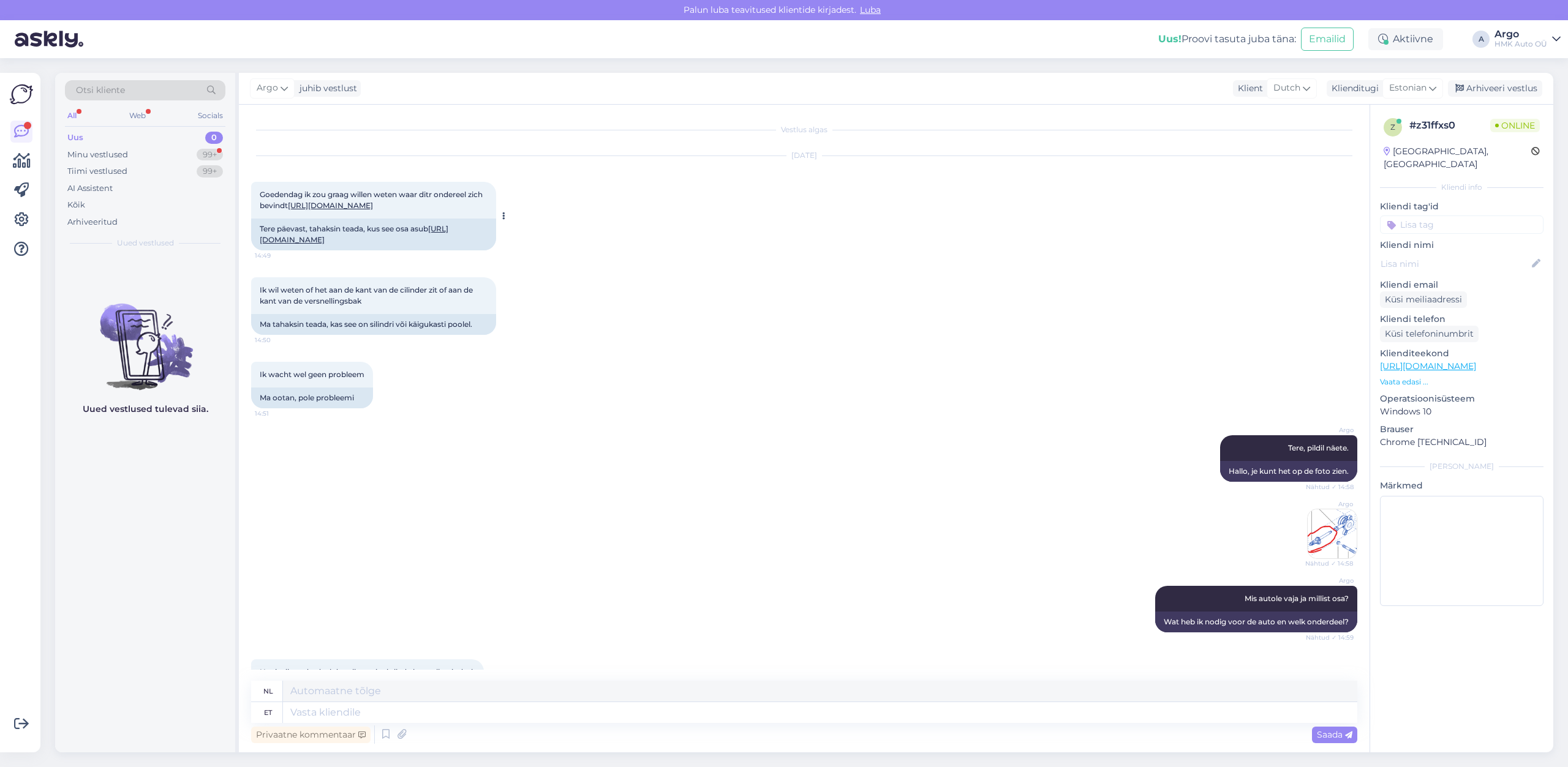
click at [378, 245] on link "[URL][DOMAIN_NAME]" at bounding box center [354, 234] width 189 height 20
click at [326, 718] on textarea at bounding box center [820, 712] width 1074 height 20
type textarea "Vaadake"
type textarea "Zien"
type textarea "Vaadake siit"
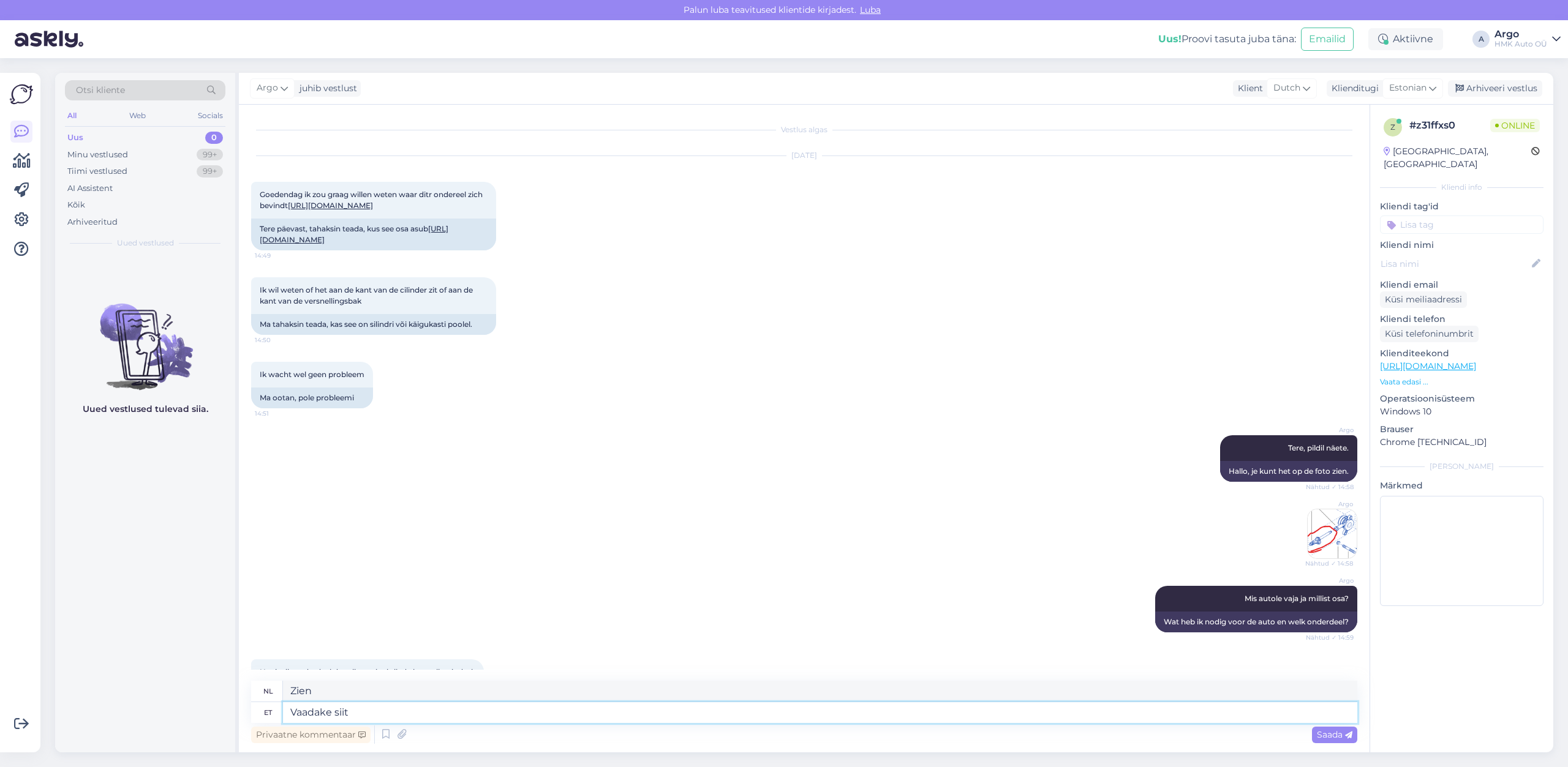
type textarea "Zie hier"
paste textarea "[URL][DOMAIN_NAME]"
type textarea "Vaadake siit [URL][DOMAIN_NAME]"
type textarea "Zie hier [URL][DOMAIN_NAME]"
type textarea "Vaadake siit: [URL][DOMAIN_NAME]"
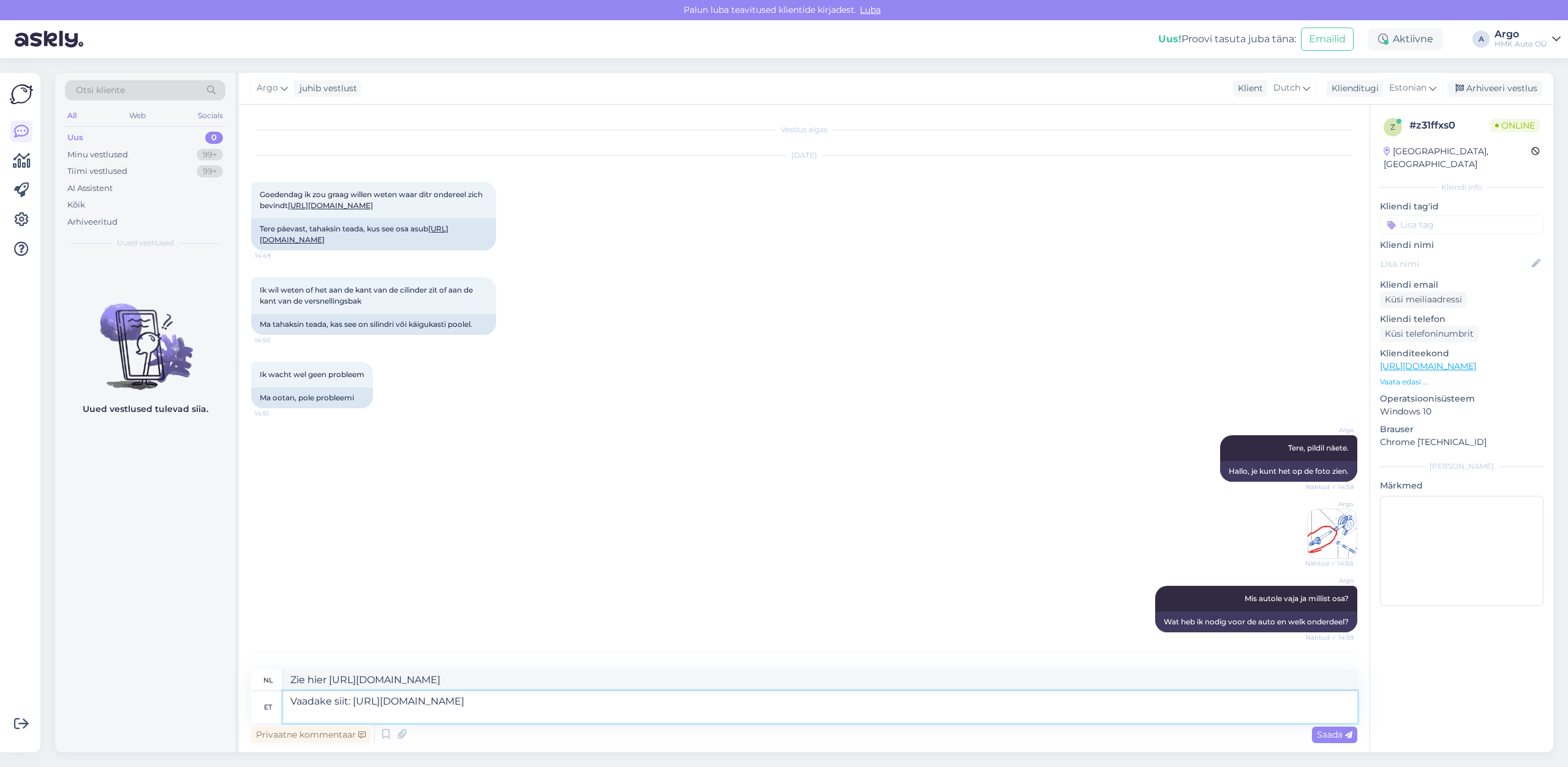
type textarea "Zie hier: [URL][DOMAIN_NAME]"
type textarea "Vaadake siit: [URL][DOMAIN_NAME] Ehk"
type textarea "Zie hier: [URL][DOMAIN_NAME] Misschien"
type textarea "Vaadake siit: [URL][DOMAIN_NAME] Ehk tekib"
type textarea "Zie hier: [URL][DOMAIN_NAME] Misschien komt er nog een"
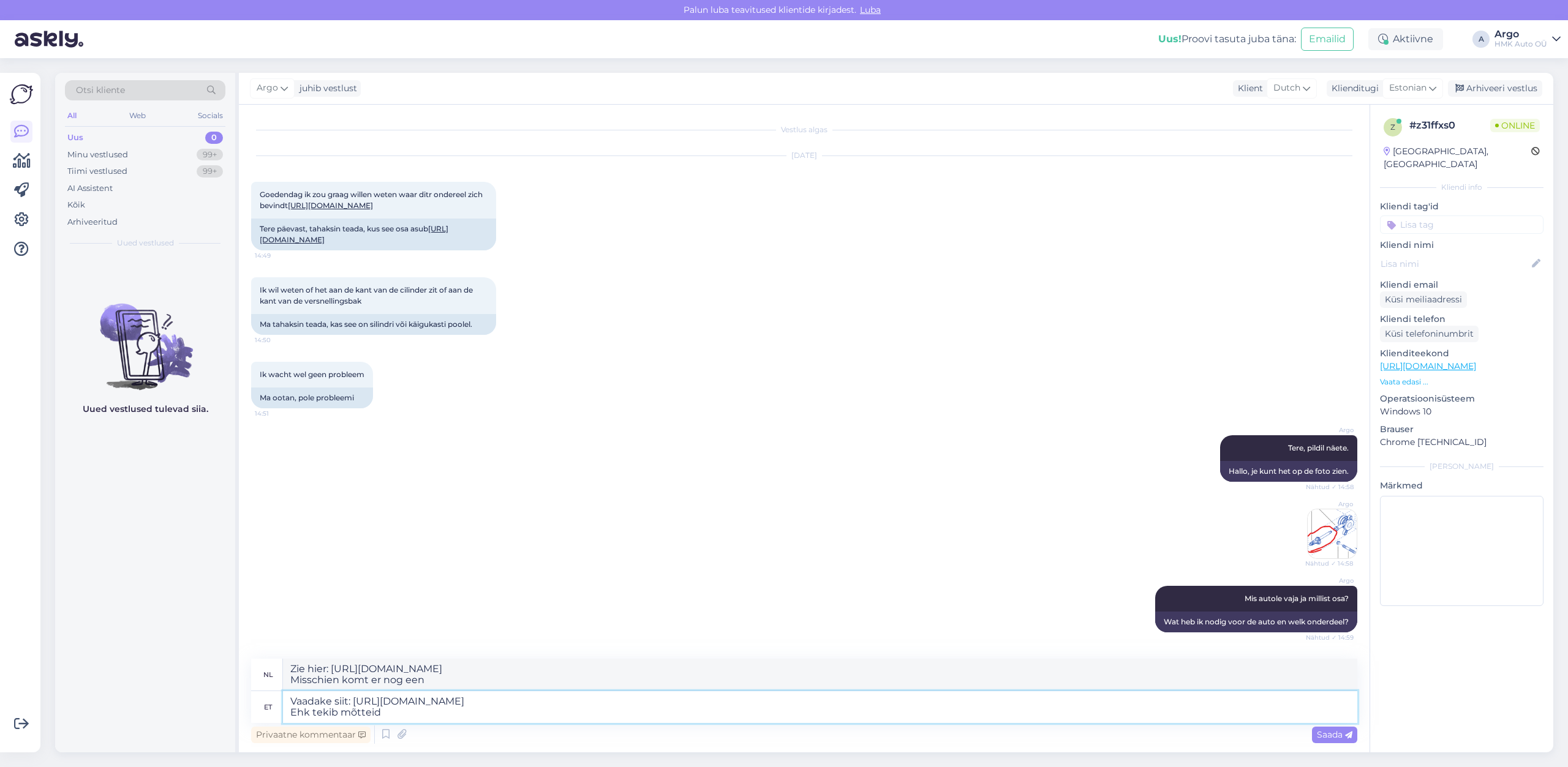
type textarea "Vaadake siit: [URL][DOMAIN_NAME] Ehk tekib mõtteid"
type textarea "Kijk hier: [URL][DOMAIN_NAME] Misschien heb je wat ideeën."
type textarea "Vaadake siit: [URL][DOMAIN_NAME] Ehk tekib mõtteid , k"
type textarea "Zie hier: [URL][DOMAIN_NAME] Misschien heb je wat gedachten,"
type textarea "Vaadake siit: [URL][DOMAIN_NAME] Ehk tekib mõtteid , kuidas"
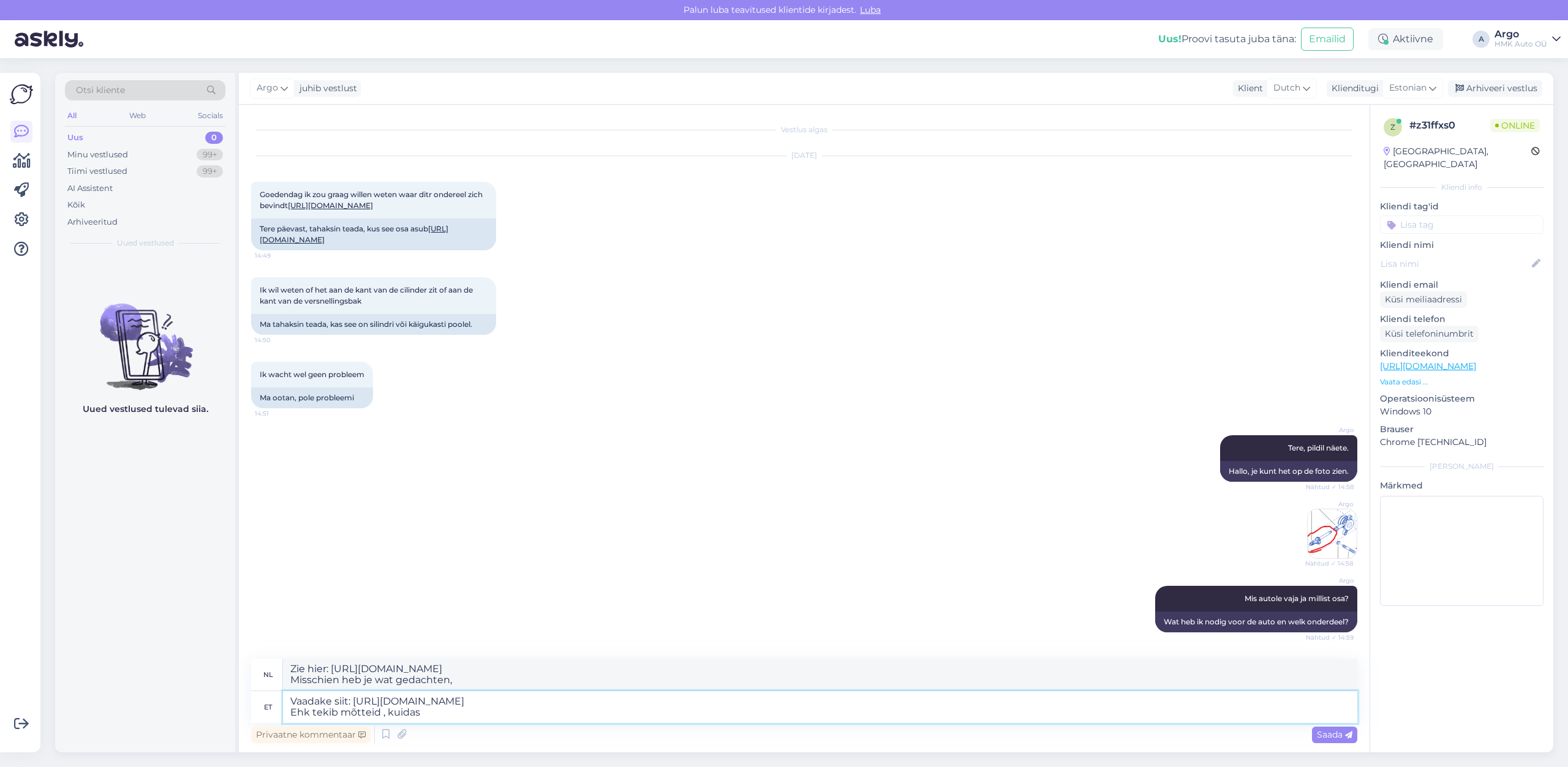
type textarea "Zie hier: [URL][DOMAIN_NAME] Misschien heb je wel wat gedachten over hoe"
type textarea "Vaadake siit: [URL][DOMAIN_NAME] Ehk tekib mõtteid , kuidas lahendada."
type textarea "Zie hier: [URL][DOMAIN_NAME] Misschien heb je wat ideeën over hoe dit op te los…"
type textarea "Vaadake siit: [URL][DOMAIN_NAME] Ehk tekib mõtteid , kuidas lahendada."
type textarea "Kijk hier: [URL][DOMAIN_NAME] Misschien heb je wat ideeën over hoe dit op te lo…"
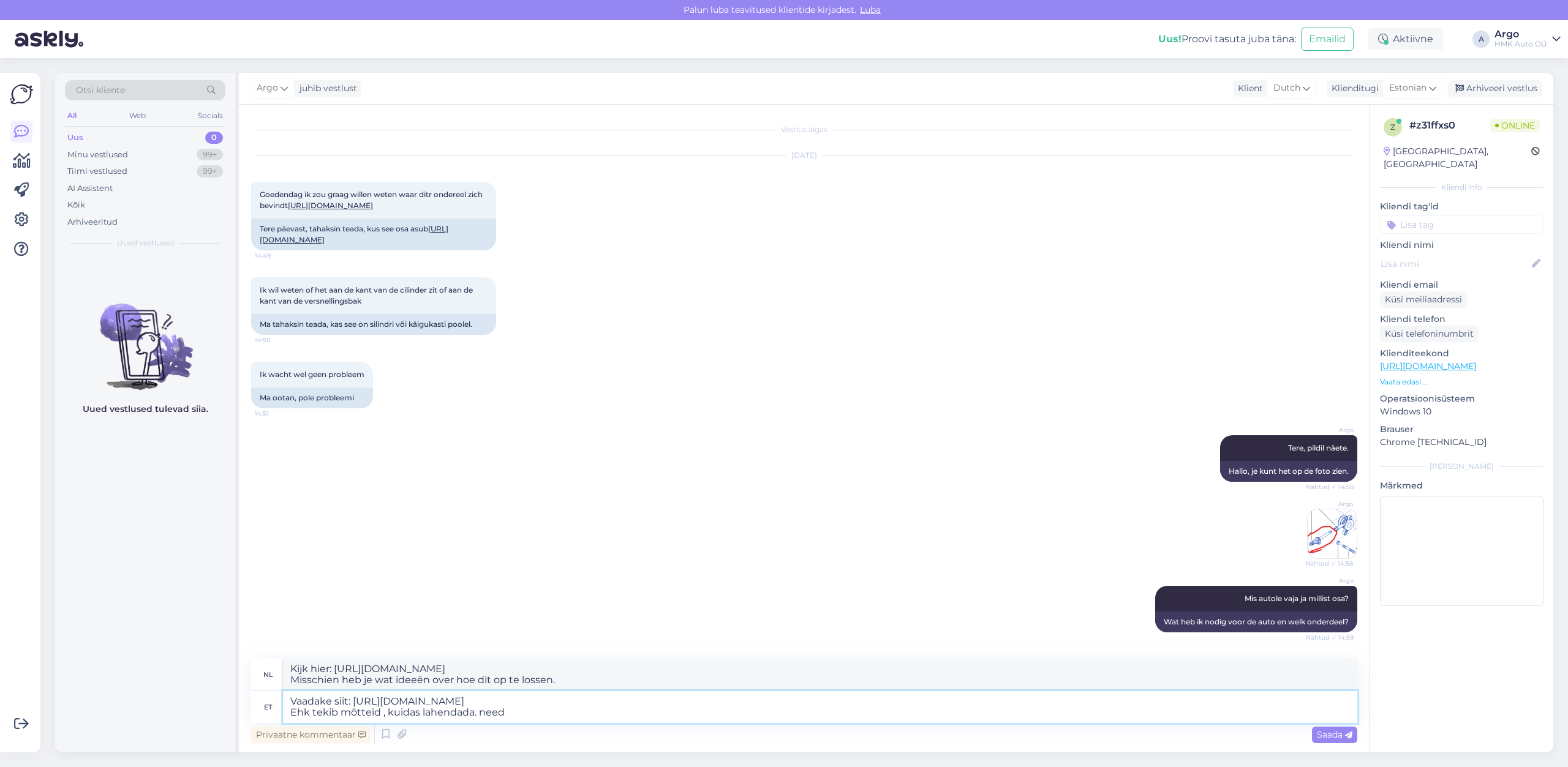
type textarea "Vaadake siit: [URL][DOMAIN_NAME] Ehk tekib mõtteid , kuidas lahendada. need"
type textarea "Kijk hier: [URL][DOMAIN_NAME] Misschien heb je wat ideeën over hoe je ze kunt o…"
type textarea "Vaadake siit: [URL][DOMAIN_NAME] Ehk tekib mõtteid , kuidas lahendada. need ühe…"
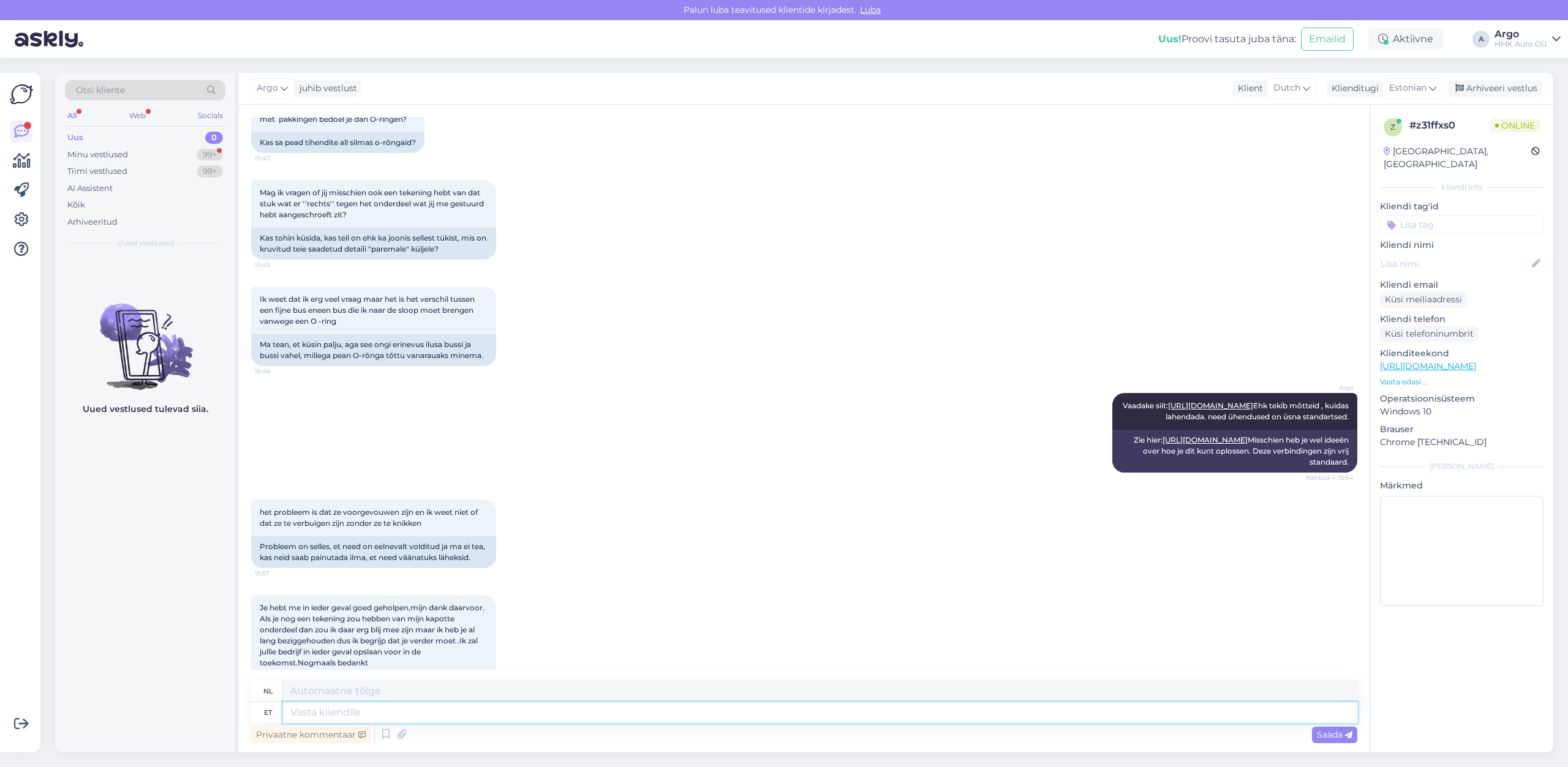
scroll to position [2067, 0]
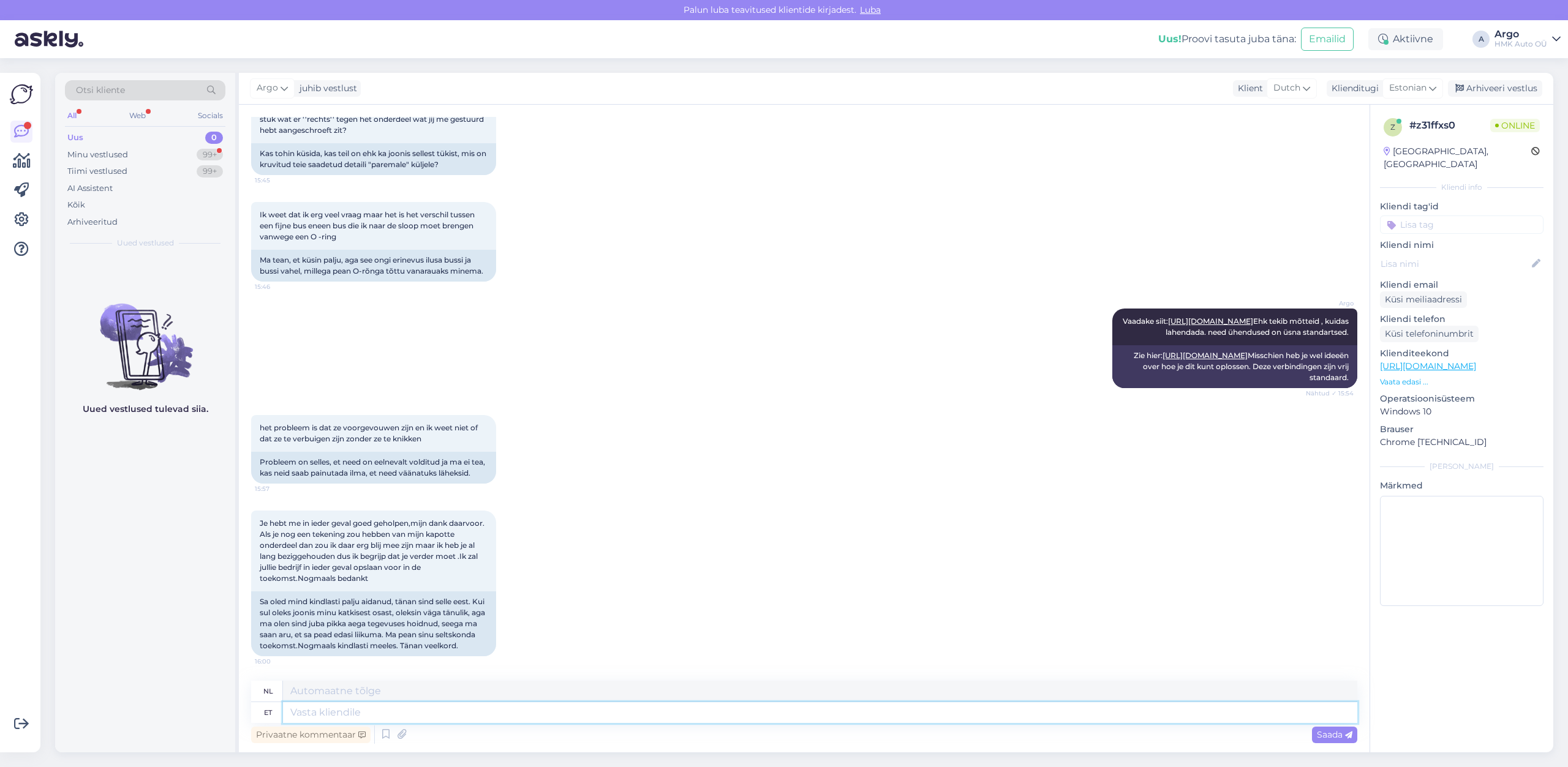
click at [325, 720] on textarea at bounding box center [820, 712] width 1074 height 20
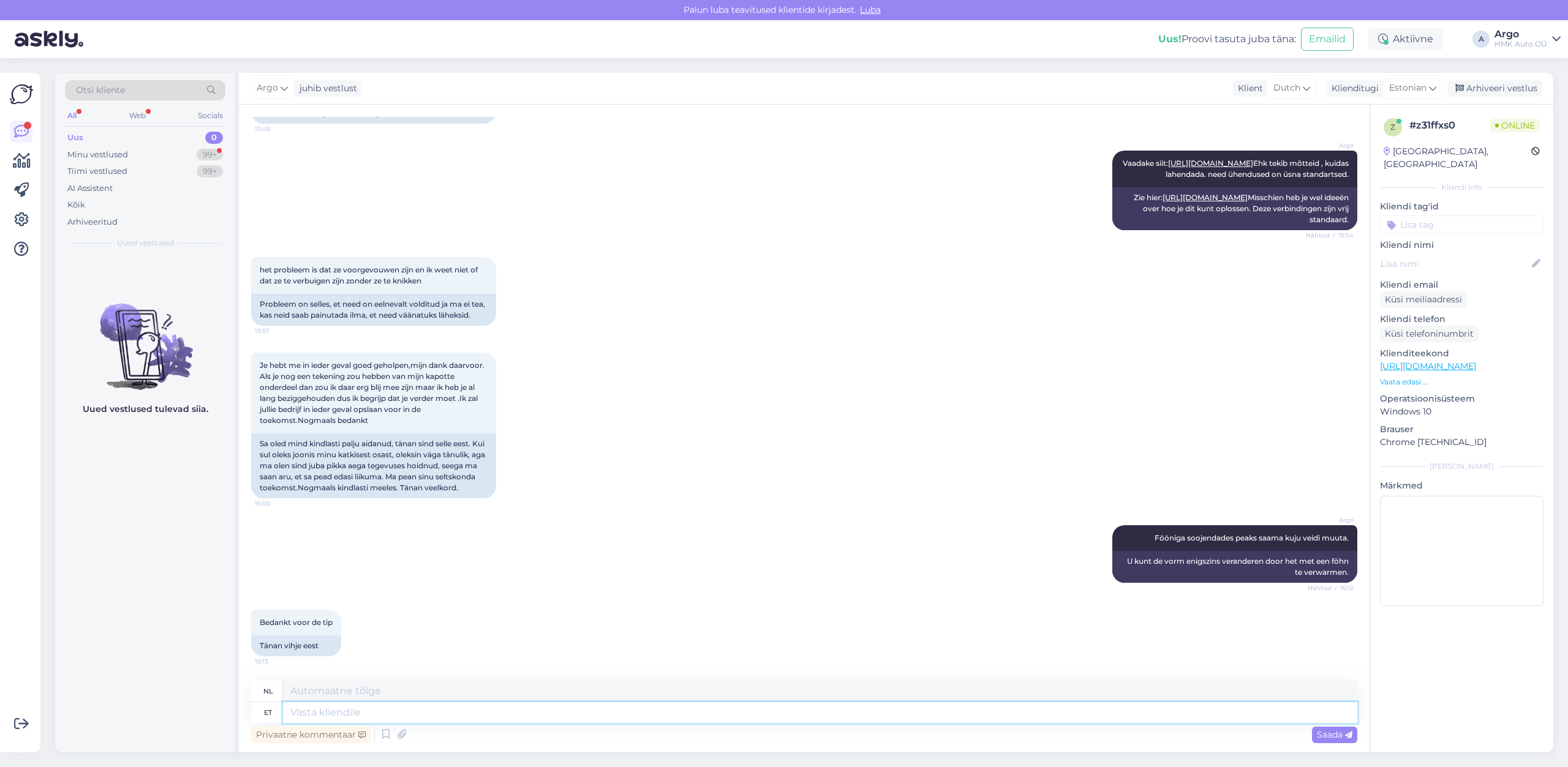
scroll to position [2225, 0]
click at [671, 585] on div "Argo Fööniga soojendades peaks saama kuju veidi muuta. Nähtud ✓ 16:12 U kunt de…" at bounding box center [804, 553] width 1106 height 85
click at [313, 716] on textarea at bounding box center [820, 712] width 1074 height 20
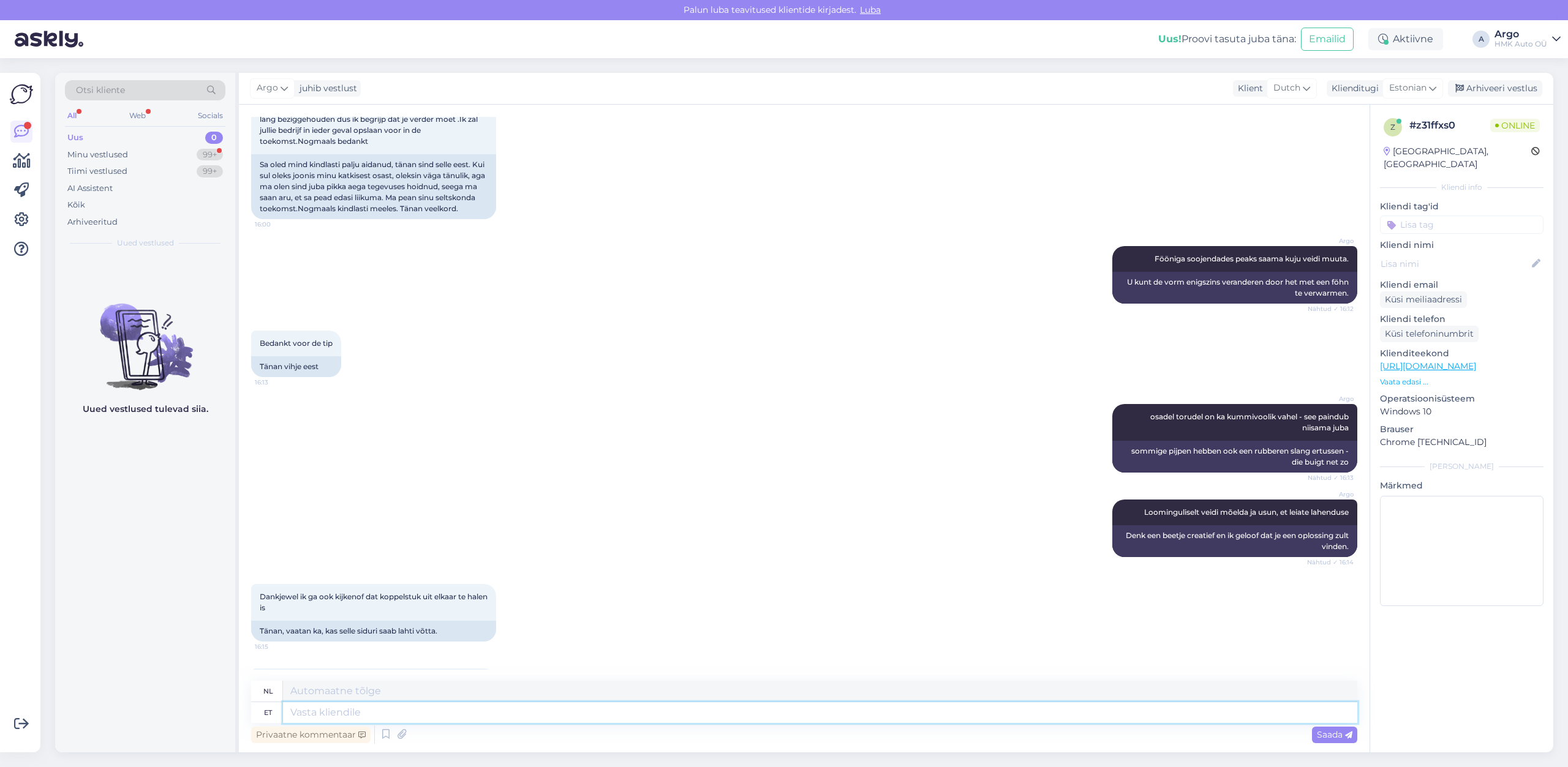
scroll to position [2607, 0]
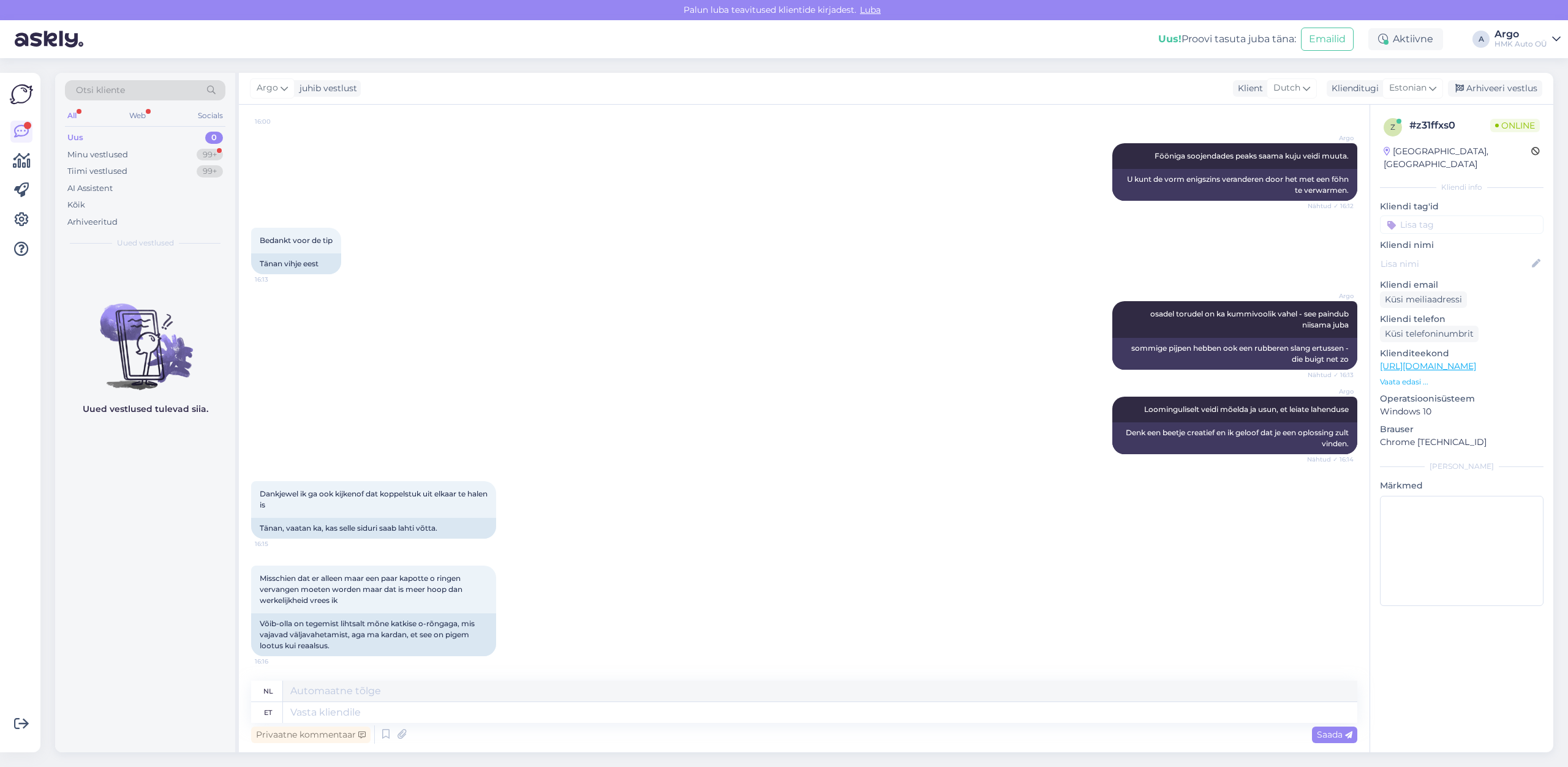
click at [634, 392] on div "Argo Loominguliselt veidi mõelda ja usun, et leiate lahenduse Nähtud ✓ 16:14 De…" at bounding box center [804, 425] width 1106 height 85
click at [349, 716] on textarea at bounding box center [820, 712] width 1074 height 20
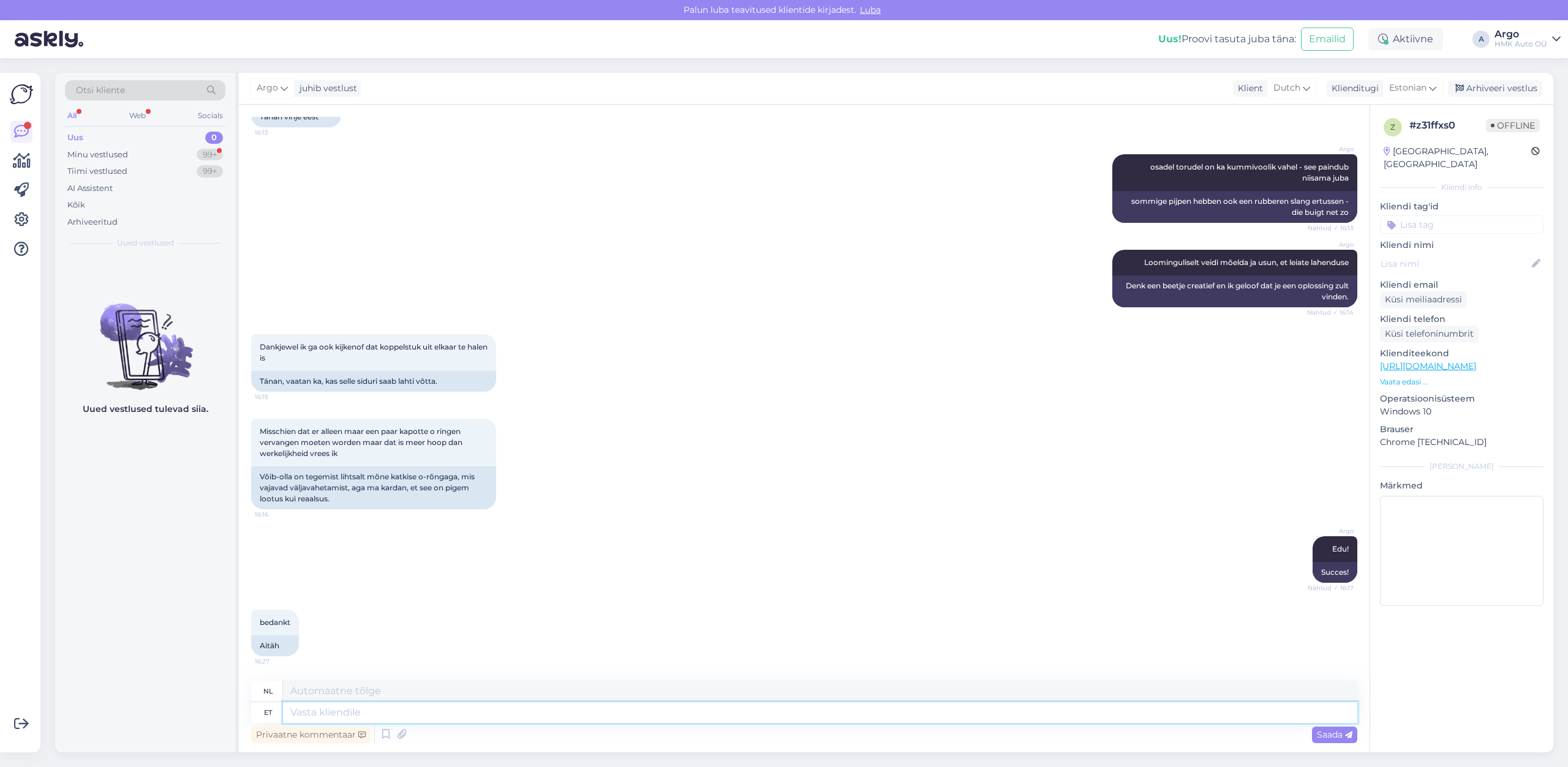
scroll to position [2754, 0]
click at [834, 551] on div "Argo Edu! Nähtud ✓ 16:17 Succes!" at bounding box center [804, 560] width 1106 height 74
click at [815, 553] on div "Argo Edu! Nähtud ✓ 16:17 Succes!" at bounding box center [804, 560] width 1106 height 74
click at [103, 161] on div "Minu vestlused 99+" at bounding box center [145, 154] width 160 height 17
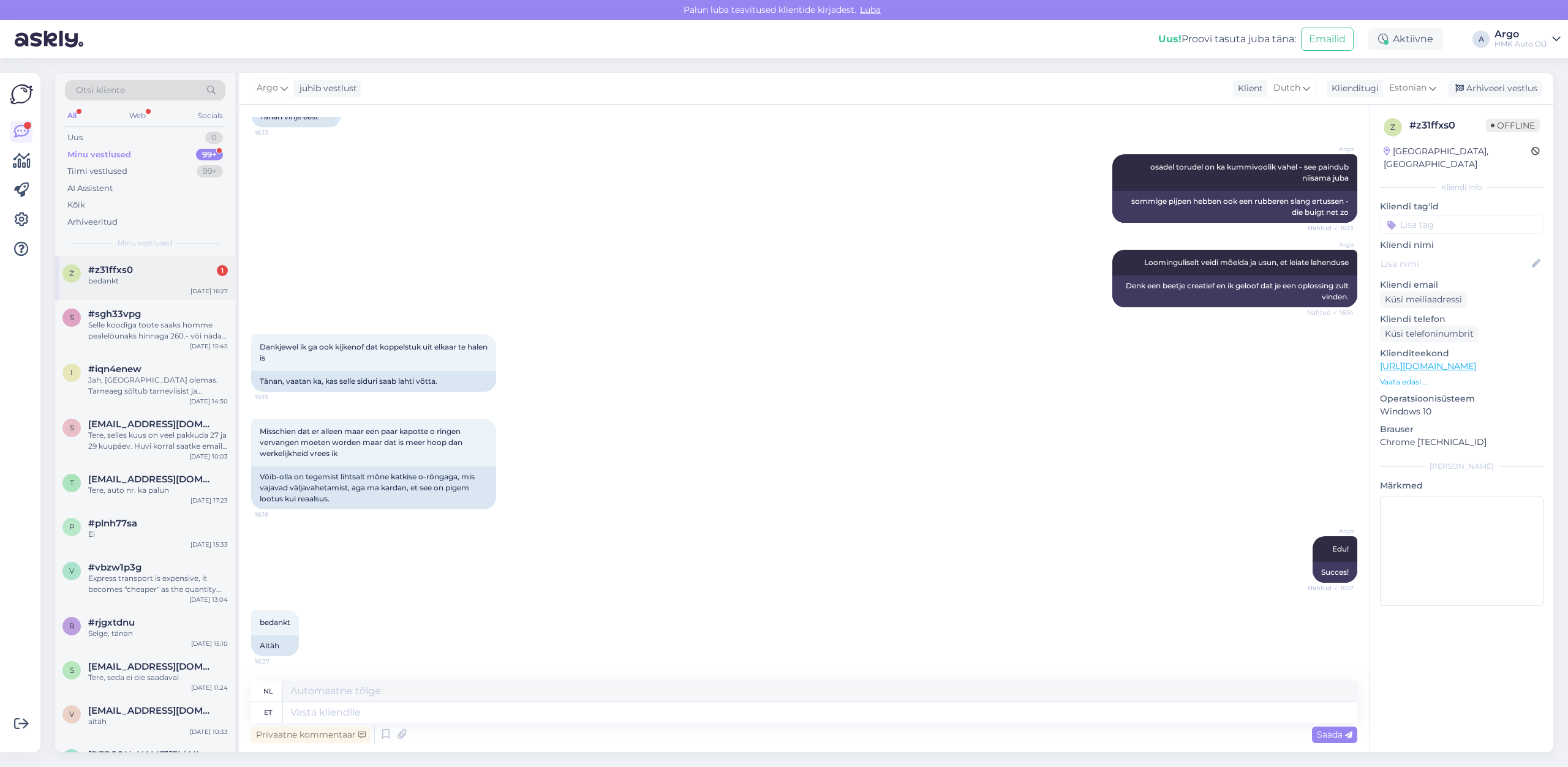
click at [130, 274] on span "#z31ffxs0" at bounding box center [110, 270] width 44 height 11
